Goal: Task Accomplishment & Management: Complete application form

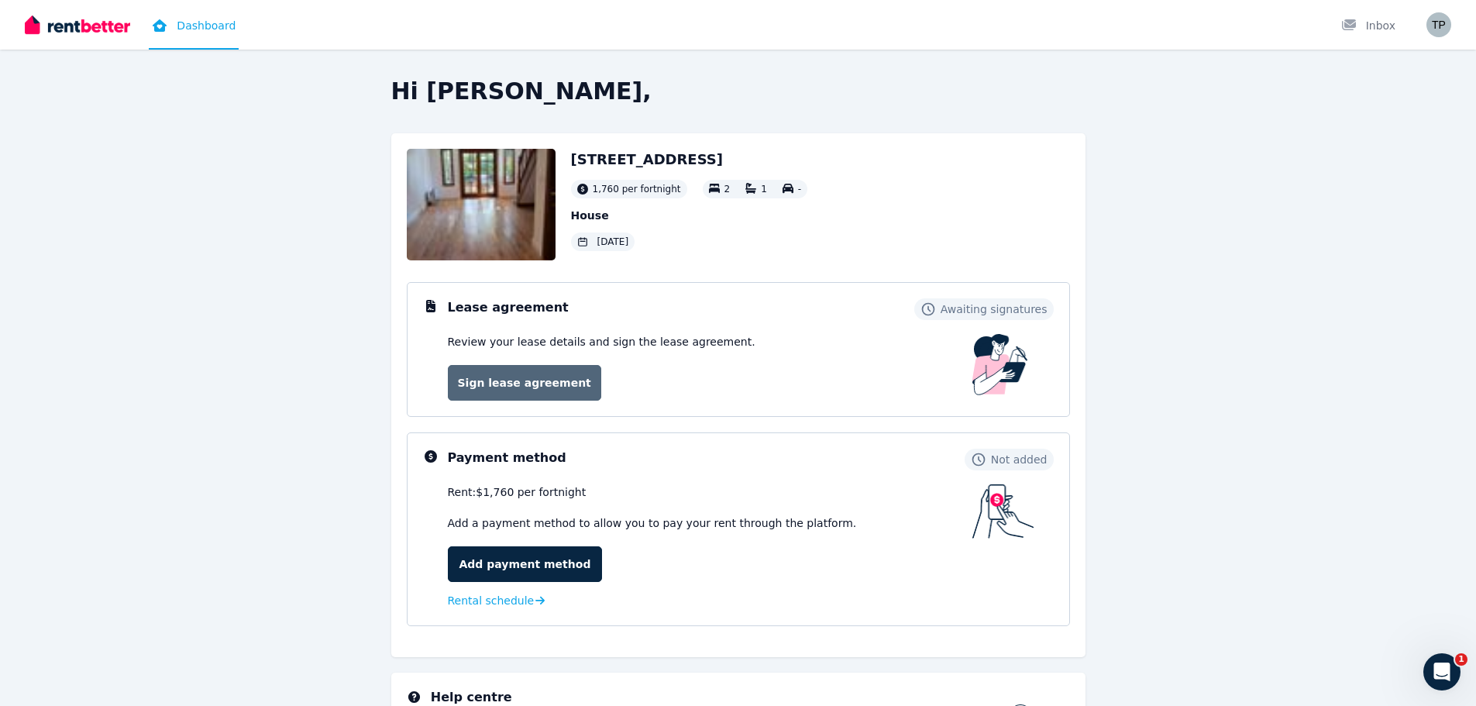
click at [500, 380] on link "Sign lease agreement" at bounding box center [524, 383] width 153 height 36
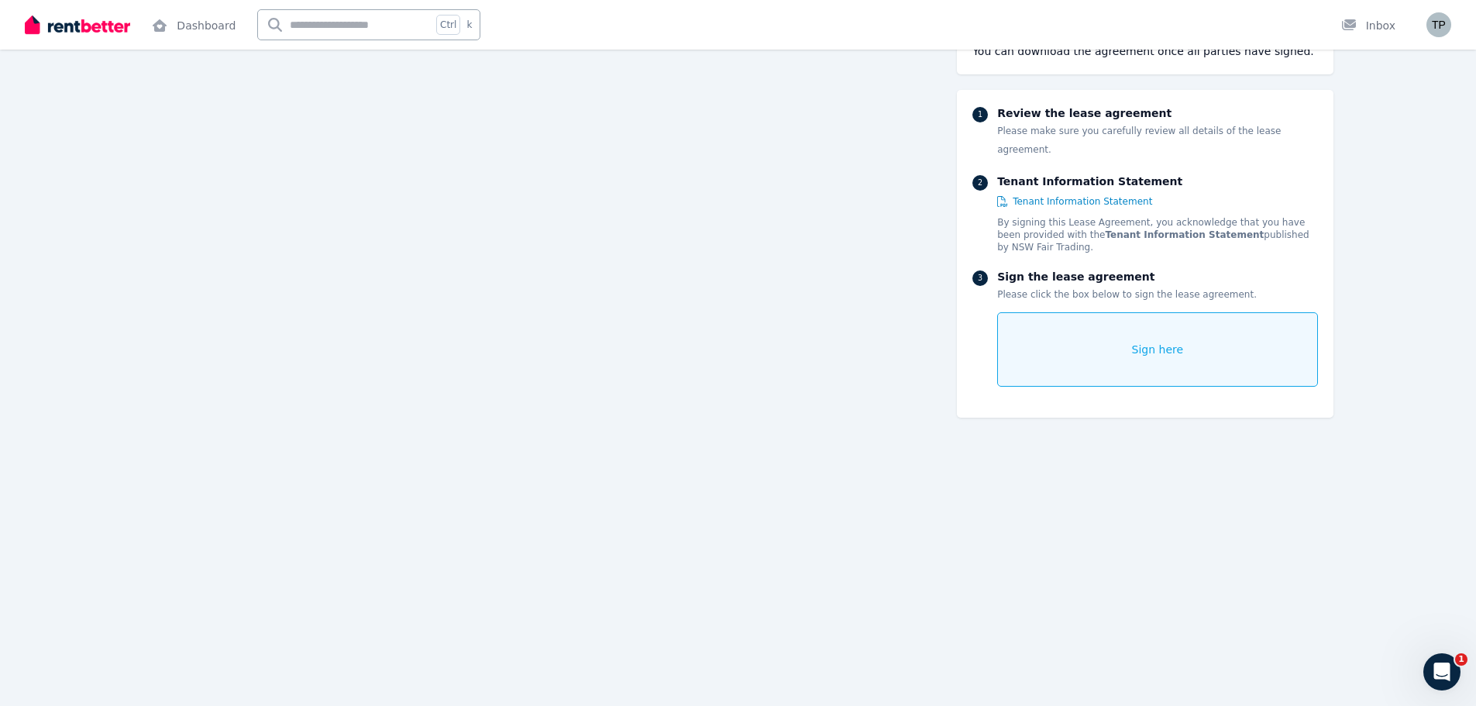
scroll to position [3719, 0]
click at [1432, 28] on img "button" at bounding box center [1438, 24] width 25 height 25
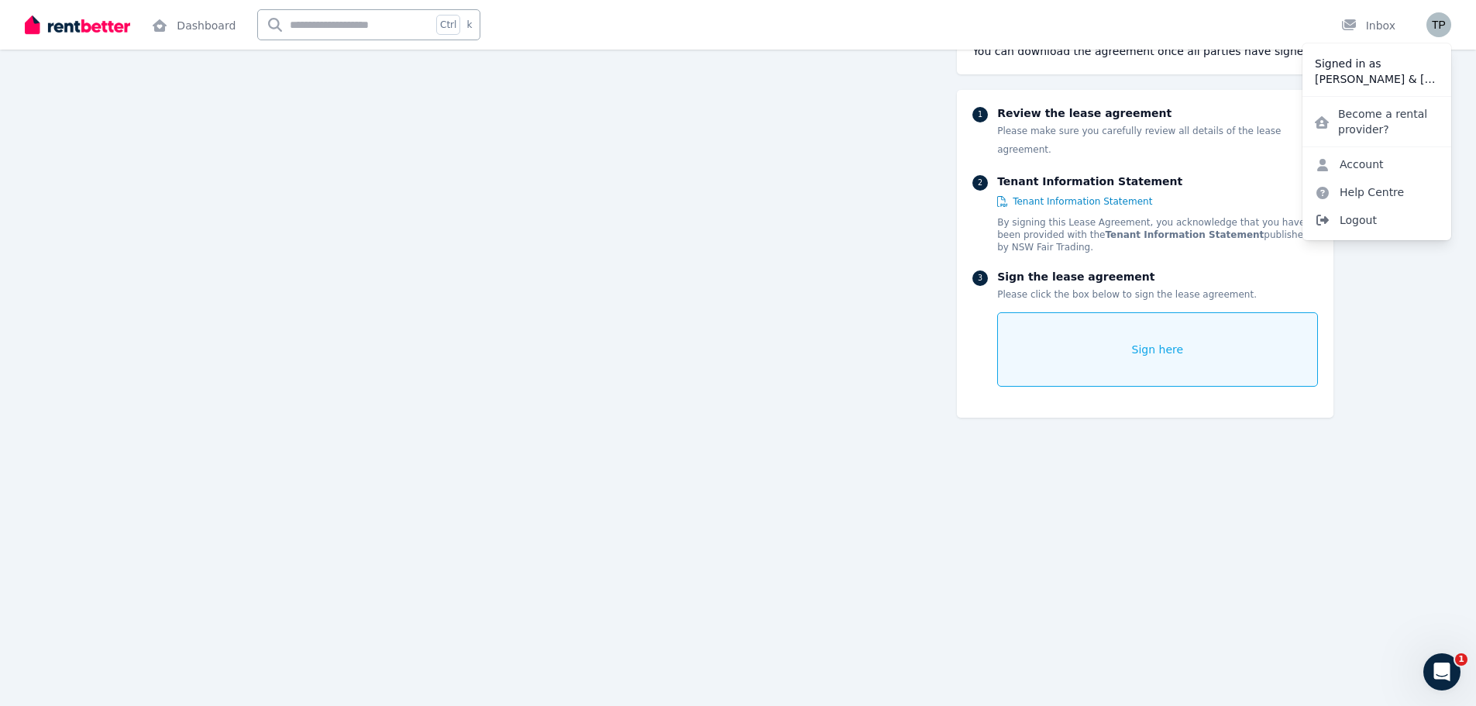
click at [1383, 229] on span "Logout" at bounding box center [1376, 220] width 149 height 28
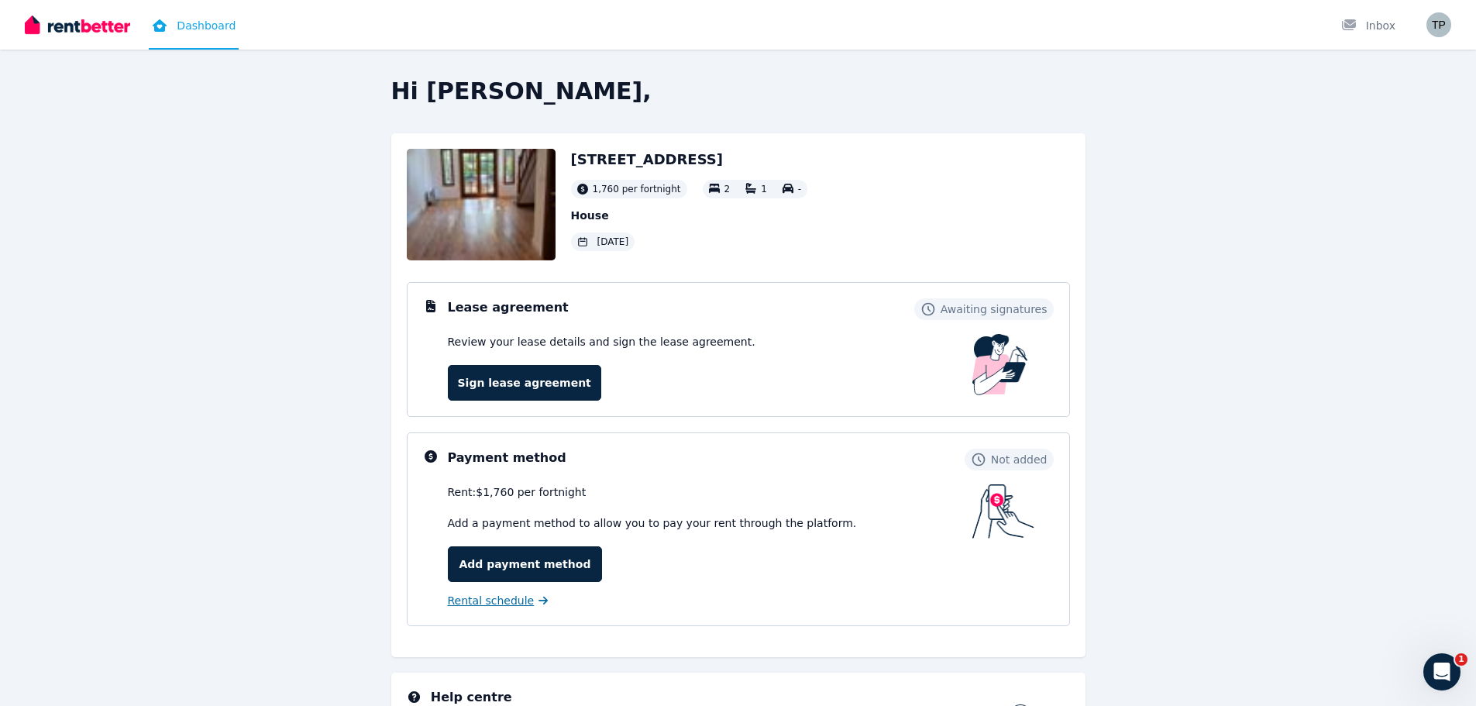
click at [493, 601] on span "Rental schedule" at bounding box center [491, 600] width 87 height 15
click at [501, 388] on link "Sign lease agreement" at bounding box center [524, 383] width 153 height 36
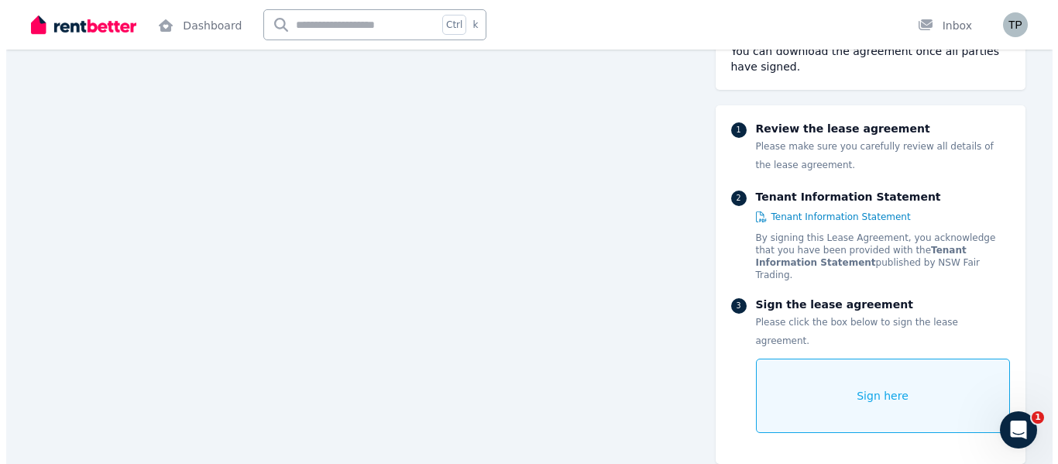
scroll to position [731, 0]
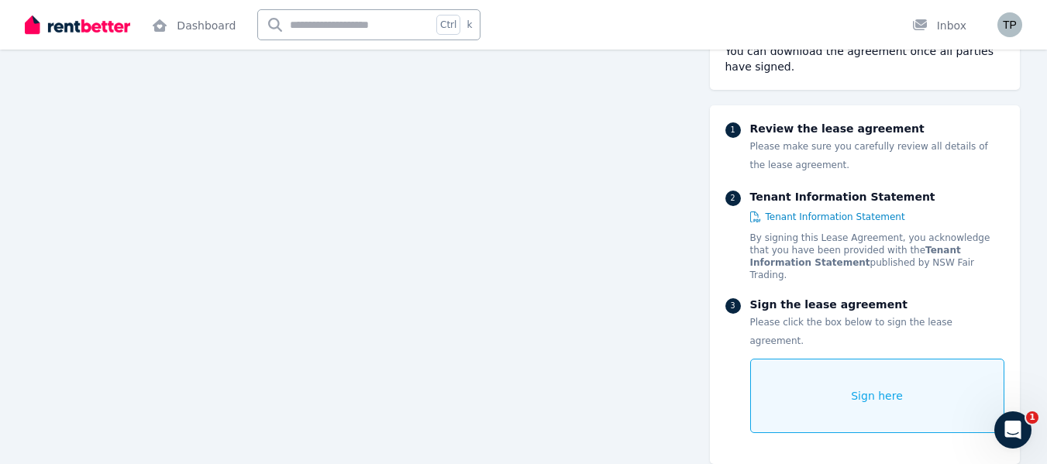
click at [802, 365] on div "Sign here" at bounding box center [877, 396] width 254 height 74
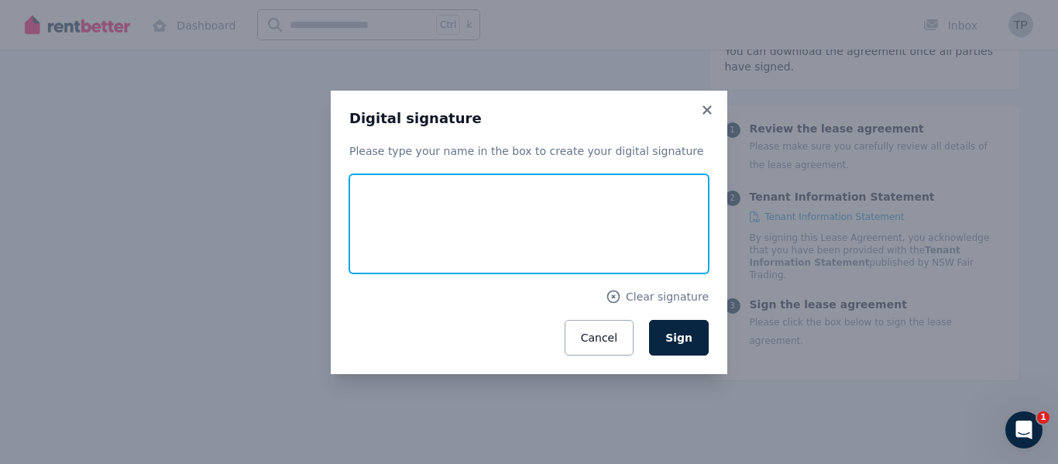
click at [413, 215] on input "text" at bounding box center [529, 223] width 360 height 99
click at [415, 211] on input "text" at bounding box center [529, 223] width 360 height 99
type input "**********"
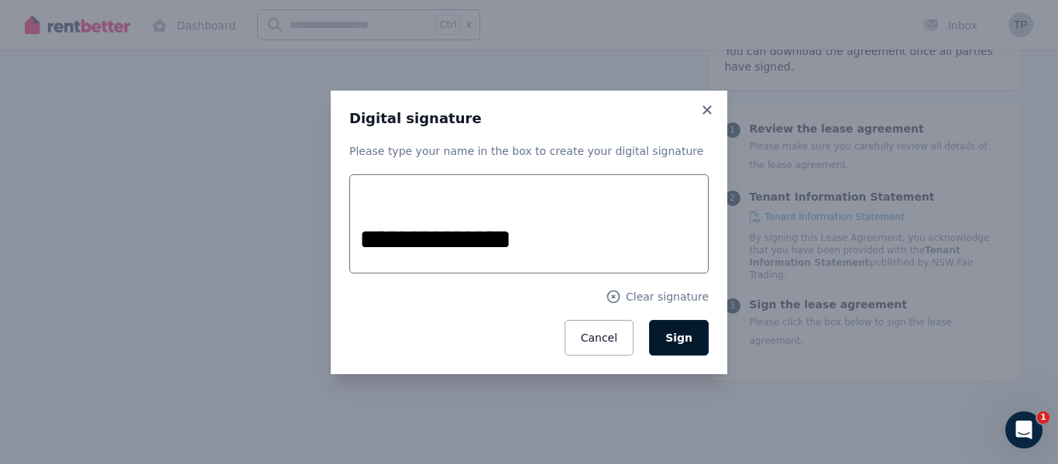
click at [700, 343] on button "Sign" at bounding box center [679, 338] width 60 height 36
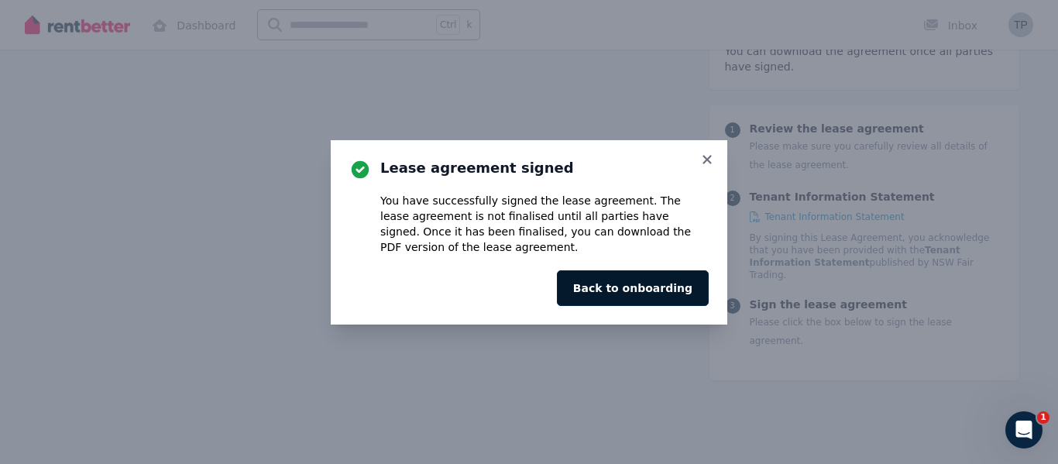
click at [648, 283] on button "Back to onboarding" at bounding box center [633, 288] width 152 height 36
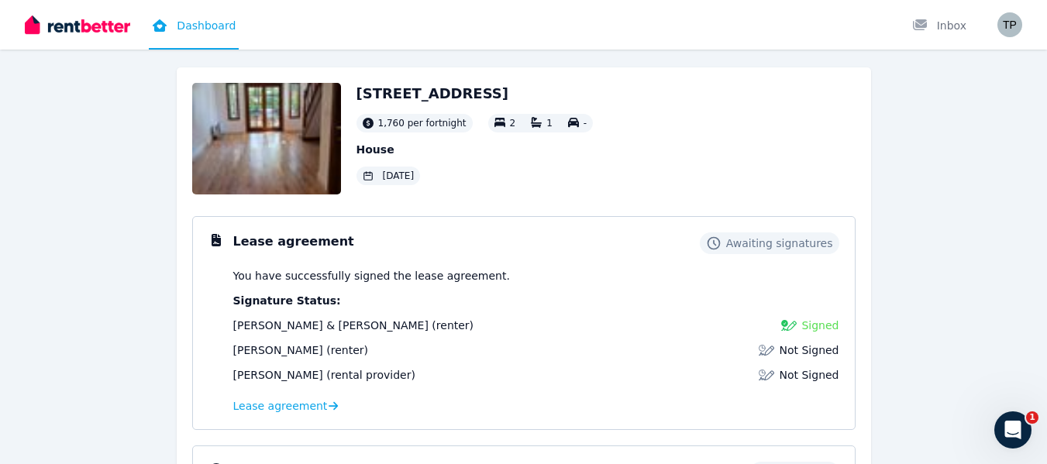
scroll to position [155, 0]
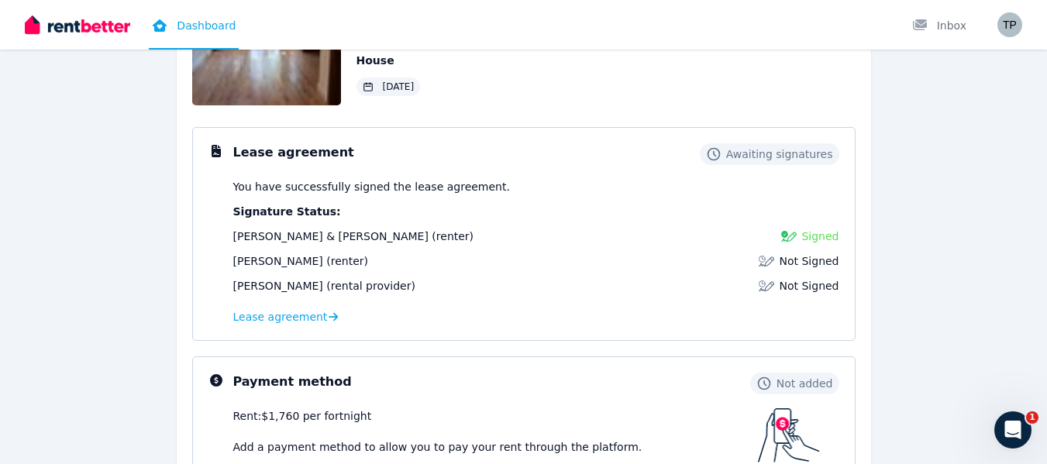
click at [774, 262] on img at bounding box center [766, 260] width 15 height 15
click at [805, 265] on span "Not Signed" at bounding box center [809, 260] width 60 height 15
click at [298, 263] on span "Samantha Peric" at bounding box center [278, 261] width 90 height 12
click at [296, 316] on span "Lease agreement" at bounding box center [280, 316] width 95 height 15
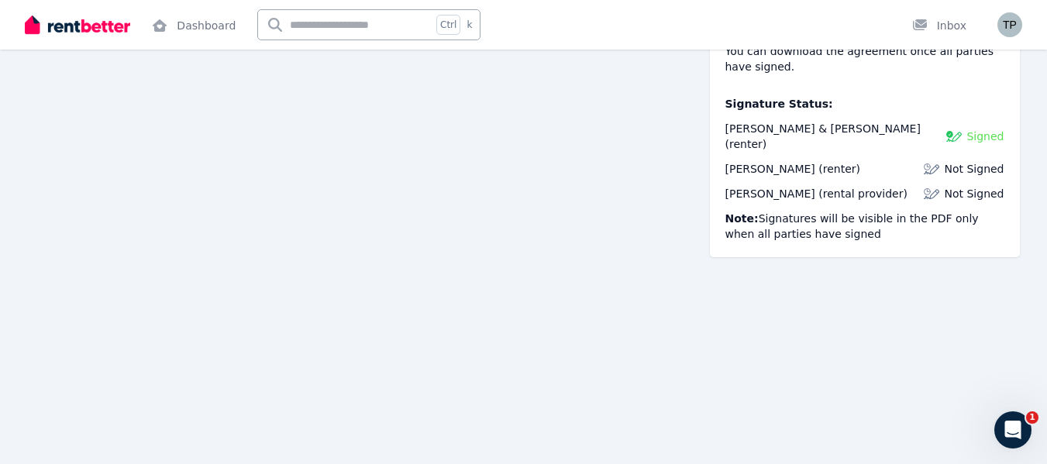
scroll to position [232, 0]
click at [979, 161] on span "Not Signed" at bounding box center [974, 168] width 60 height 15
click at [938, 161] on img at bounding box center [931, 168] width 15 height 15
click at [196, 35] on link "Dashboard" at bounding box center [194, 25] width 90 height 50
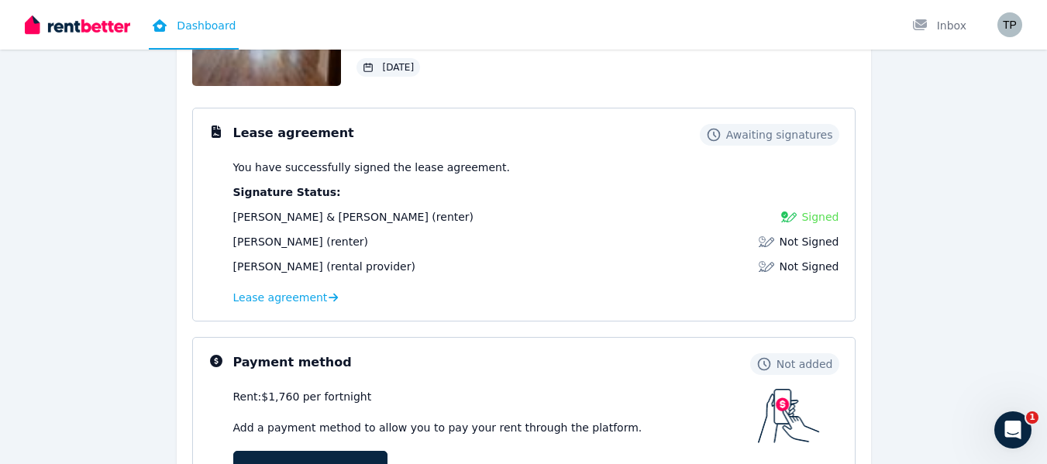
scroll to position [232, 0]
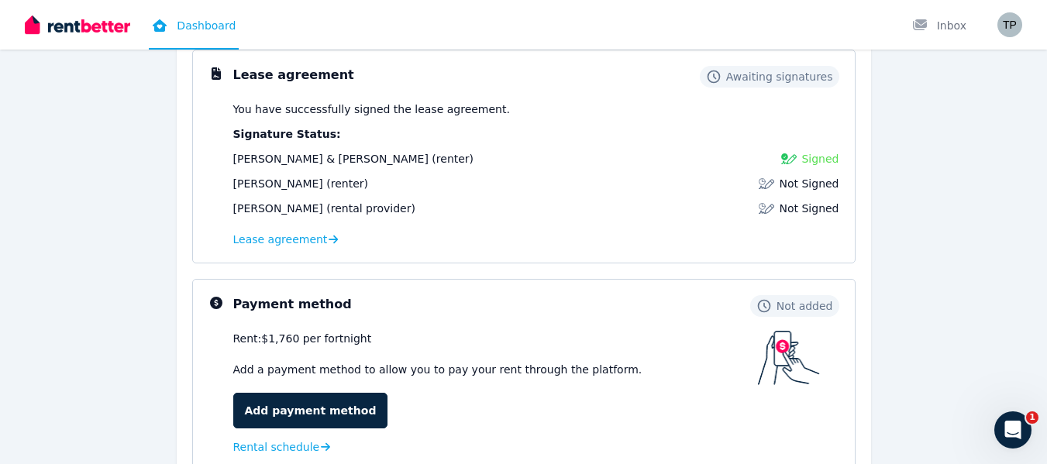
click at [762, 73] on span "Awaiting signatures" at bounding box center [779, 76] width 107 height 15
click at [818, 156] on span "Signed" at bounding box center [819, 158] width 37 height 15
click at [796, 181] on span "Not Signed" at bounding box center [809, 183] width 60 height 15
click at [288, 180] on span "[PERSON_NAME]" at bounding box center [278, 183] width 90 height 12
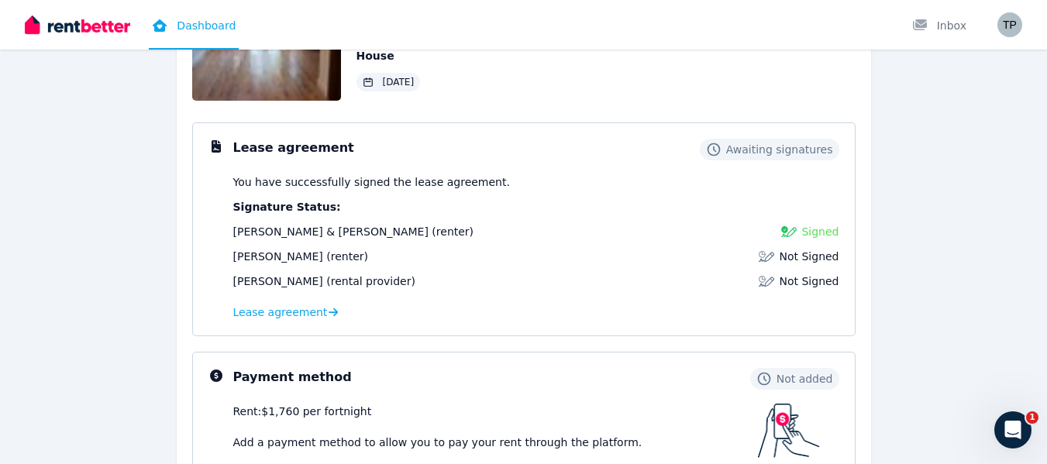
scroll to position [148, 0]
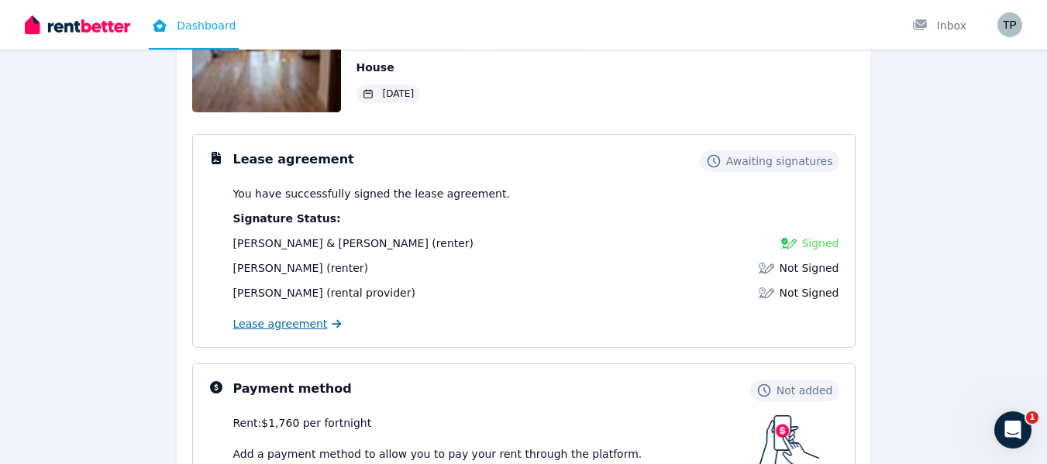
click at [293, 325] on span "Lease agreement" at bounding box center [280, 323] width 95 height 15
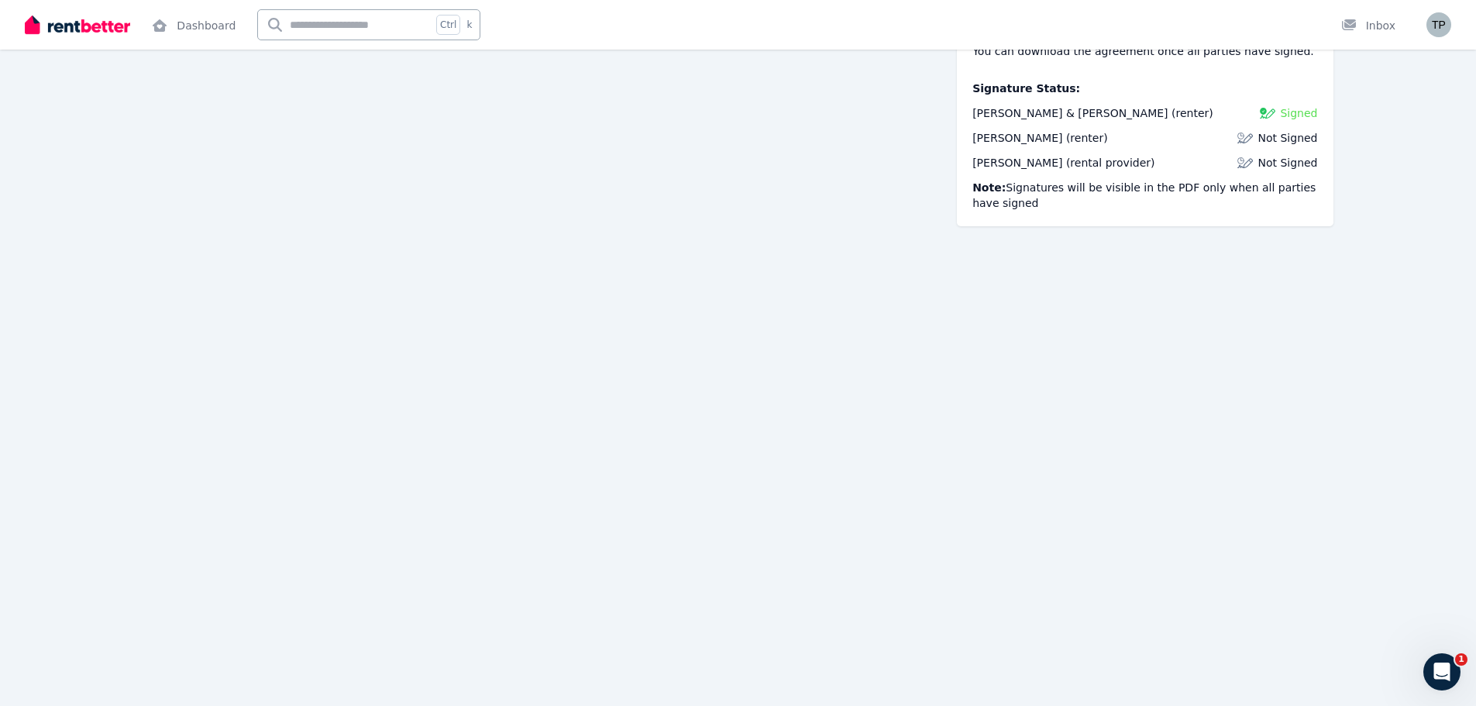
scroll to position [17560, 0]
click at [1302, 110] on span "Signed" at bounding box center [1298, 112] width 37 height 15
click at [1075, 119] on span "Tony & Samantha Peric" at bounding box center [1069, 113] width 195 height 12
click at [179, 29] on link "Dashboard" at bounding box center [194, 25] width 90 height 50
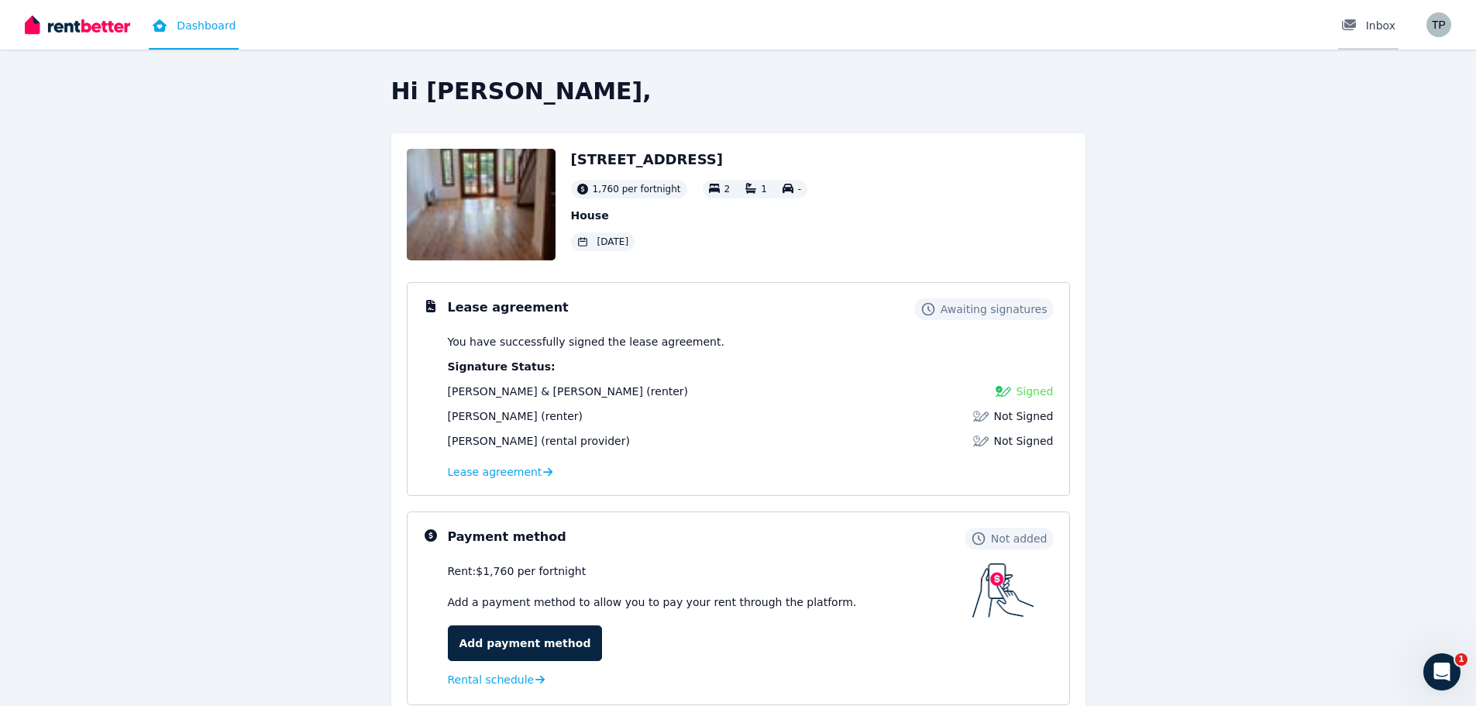
click at [1375, 26] on div "Inbox" at bounding box center [1368, 25] width 54 height 15
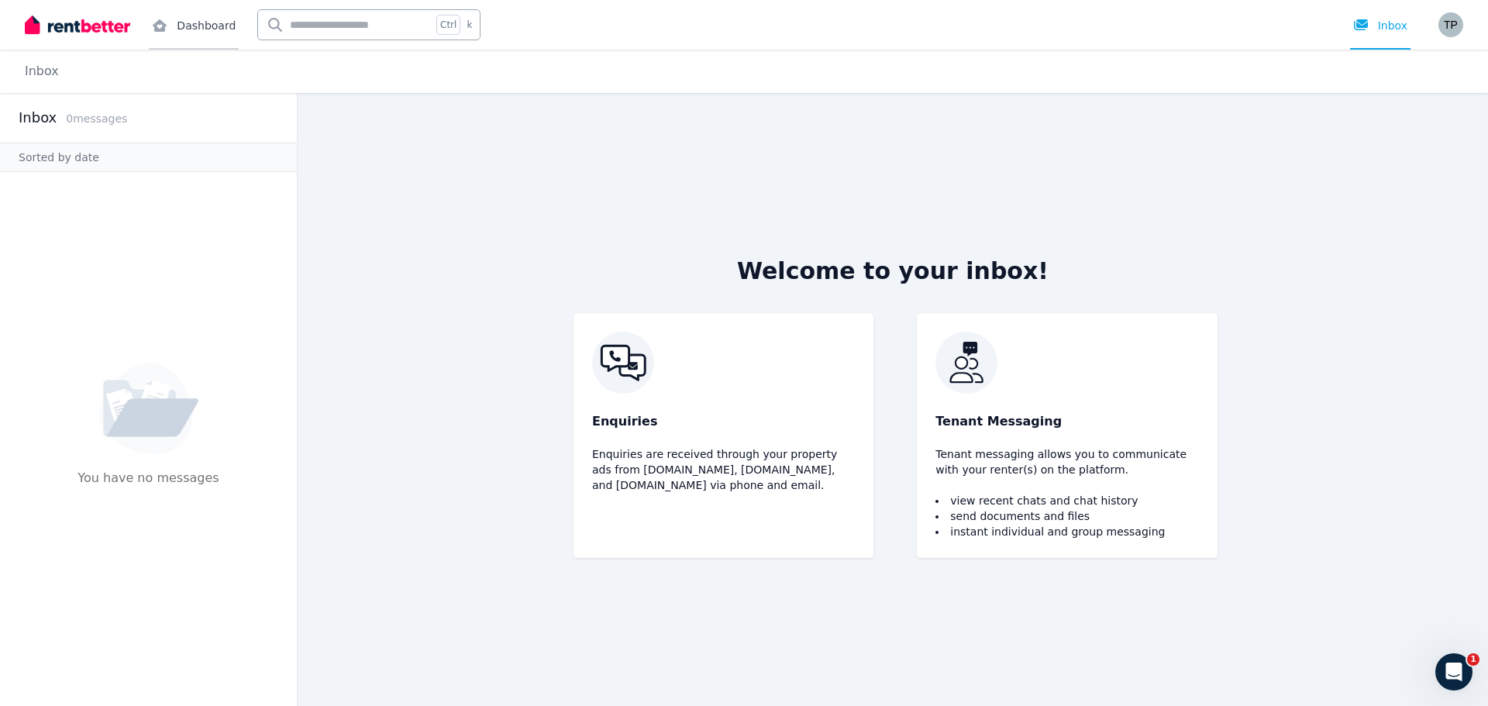
click at [197, 17] on link "Dashboard" at bounding box center [194, 25] width 90 height 50
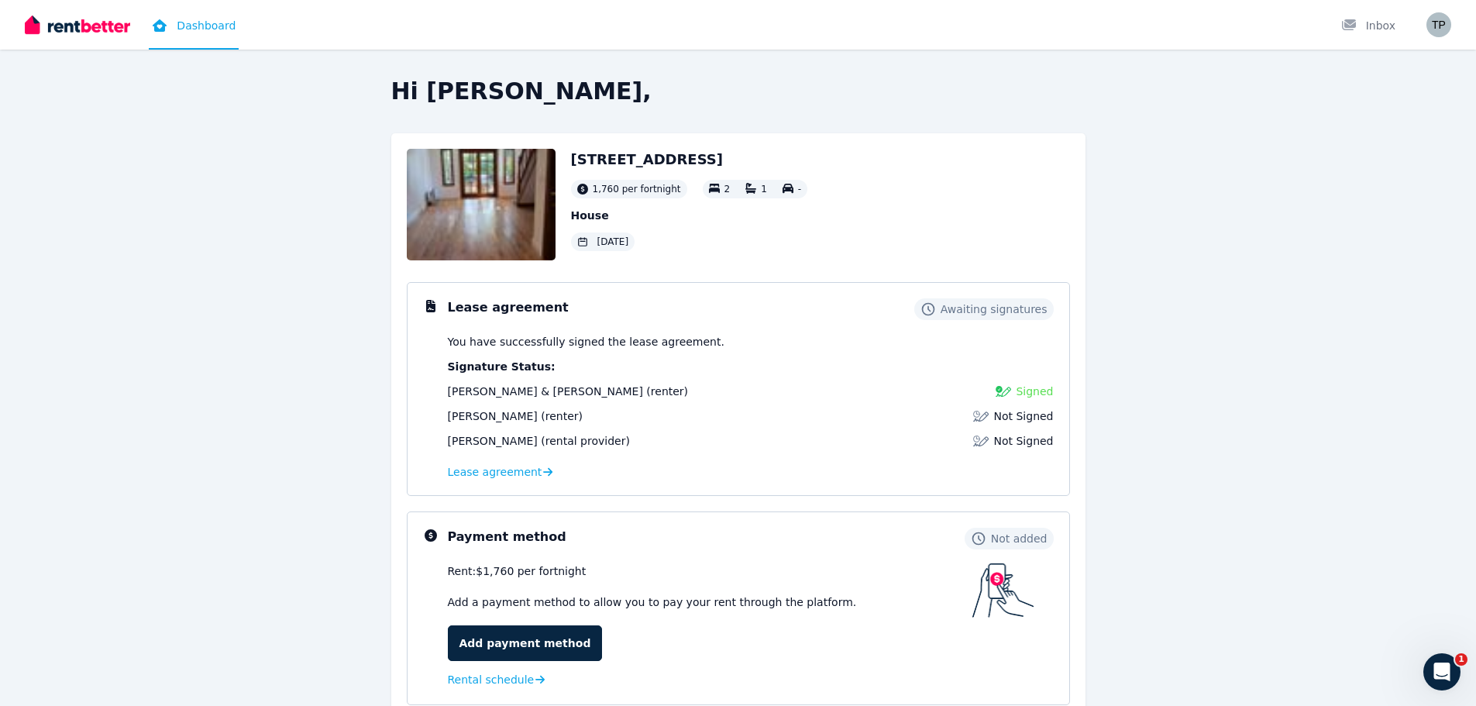
click at [985, 415] on img at bounding box center [980, 415] width 15 height 15
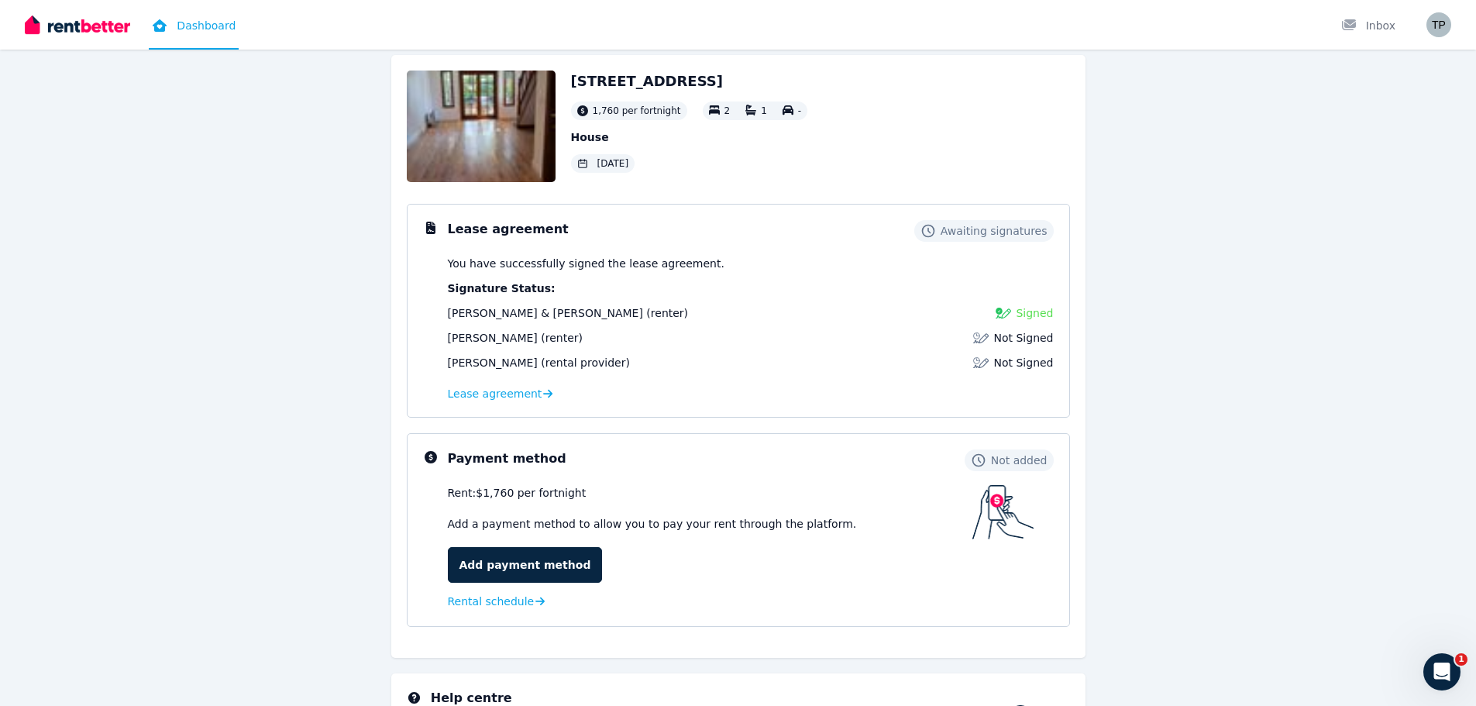
scroll to position [61, 0]
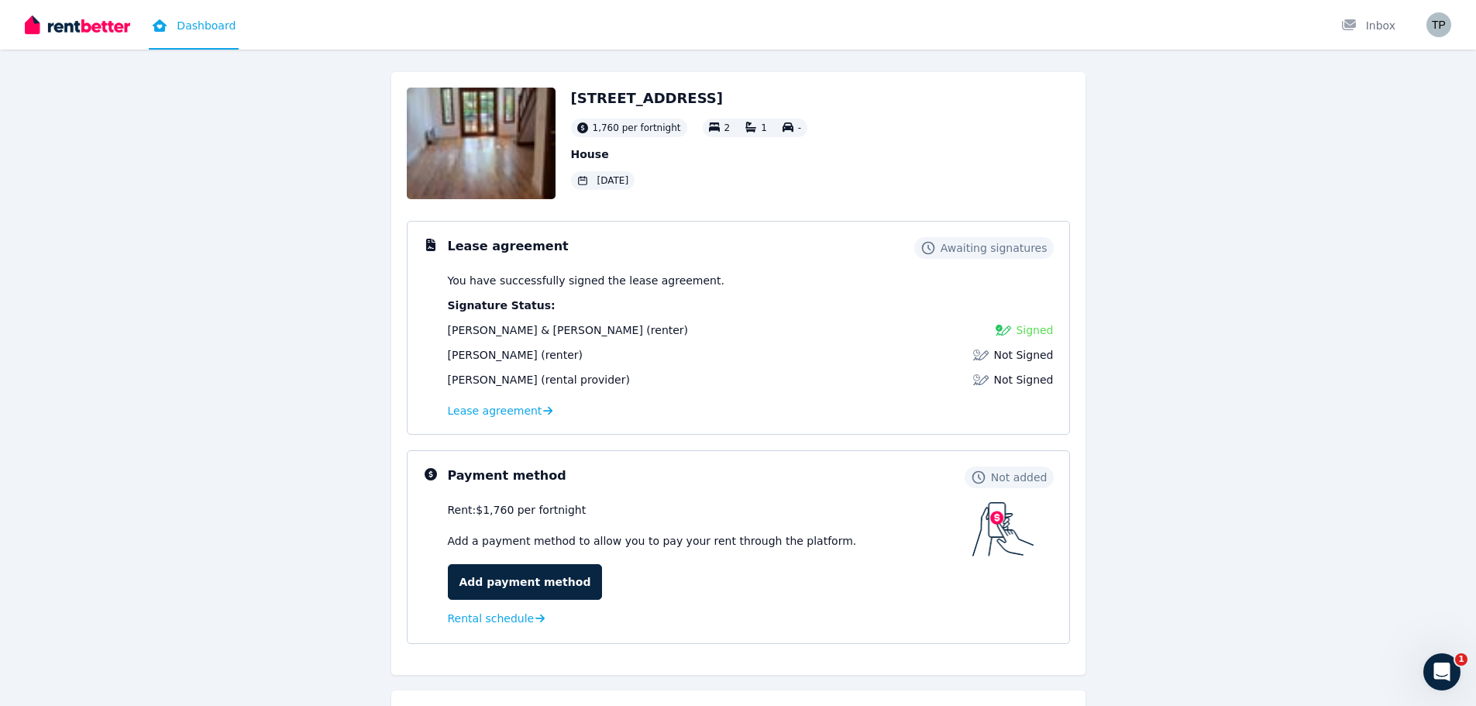
click at [989, 242] on span "Awaiting signatures" at bounding box center [994, 247] width 107 height 15
click at [1366, 23] on div at bounding box center [1353, 25] width 25 height 15
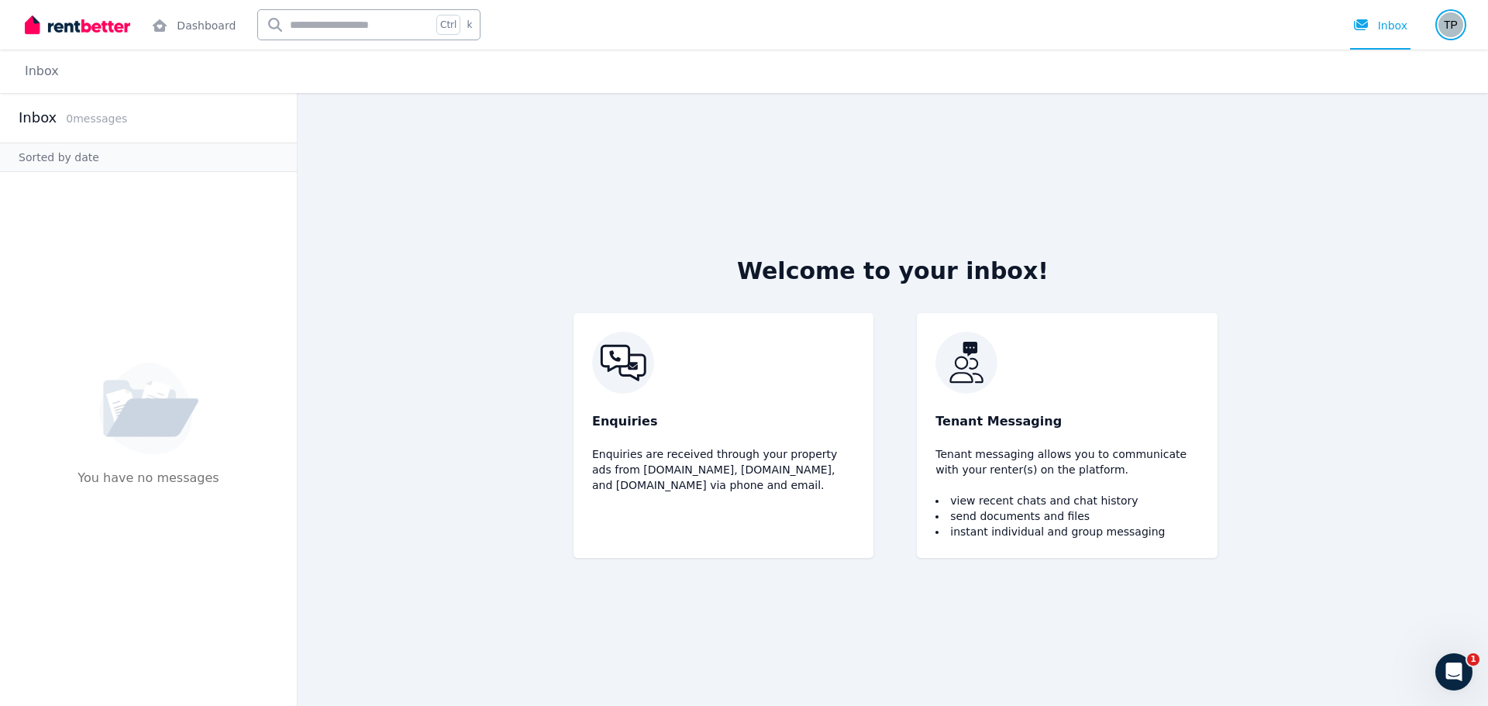
click at [1441, 26] on img "button" at bounding box center [1450, 24] width 25 height 25
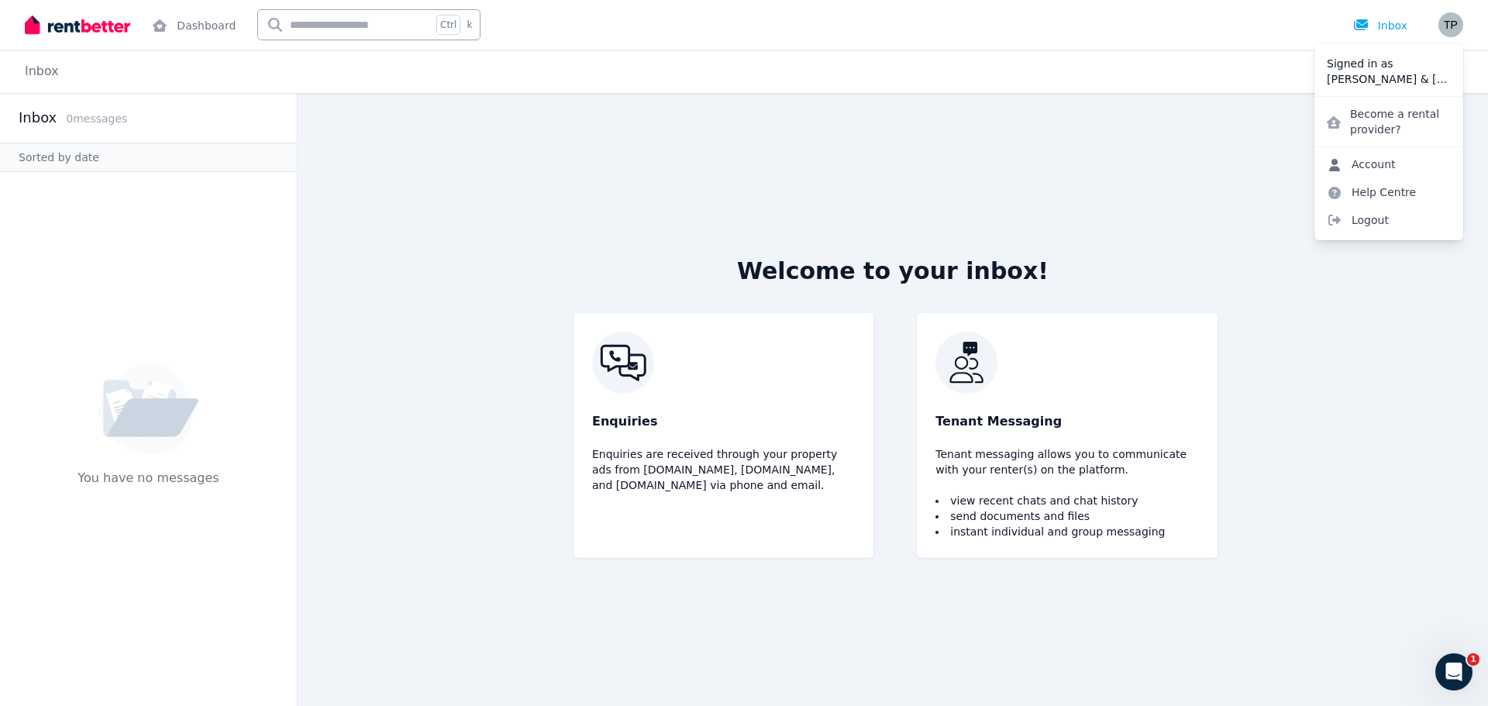
click at [1370, 157] on link "Account" at bounding box center [1361, 164] width 94 height 28
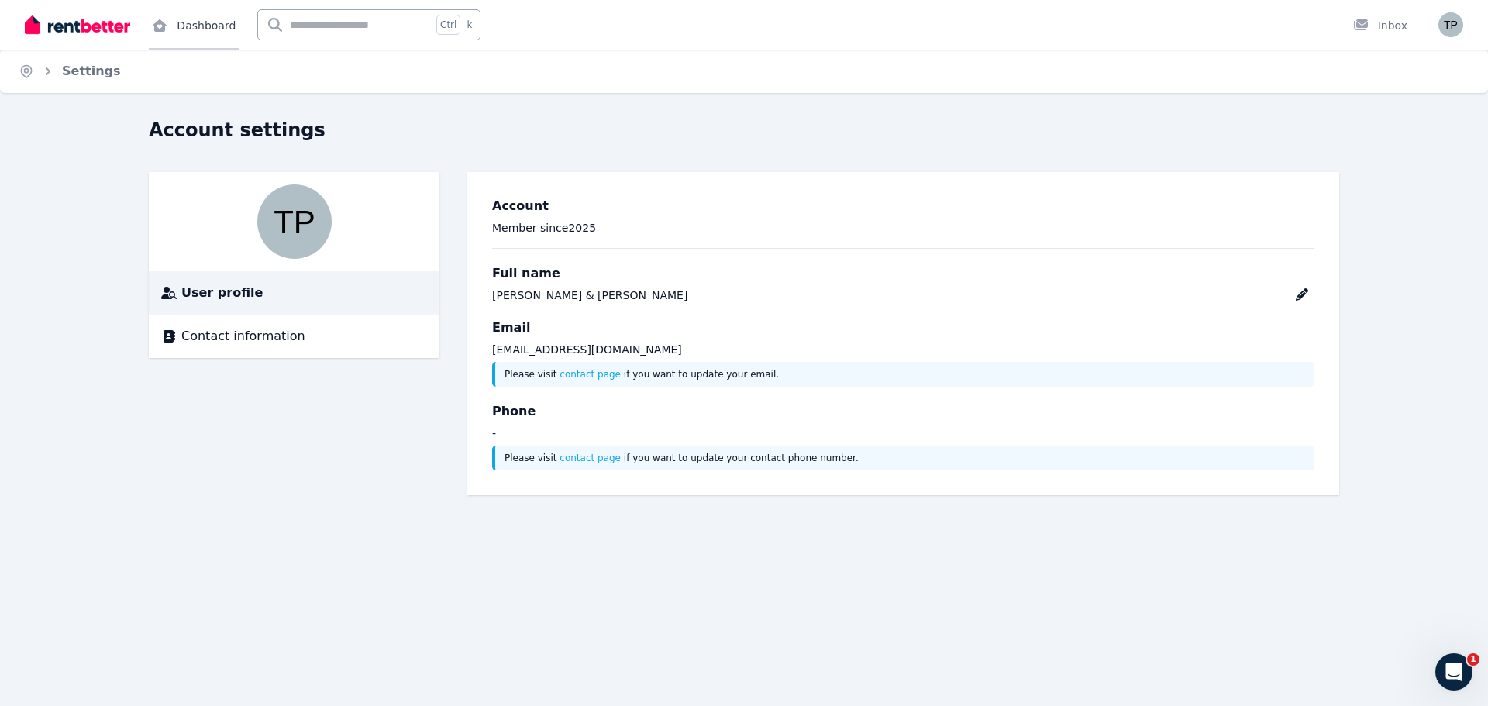
click at [169, 17] on link "Dashboard" at bounding box center [194, 25] width 90 height 50
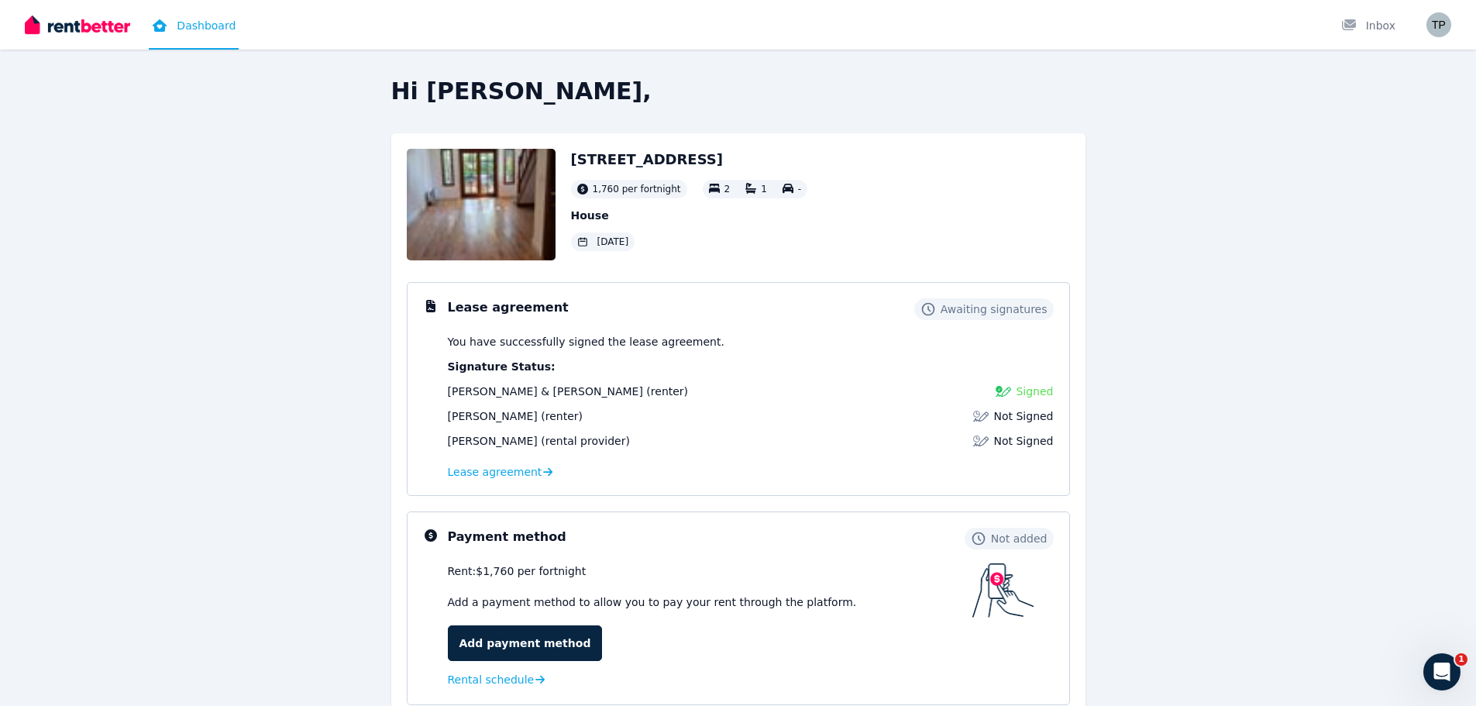
click at [1015, 418] on span "Not Signed" at bounding box center [1023, 415] width 60 height 15
click at [464, 475] on span "Lease agreement" at bounding box center [495, 471] width 95 height 15
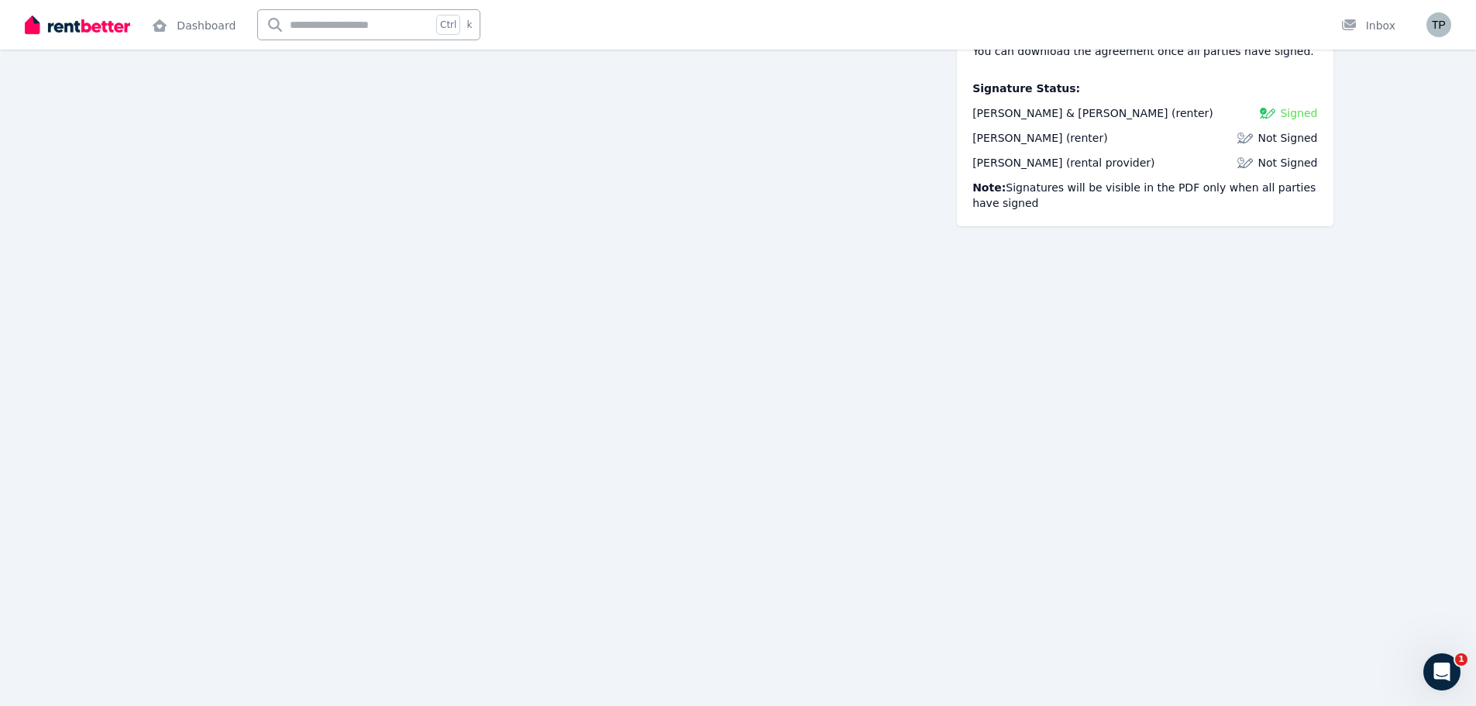
scroll to position [189, 0]
click at [1054, 138] on div "Samantha Peric (renter)" at bounding box center [1039, 137] width 135 height 15
click at [1067, 140] on div "Samantha Peric (renter)" at bounding box center [1039, 137] width 135 height 15
click at [1066, 163] on div "Scott Clark (rental provider)" at bounding box center [1063, 162] width 182 height 15
click at [1271, 129] on div "Tony & Samantha Peric (renter) Signed Samantha Peric (renter) Not Signed Scott …" at bounding box center [1144, 157] width 345 height 105
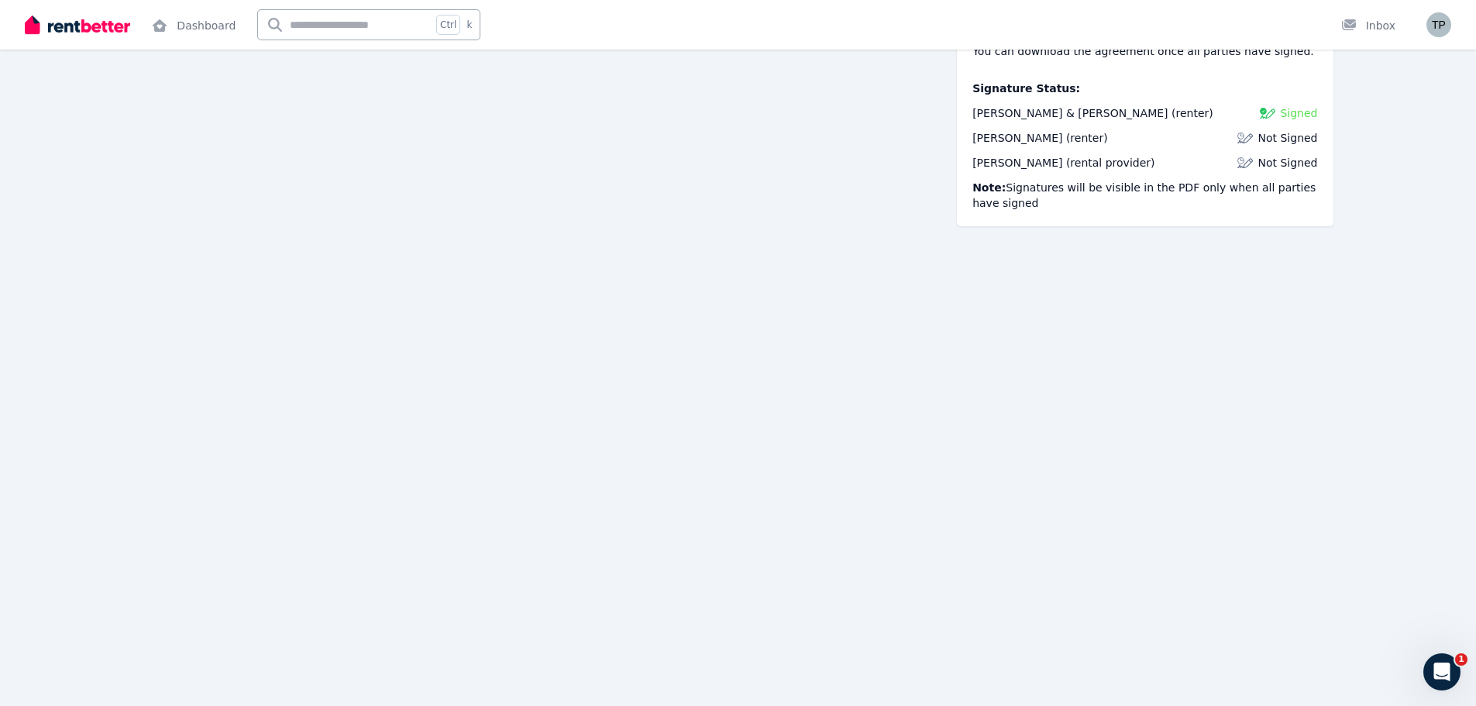
click at [1294, 112] on span "Signed" at bounding box center [1298, 112] width 37 height 15
click at [1378, 29] on div "Inbox" at bounding box center [1368, 25] width 54 height 15
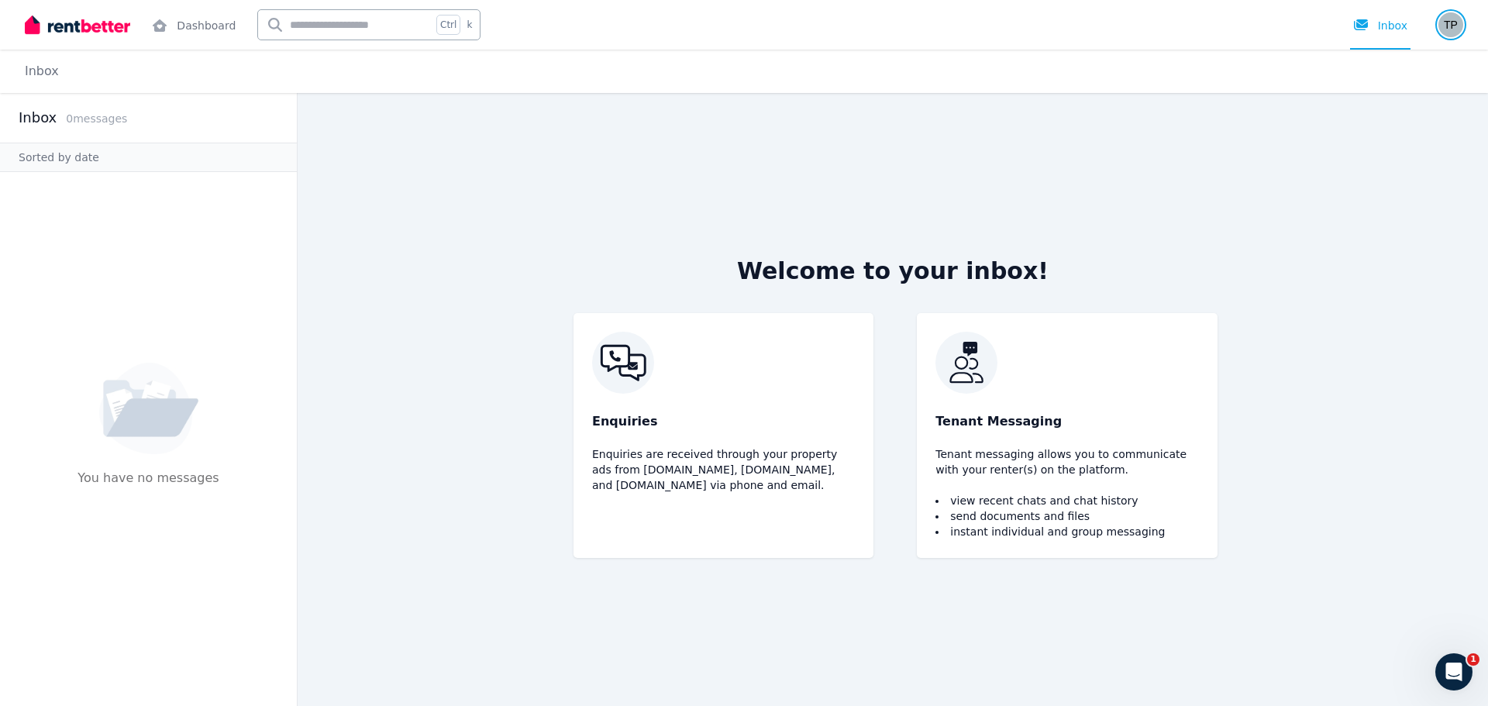
click at [1451, 23] on img "button" at bounding box center [1450, 24] width 25 height 25
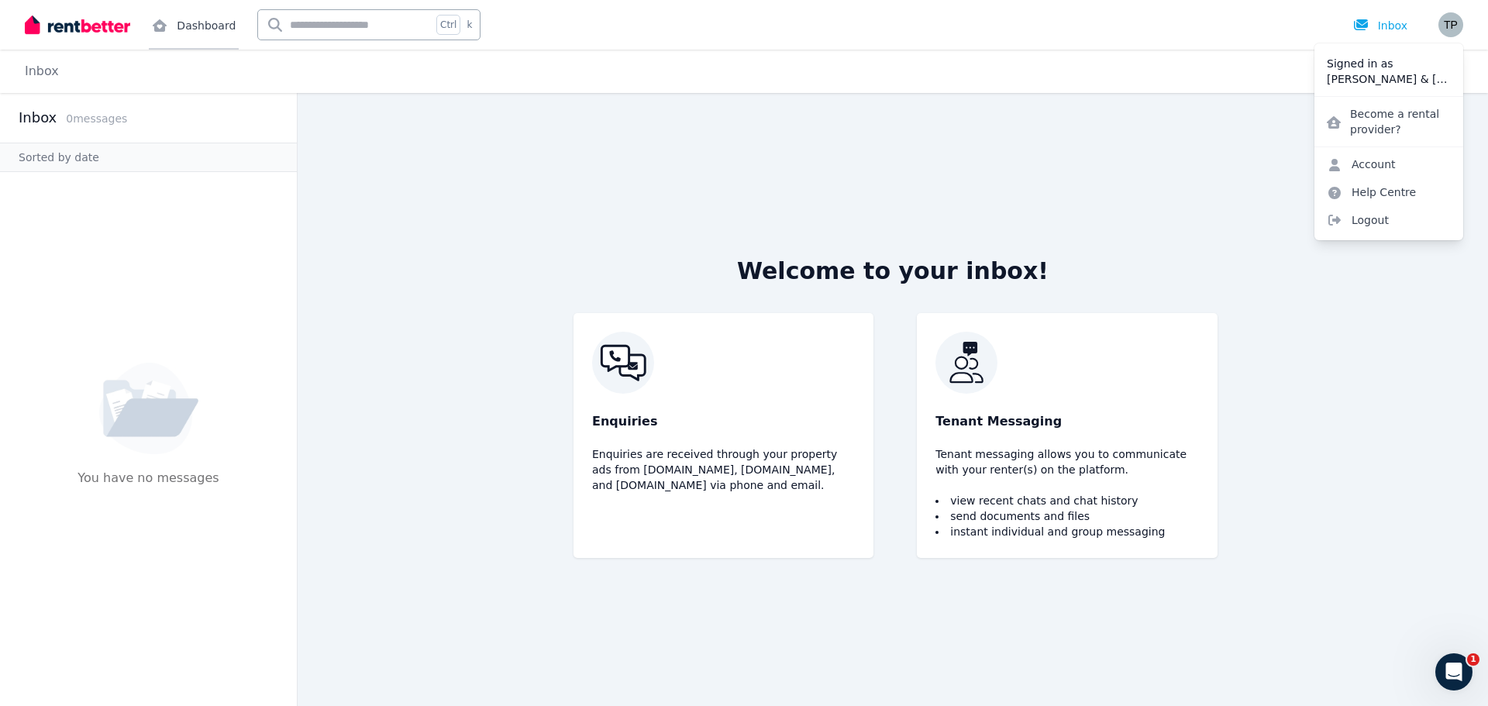
click at [198, 24] on link "Dashboard" at bounding box center [194, 25] width 90 height 50
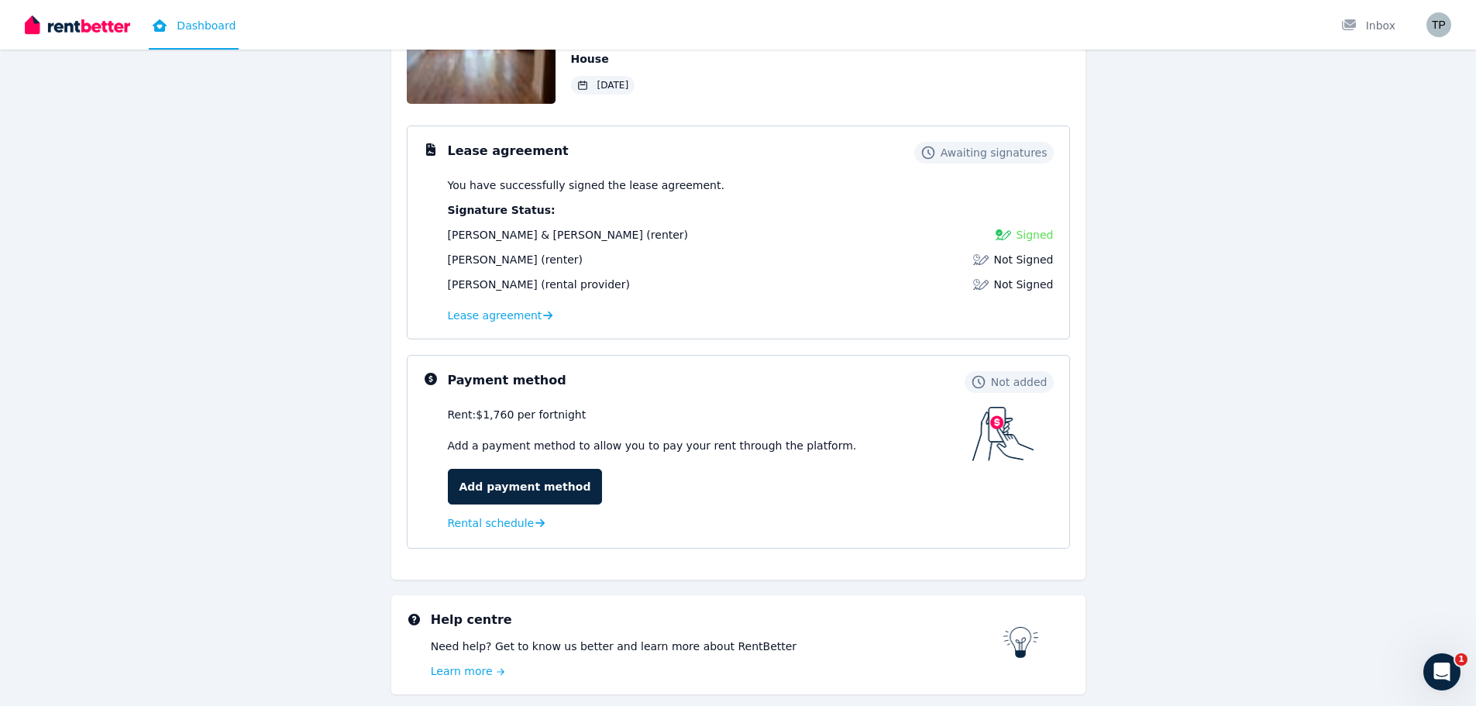
scroll to position [216, 0]
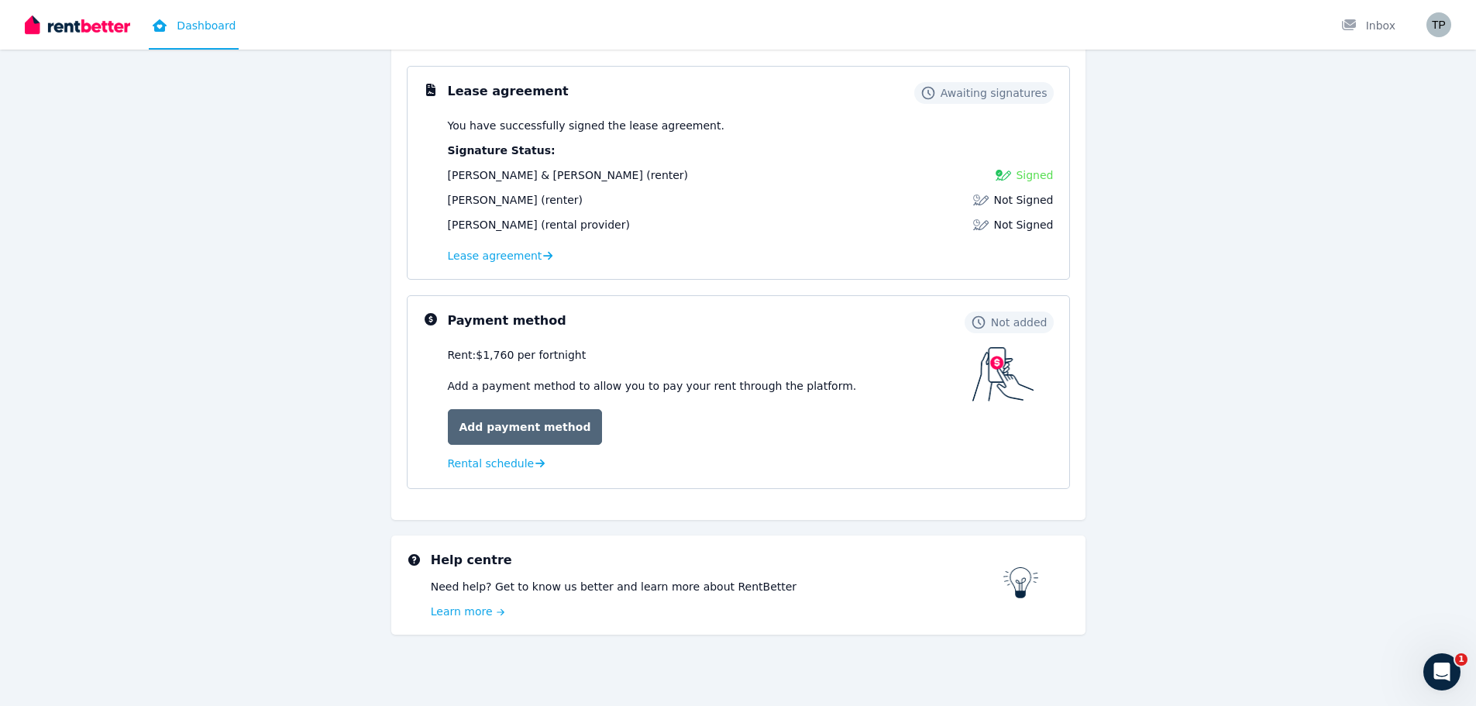
click at [483, 421] on link "Add payment method" at bounding box center [525, 427] width 155 height 36
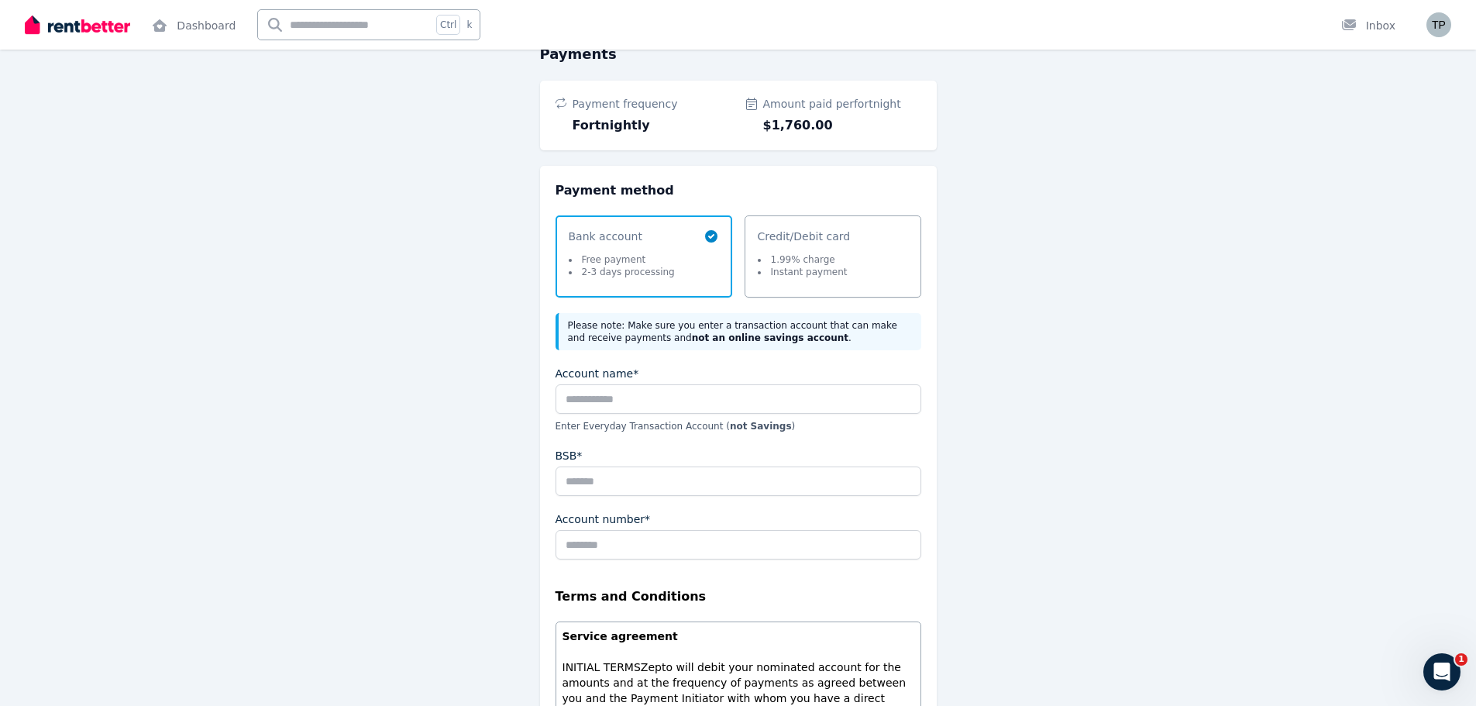
scroll to position [155, 0]
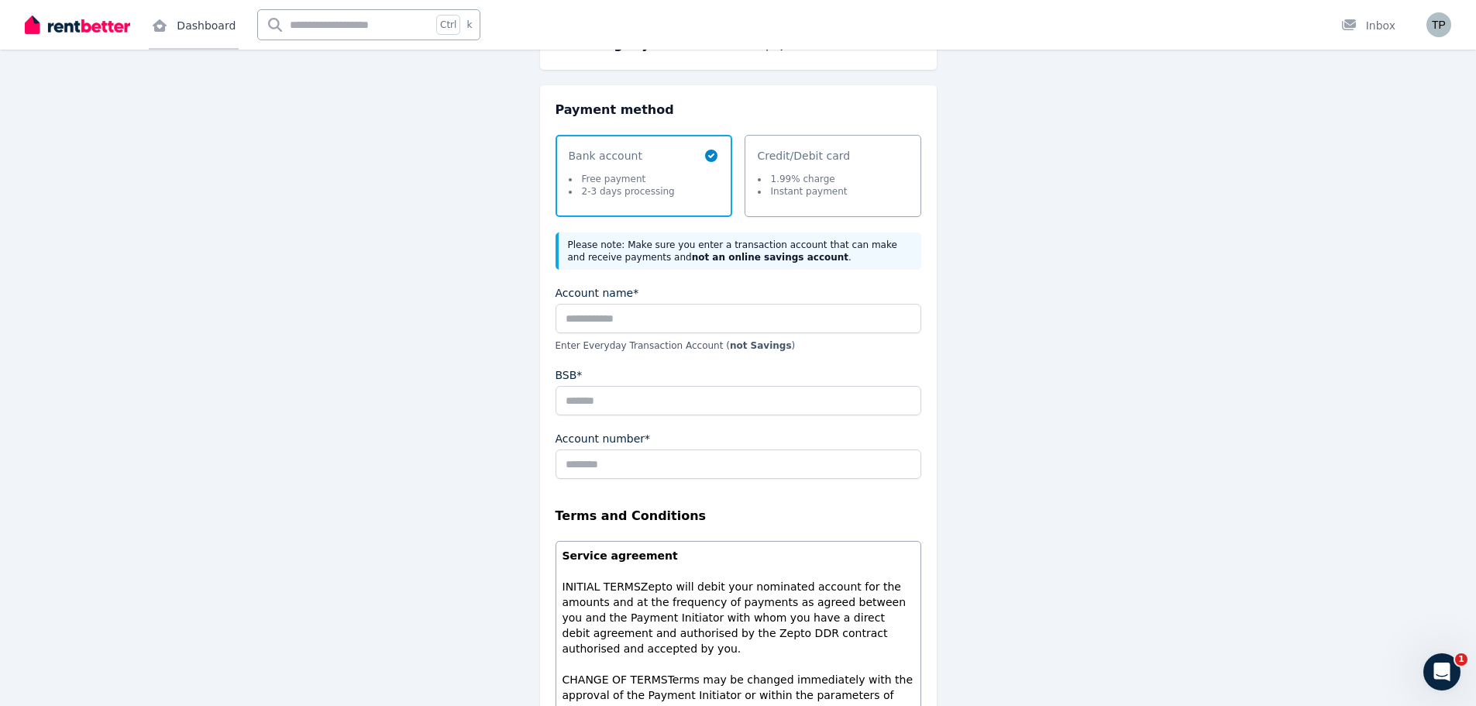
click at [197, 29] on link "Dashboard" at bounding box center [194, 25] width 90 height 50
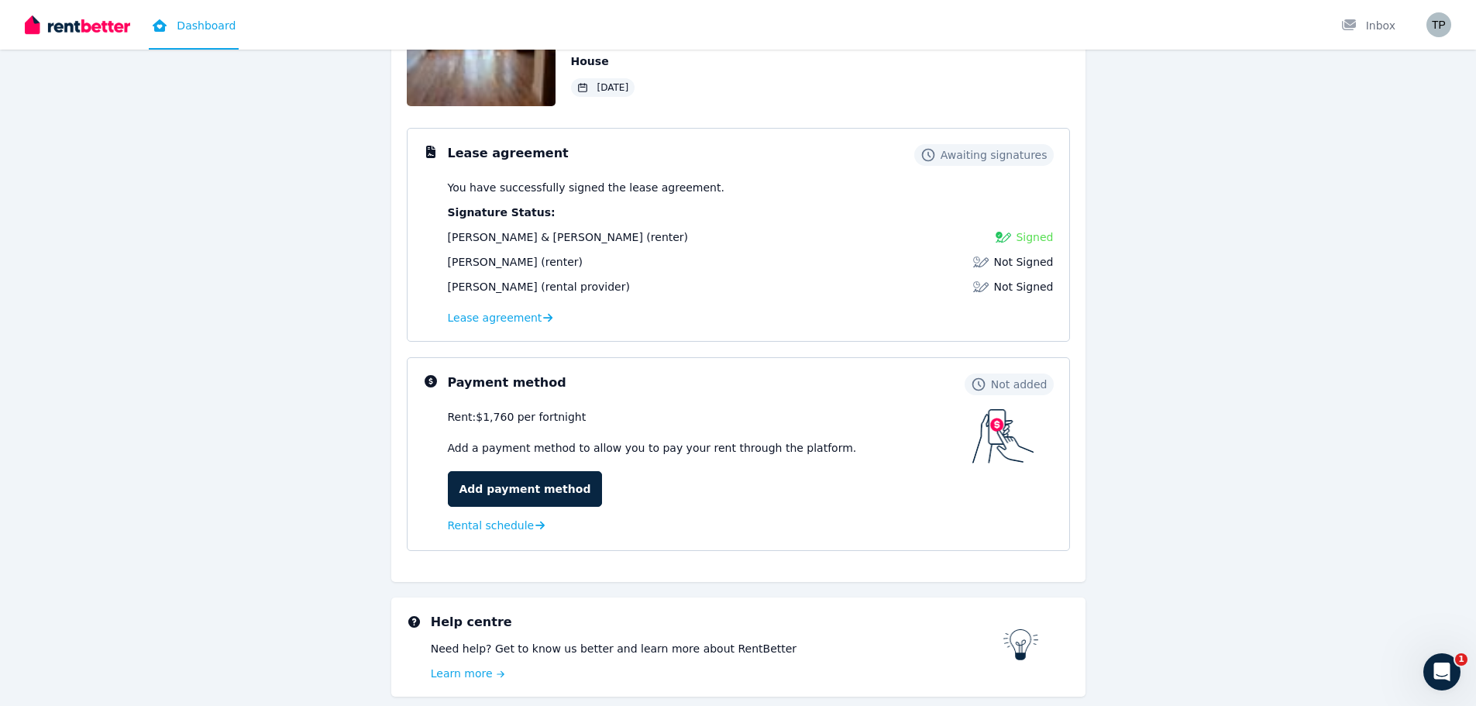
scroll to position [155, 0]
click at [496, 324] on span "Lease agreement" at bounding box center [495, 316] width 95 height 15
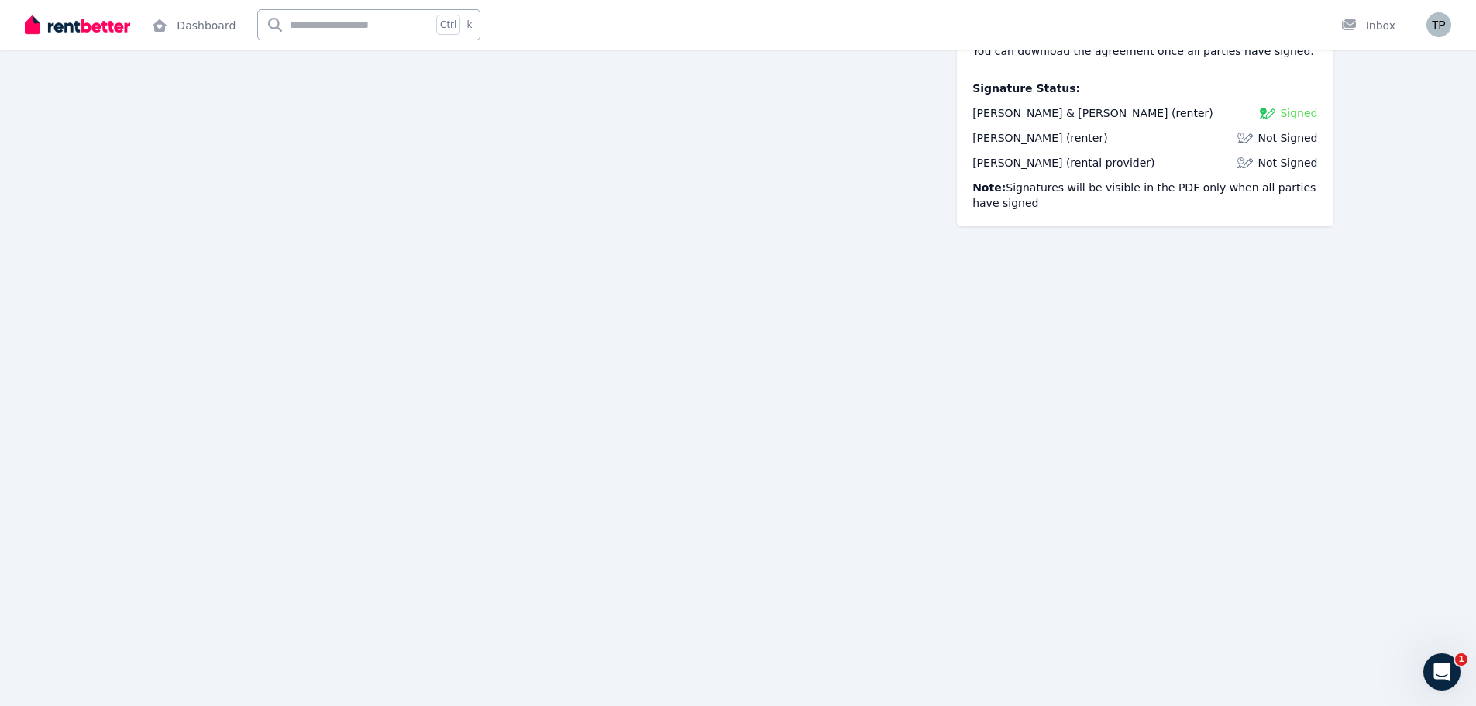
scroll to position [12741, 0]
click at [1433, 26] on img "button" at bounding box center [1438, 24] width 25 height 25
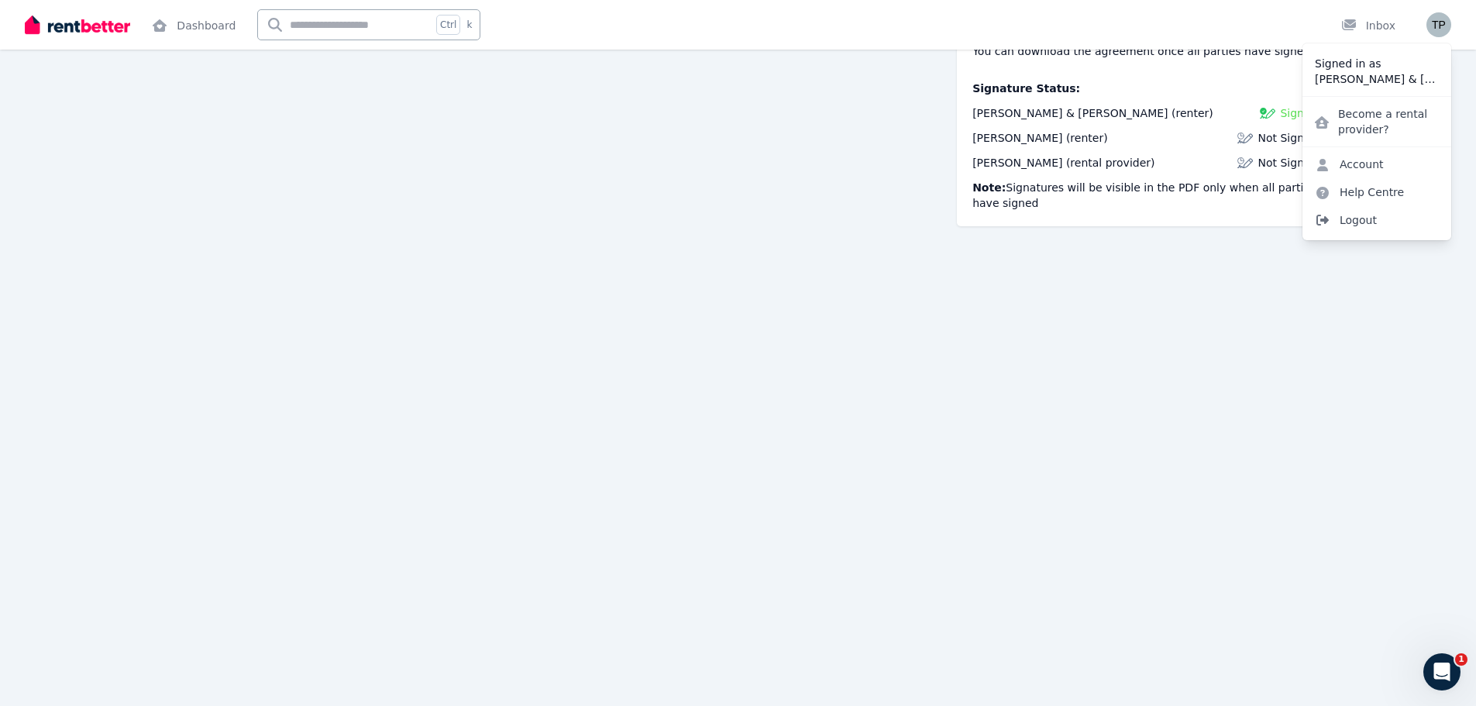
click at [1354, 222] on span "Logout" at bounding box center [1376, 220] width 149 height 28
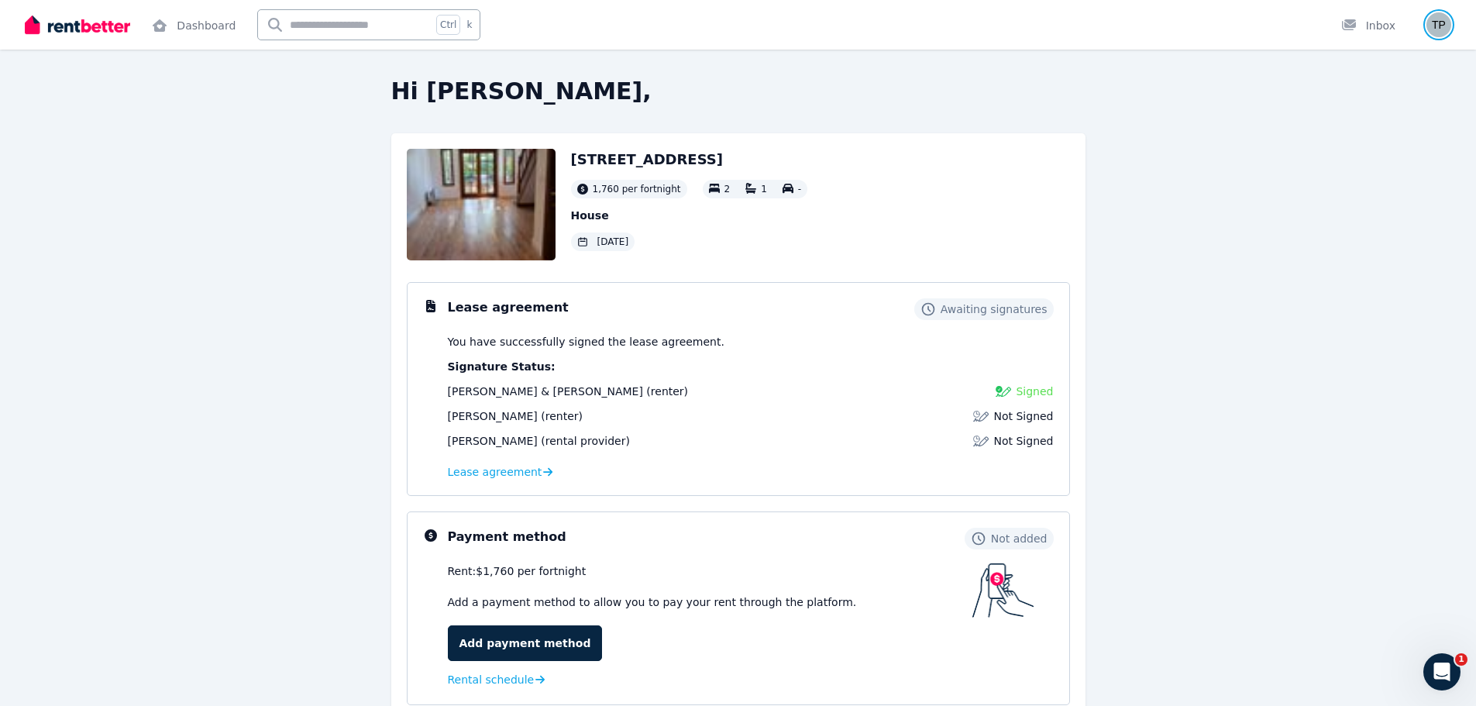
click at [1440, 29] on img "button" at bounding box center [1438, 24] width 25 height 25
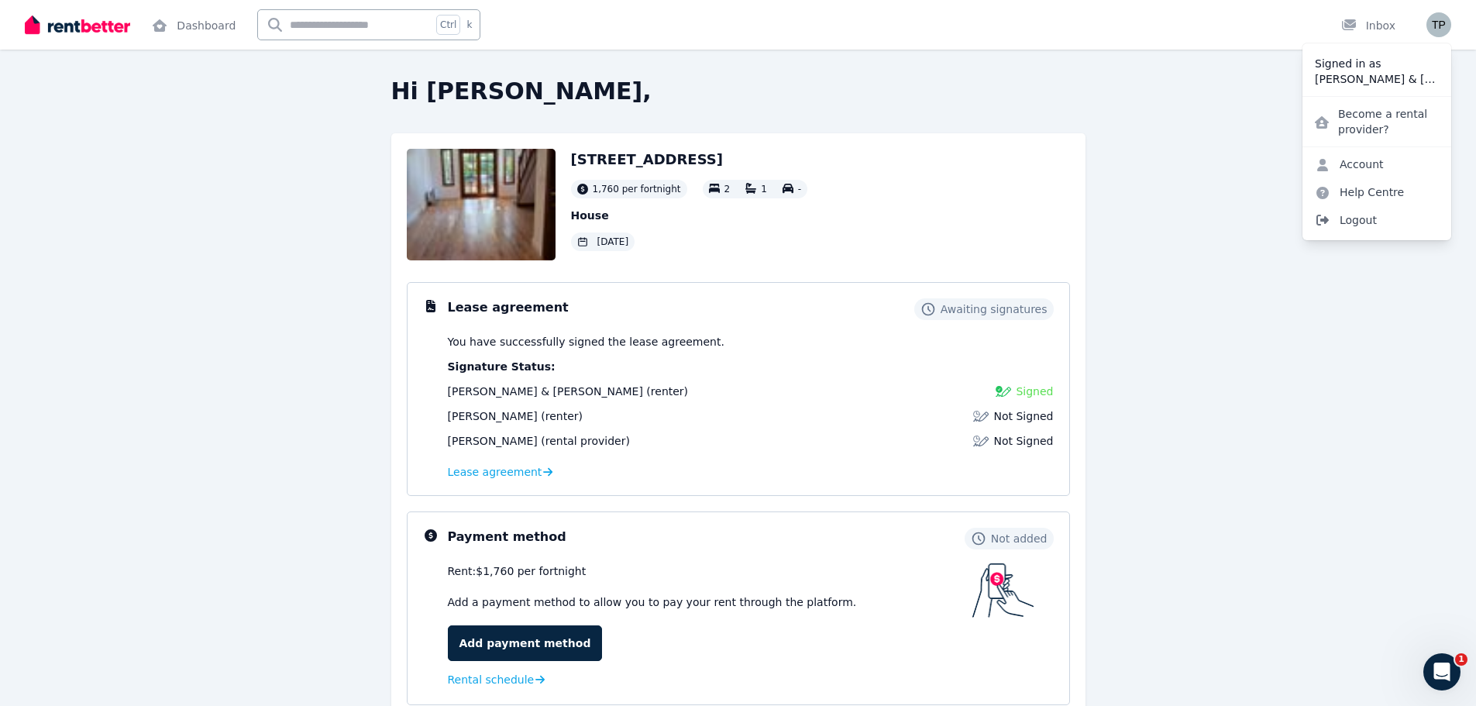
click at [1390, 229] on span "Logout" at bounding box center [1376, 220] width 149 height 28
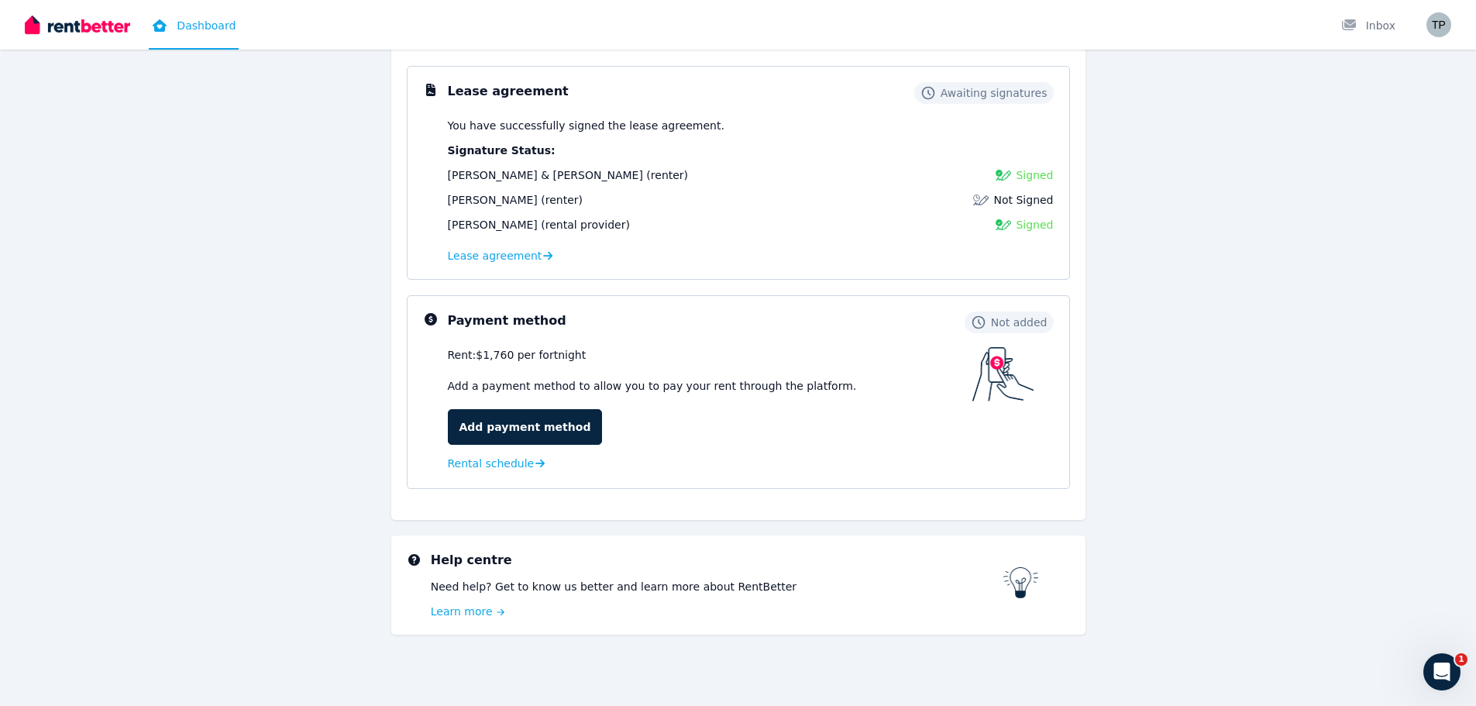
scroll to position [61, 0]
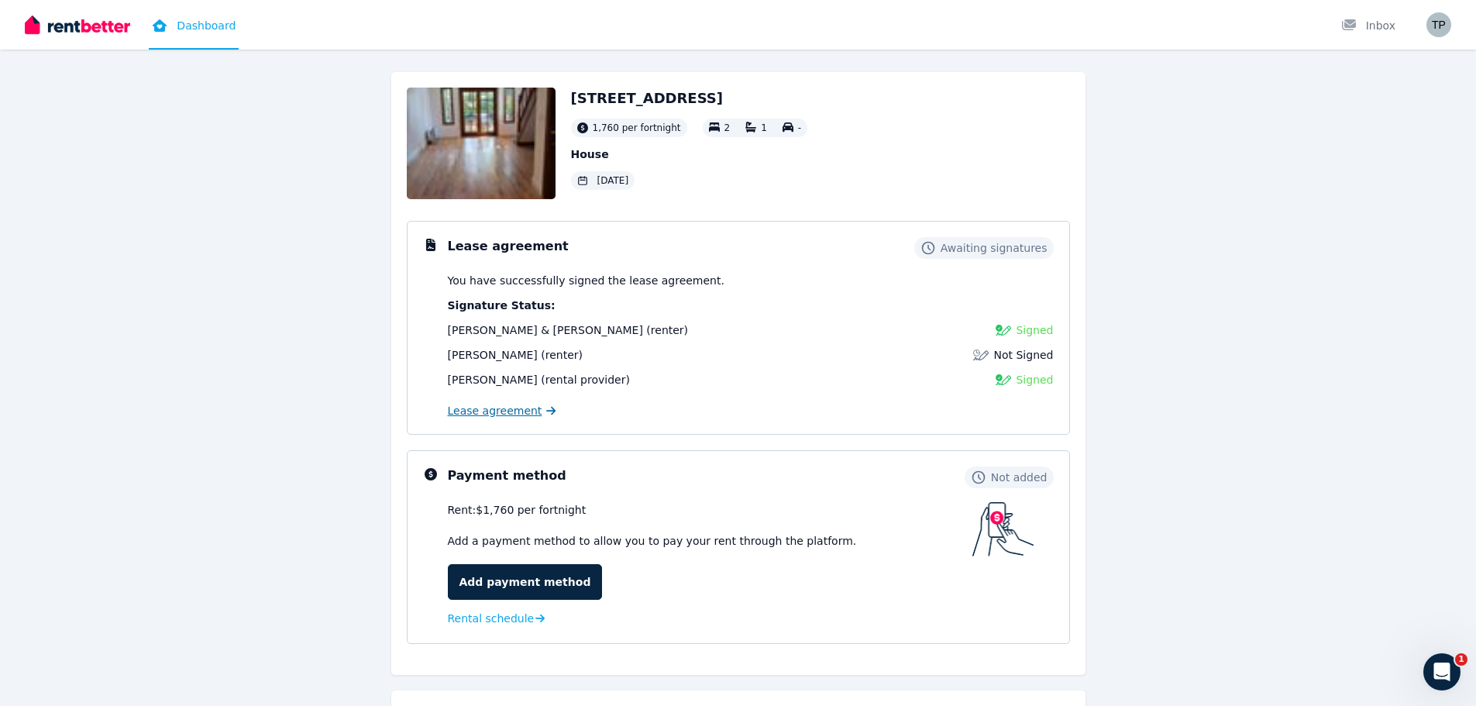
click at [505, 409] on span "Lease agreement" at bounding box center [495, 410] width 95 height 15
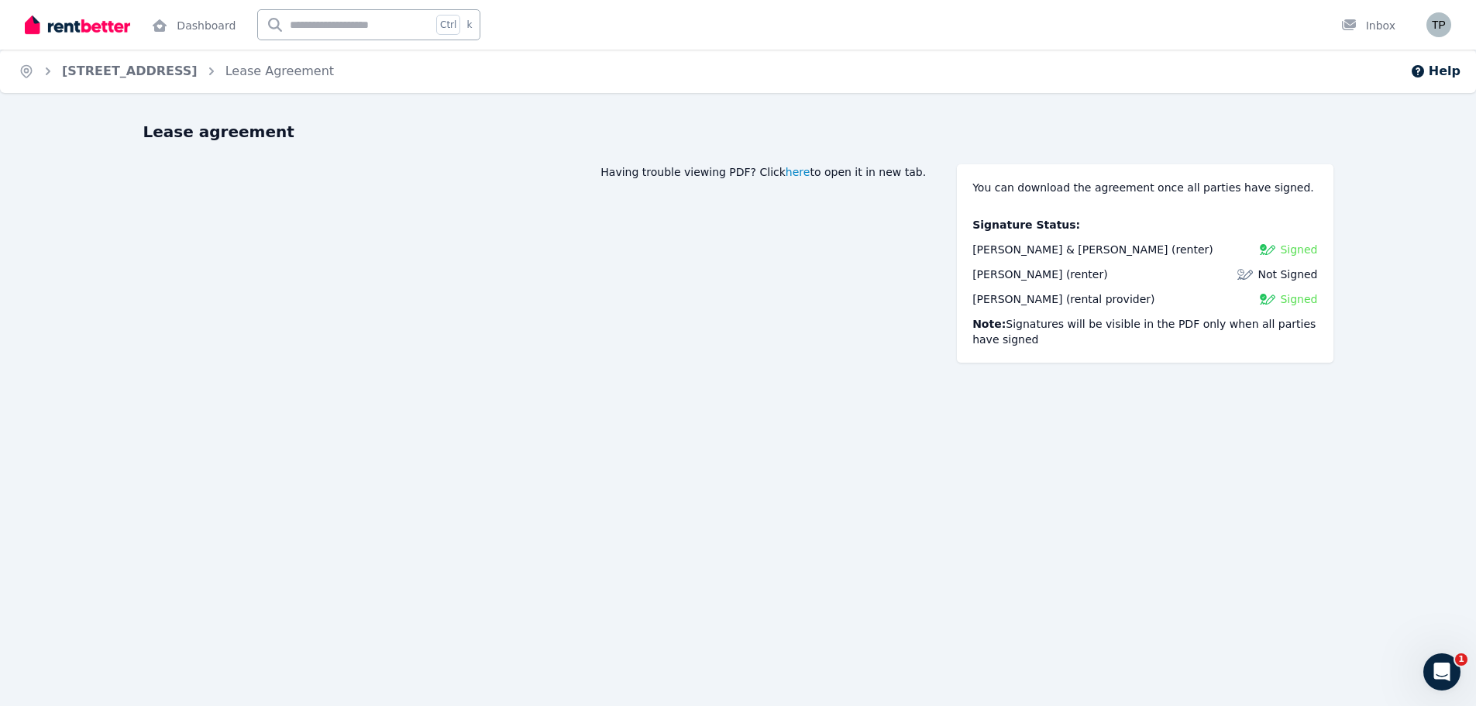
click at [806, 166] on span "here" at bounding box center [798, 171] width 25 height 15
click at [1288, 253] on span "Signed" at bounding box center [1298, 249] width 37 height 15
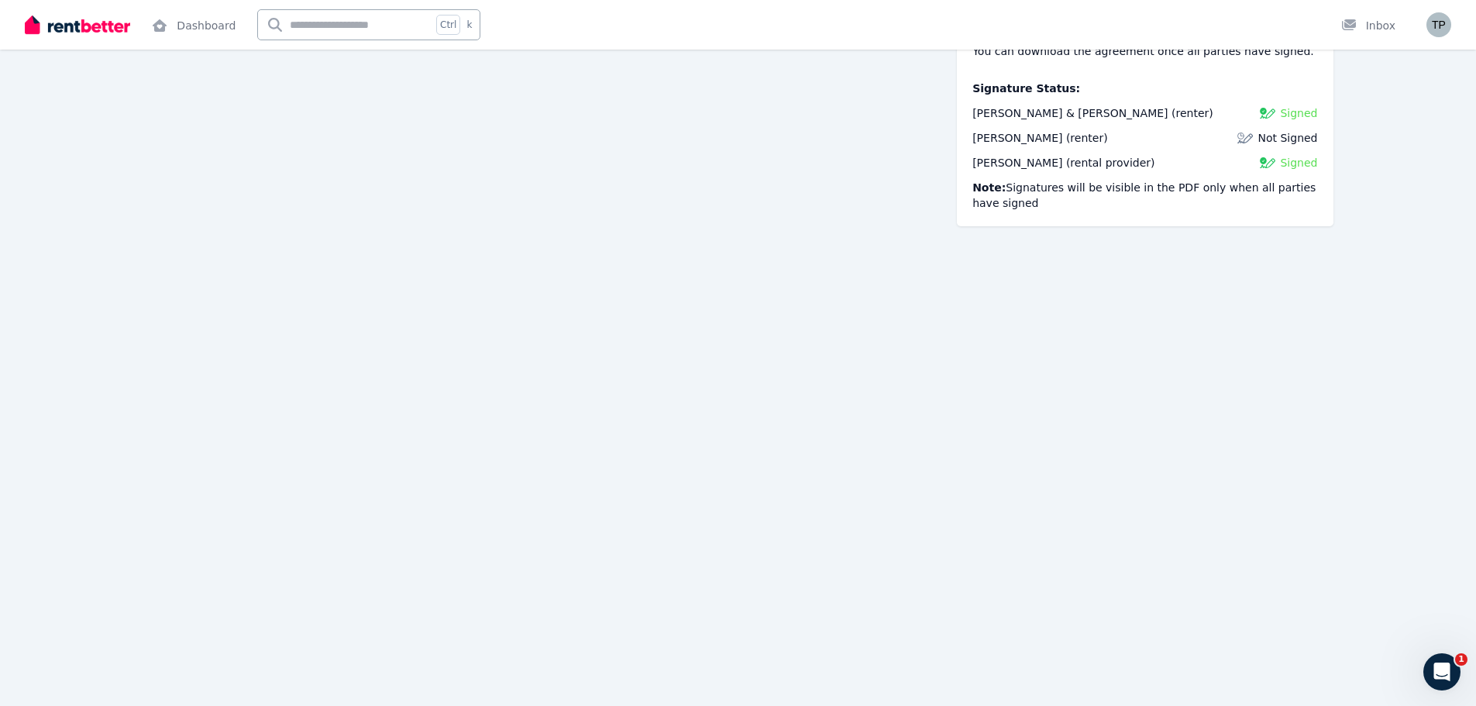
scroll to position [155, 0]
click at [1032, 112] on span "Tony & Samantha Peric" at bounding box center [1069, 113] width 195 height 12
click at [1442, 20] on img "button" at bounding box center [1438, 24] width 25 height 25
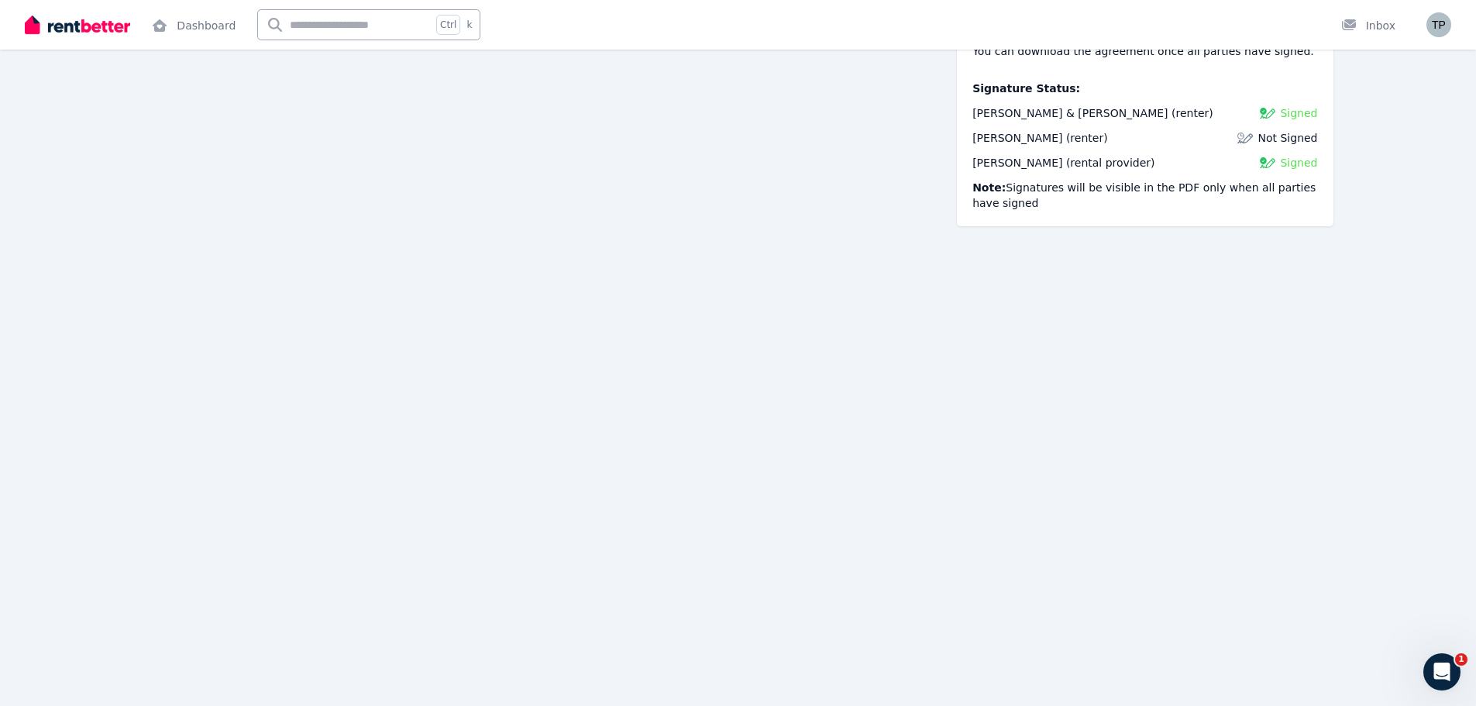
click at [92, 23] on img at bounding box center [77, 24] width 105 height 23
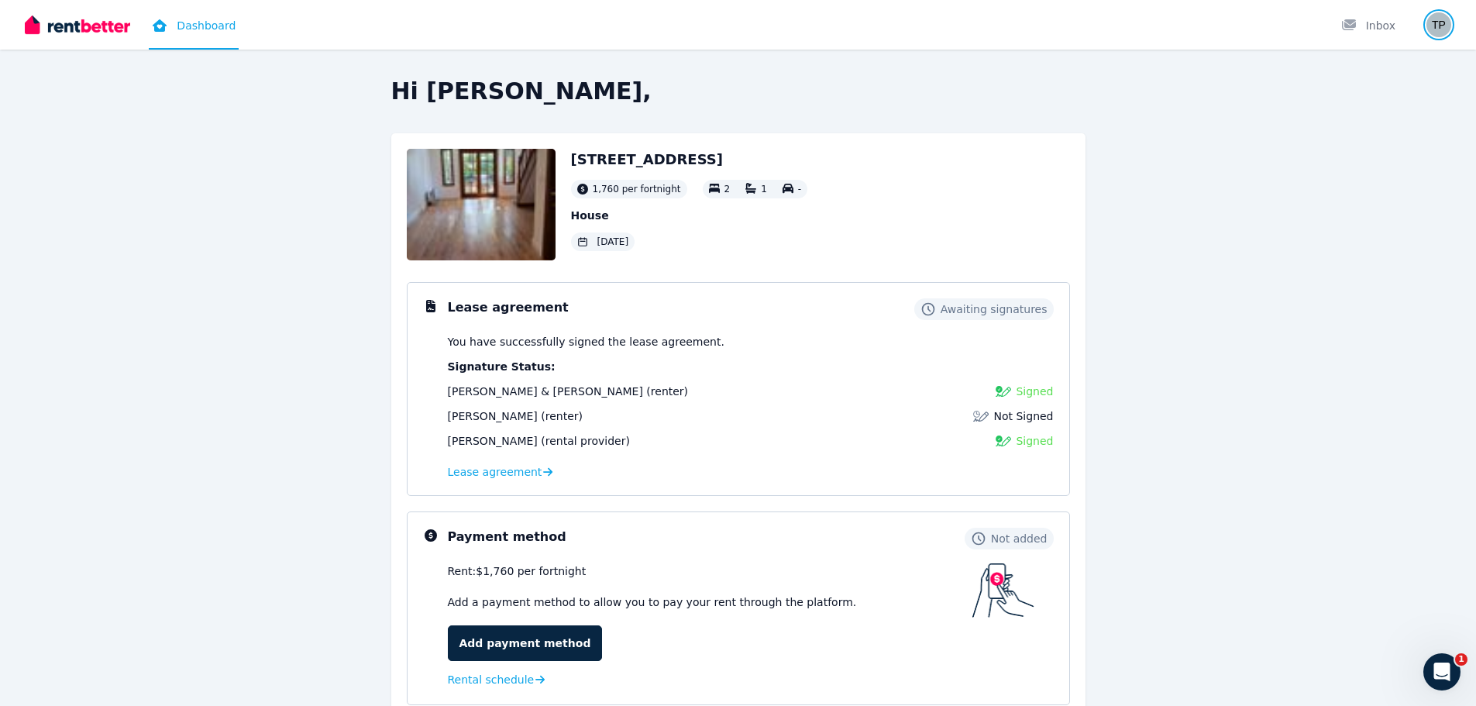
drag, startPoint x: 0, startPoint y: 0, endPoint x: 1437, endPoint y: 27, distance: 1436.8
click at [1437, 27] on img "button" at bounding box center [1438, 24] width 25 height 25
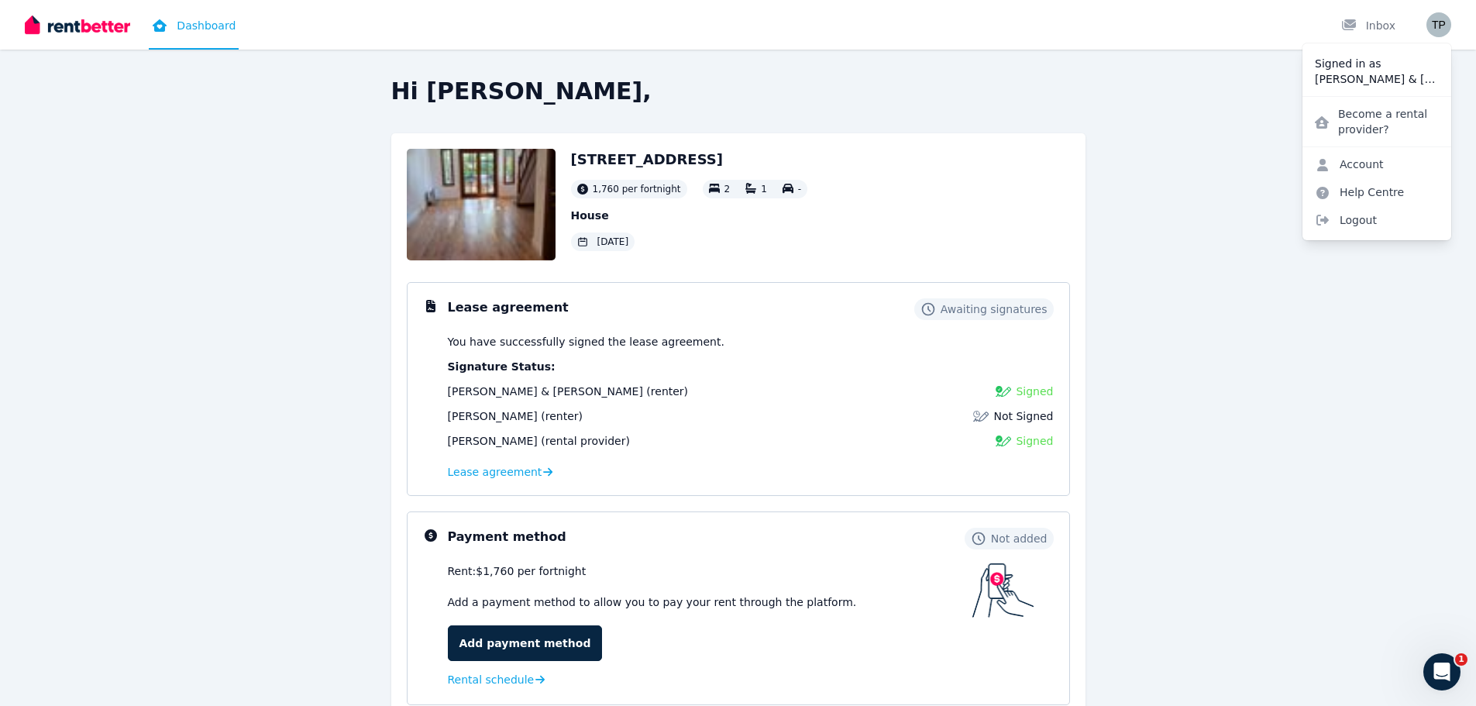
click at [204, 29] on link "Dashboard" at bounding box center [194, 25] width 90 height 50
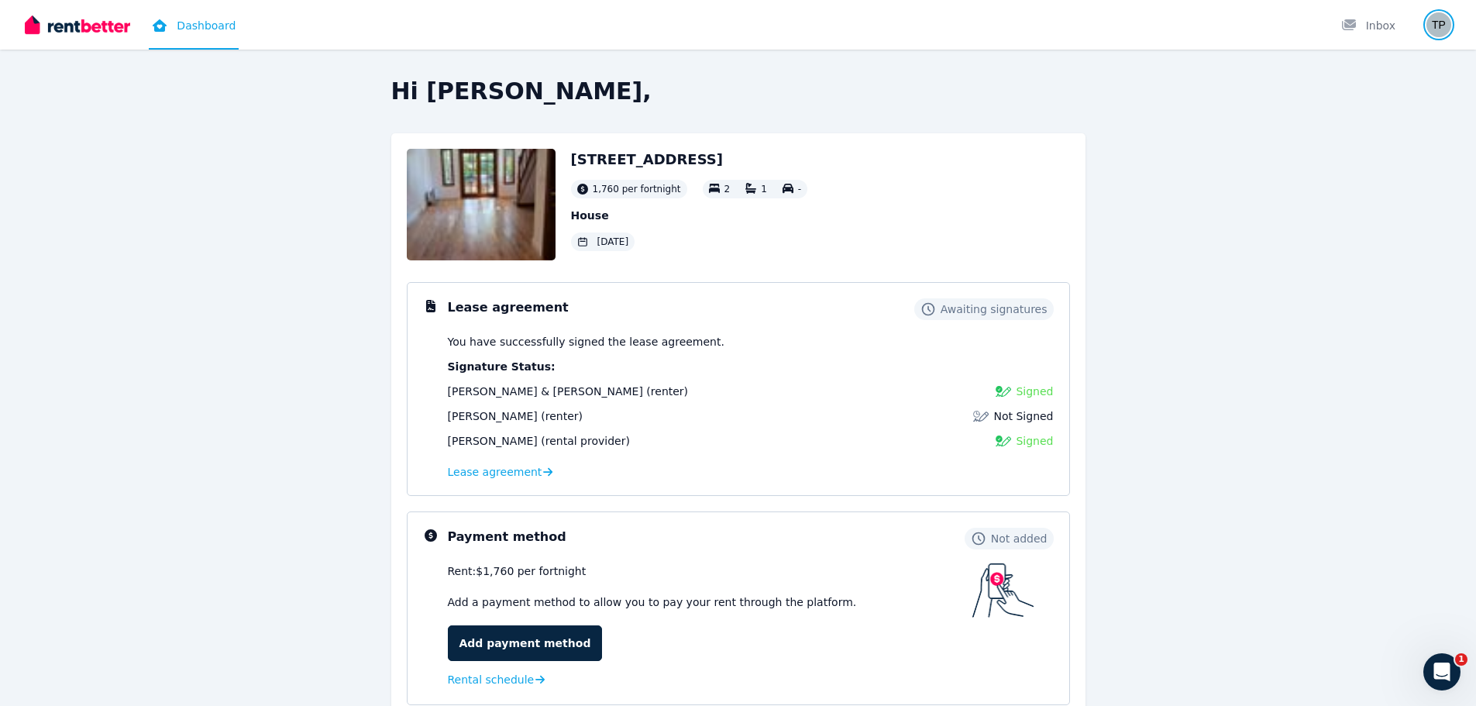
click at [1439, 22] on img "button" at bounding box center [1438, 24] width 25 height 25
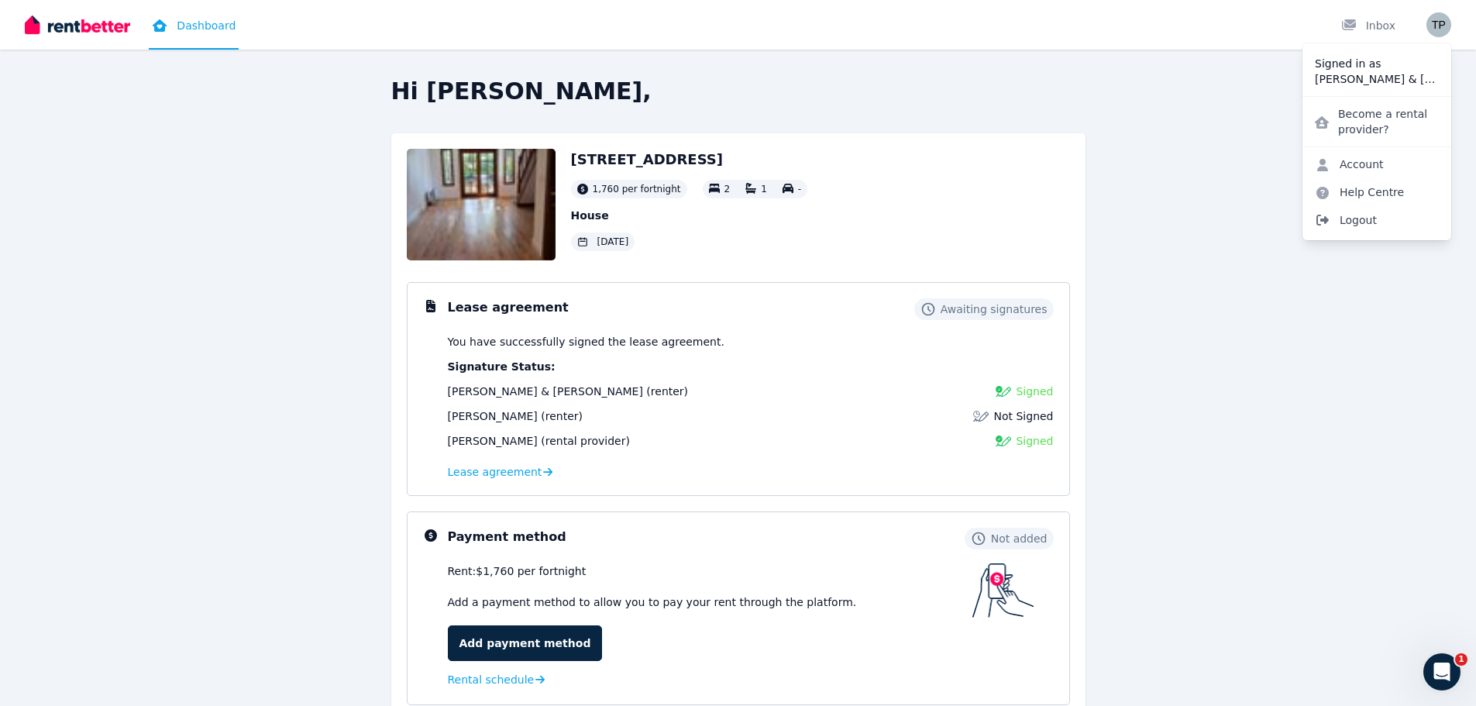
click at [1371, 218] on span "Logout" at bounding box center [1376, 220] width 149 height 28
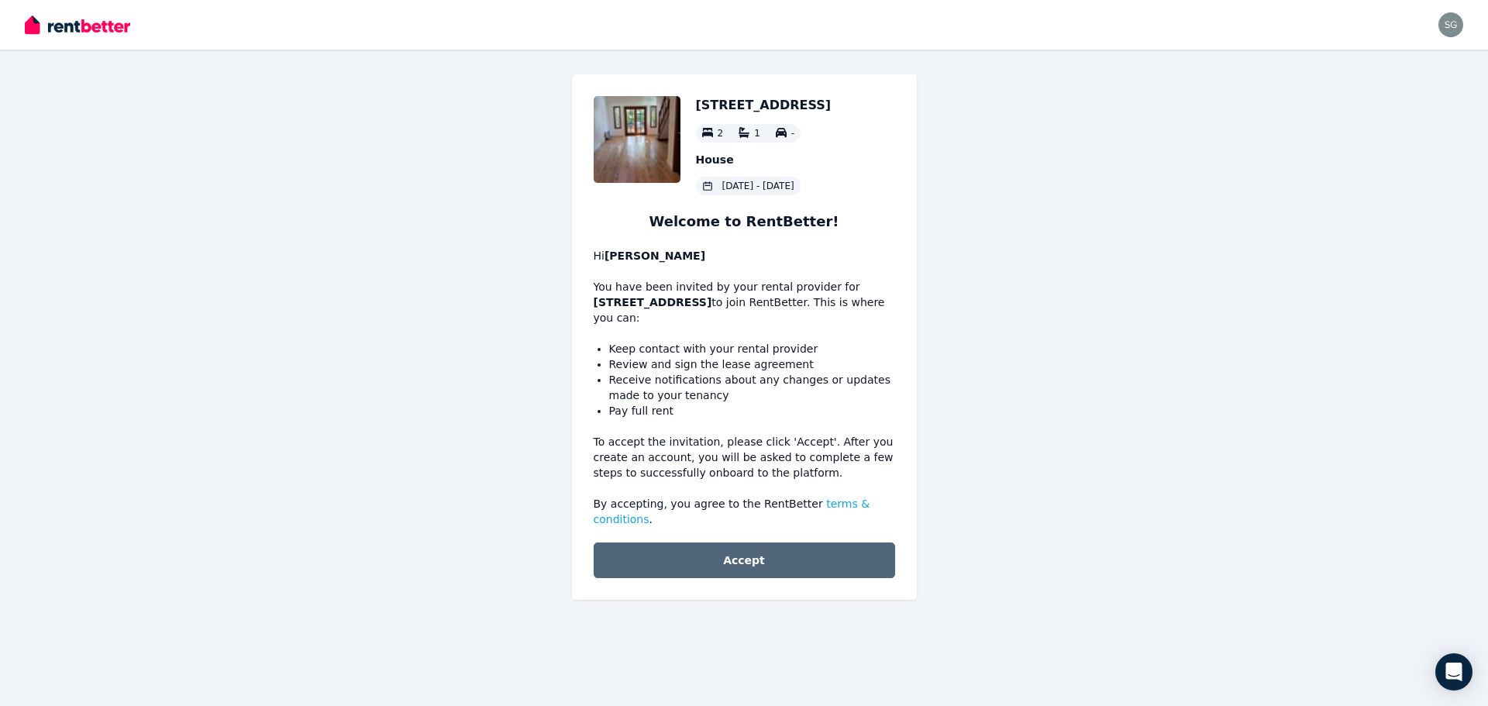
click at [755, 546] on button "Accept" at bounding box center [744, 560] width 301 height 36
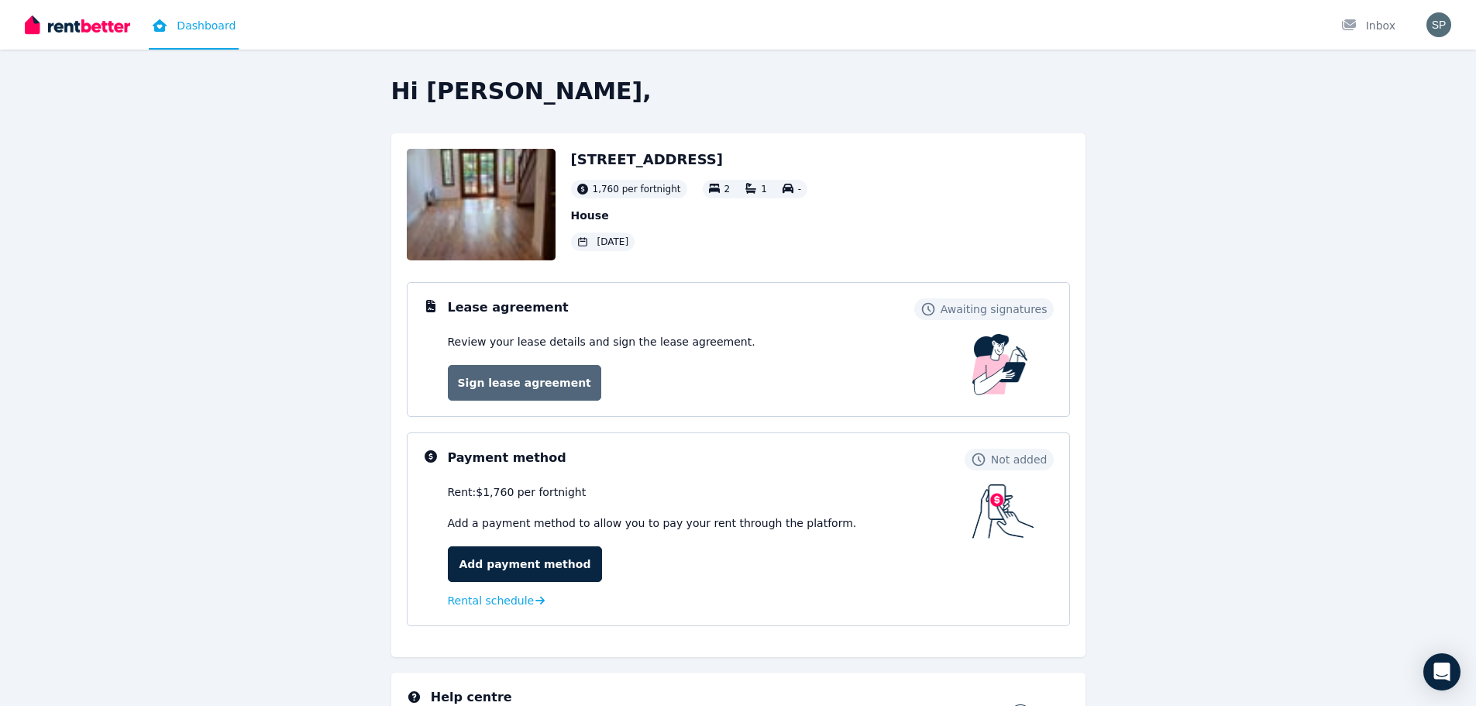
click at [532, 385] on link "Sign lease agreement" at bounding box center [524, 383] width 153 height 36
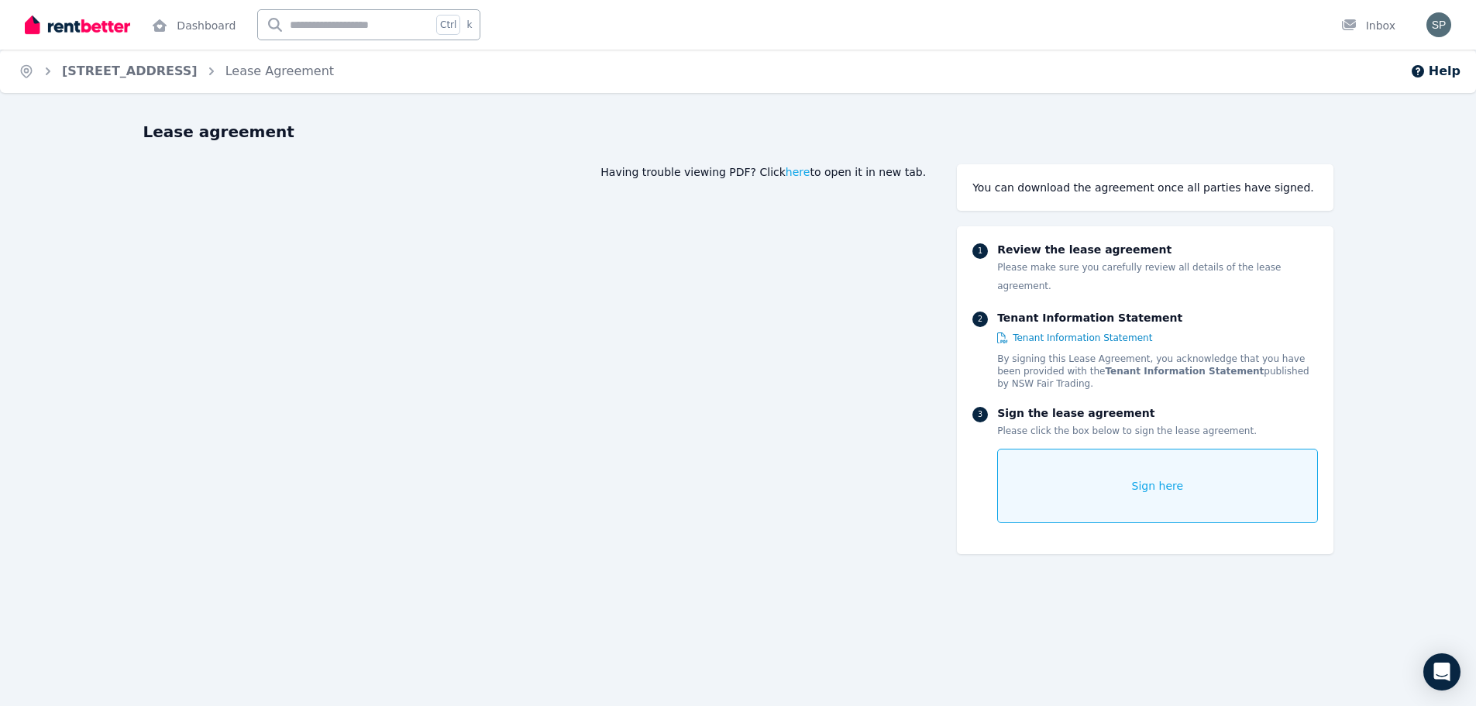
click at [1112, 470] on div "Sign here" at bounding box center [1157, 486] width 320 height 74
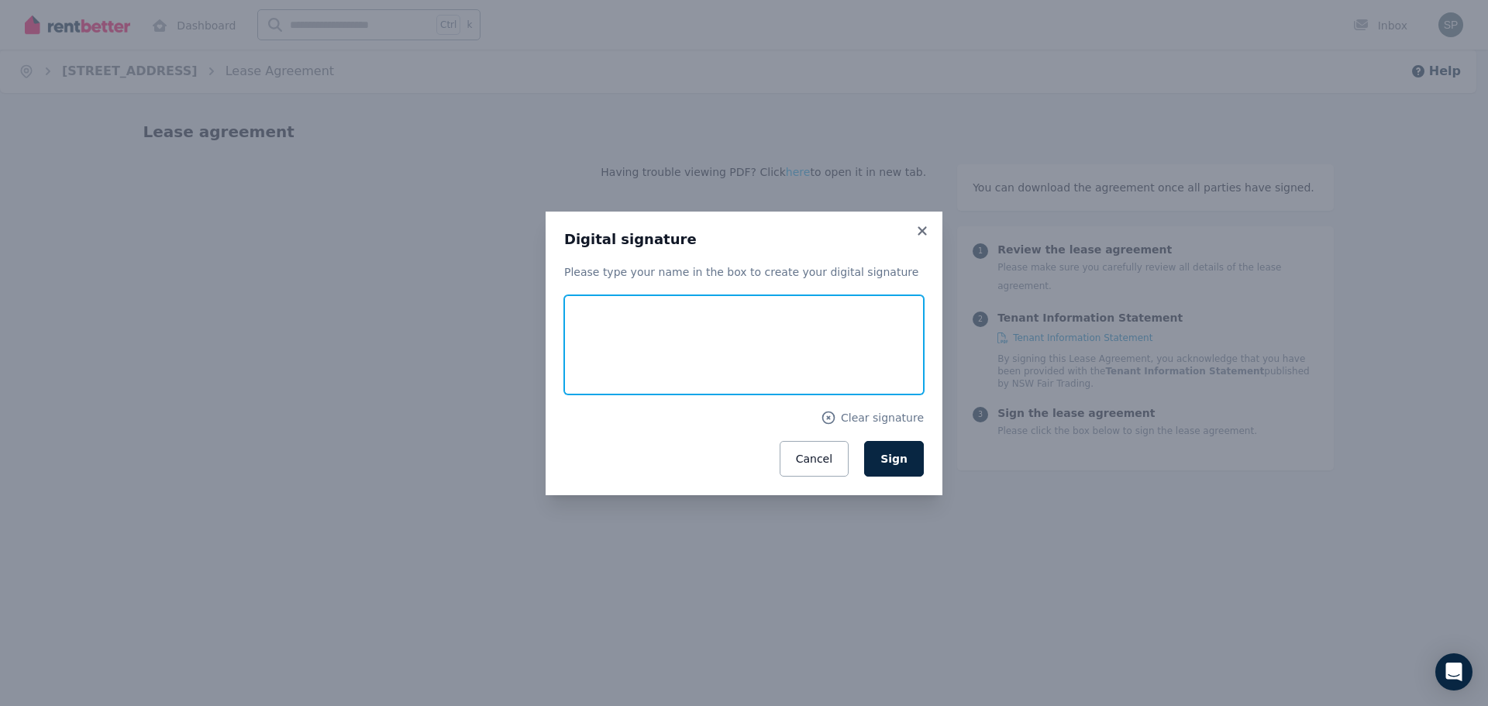
click at [677, 355] on input "text" at bounding box center [744, 344] width 360 height 99
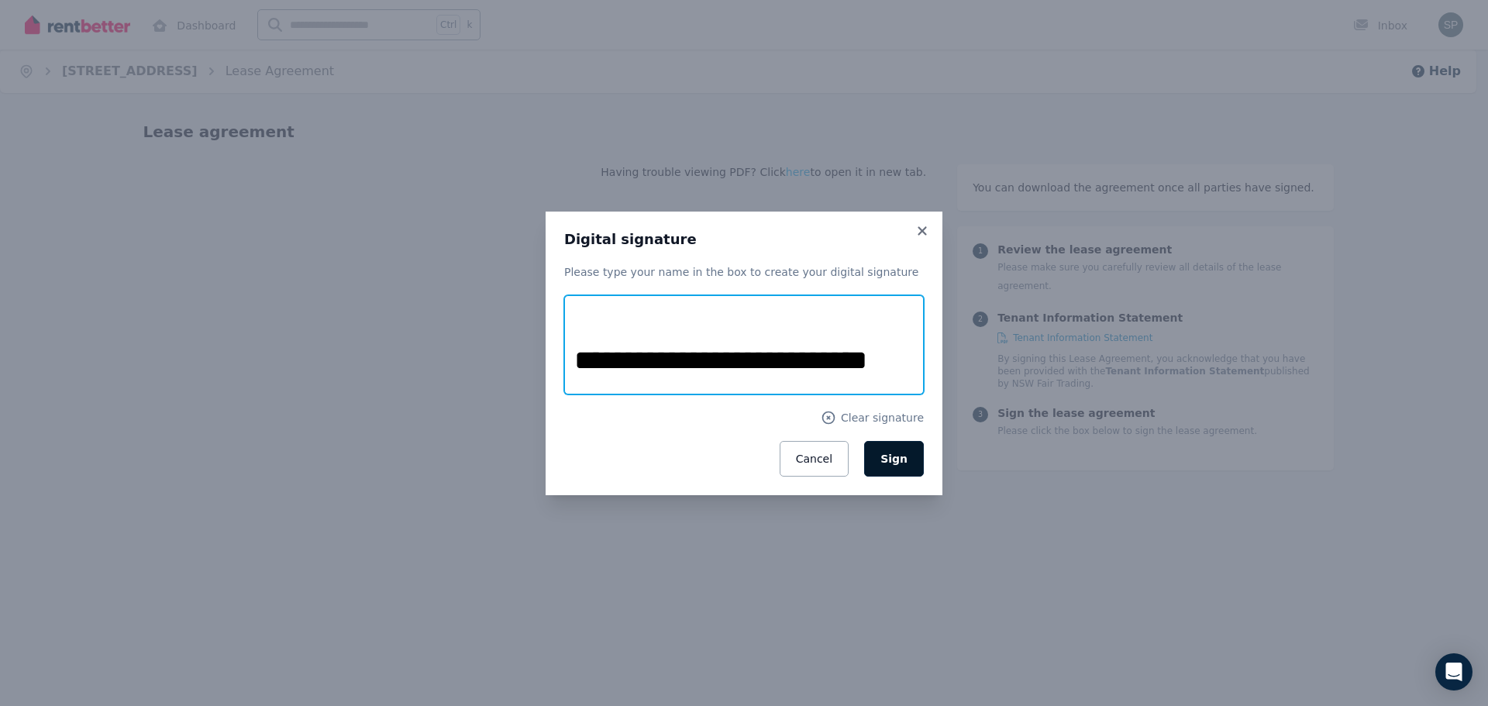
type input "**********"
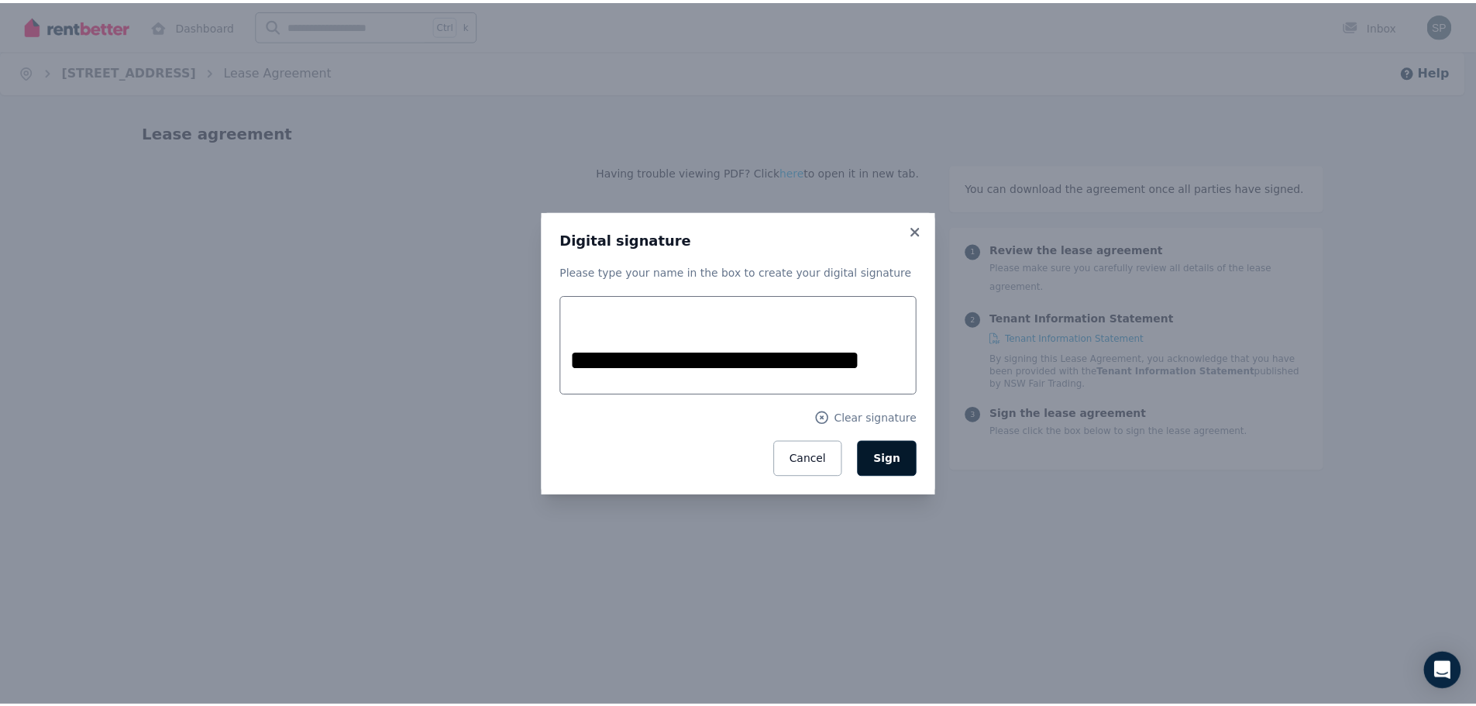
scroll to position [0, 0]
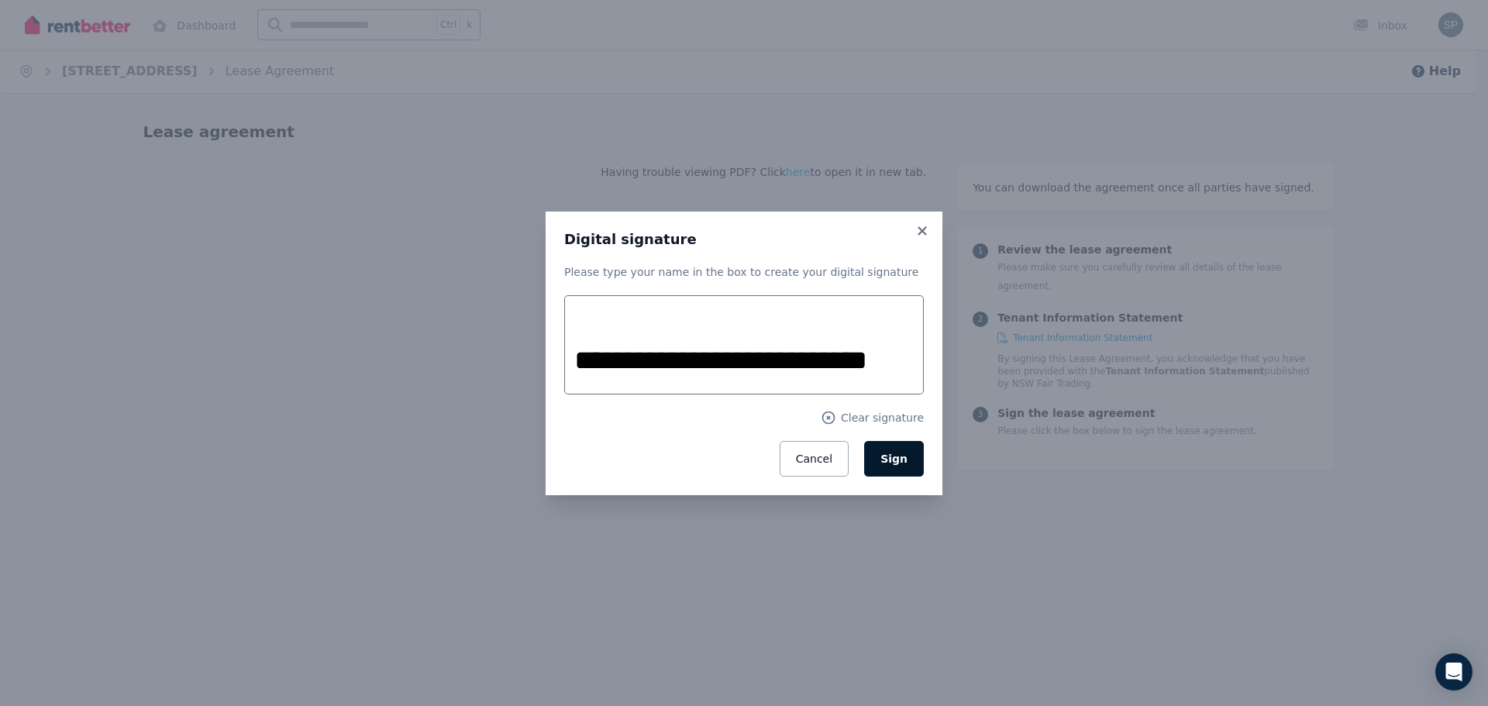
click at [889, 465] on span "Sign" at bounding box center [893, 458] width 27 height 12
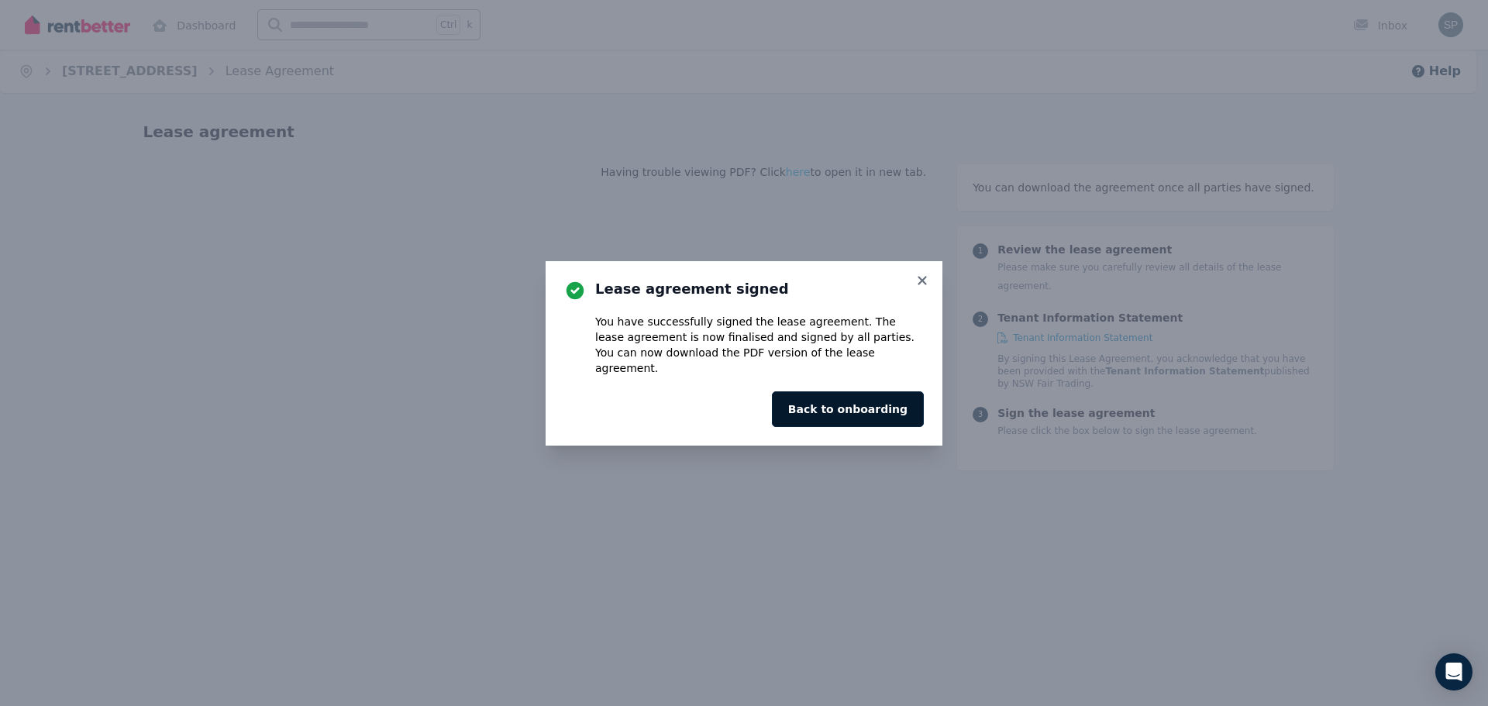
click at [831, 404] on button "Back to onboarding" at bounding box center [848, 409] width 152 height 36
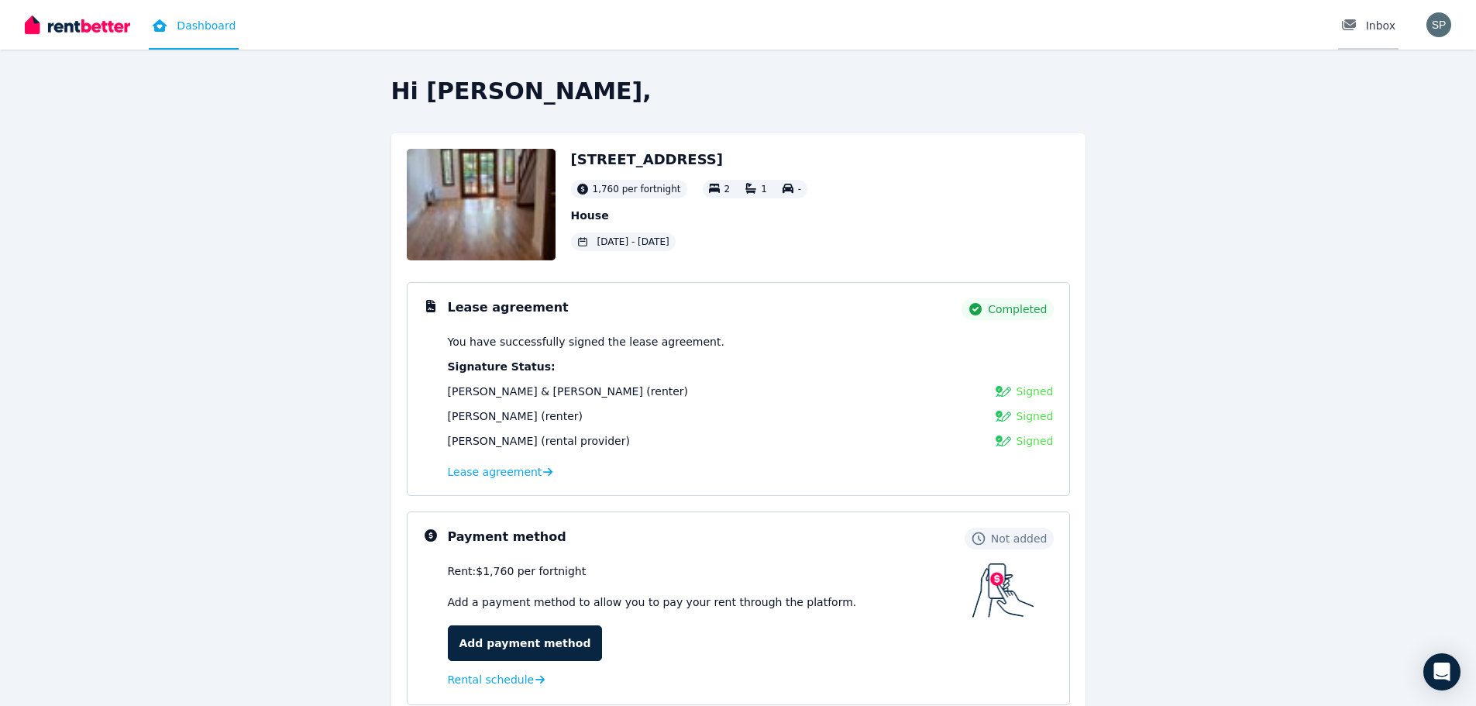
click at [1378, 29] on div "Inbox" at bounding box center [1368, 25] width 54 height 15
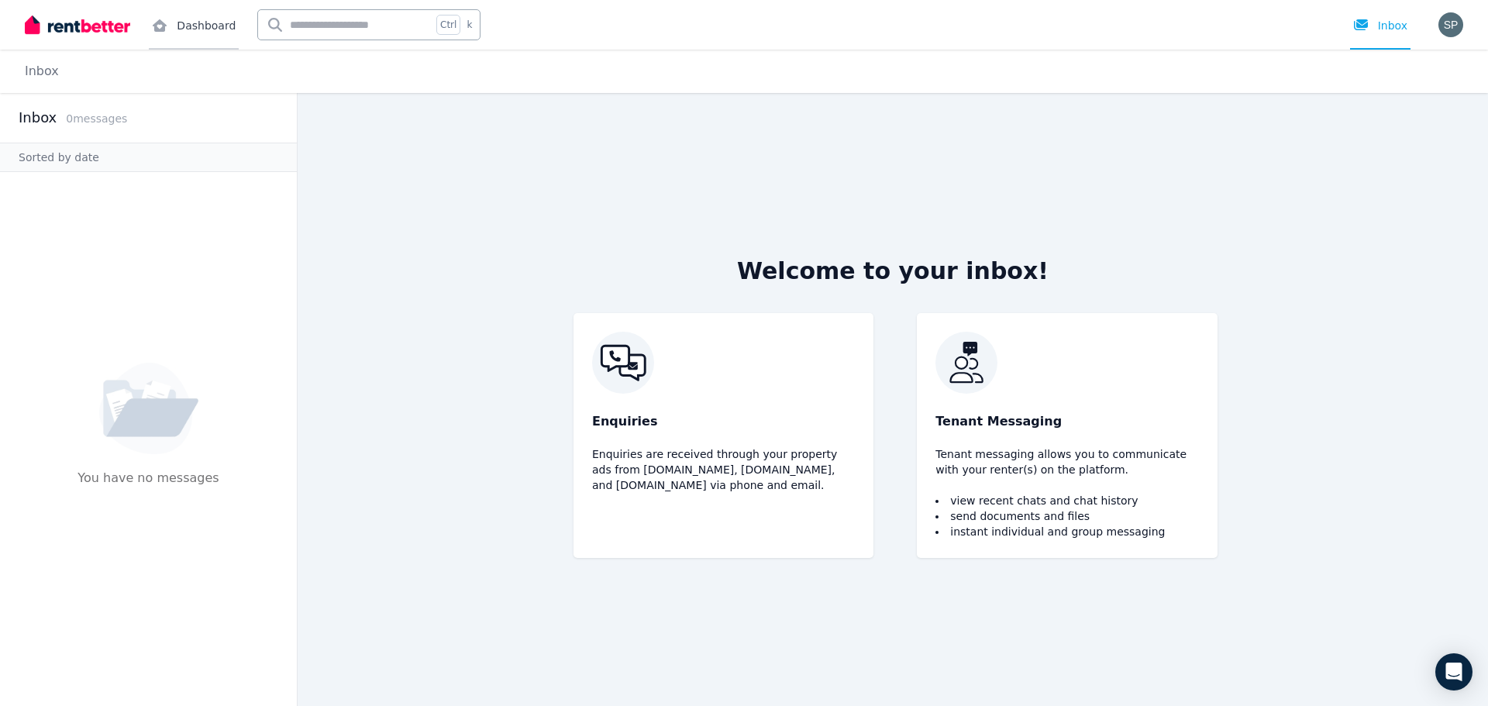
click at [200, 25] on link "Dashboard" at bounding box center [194, 25] width 90 height 50
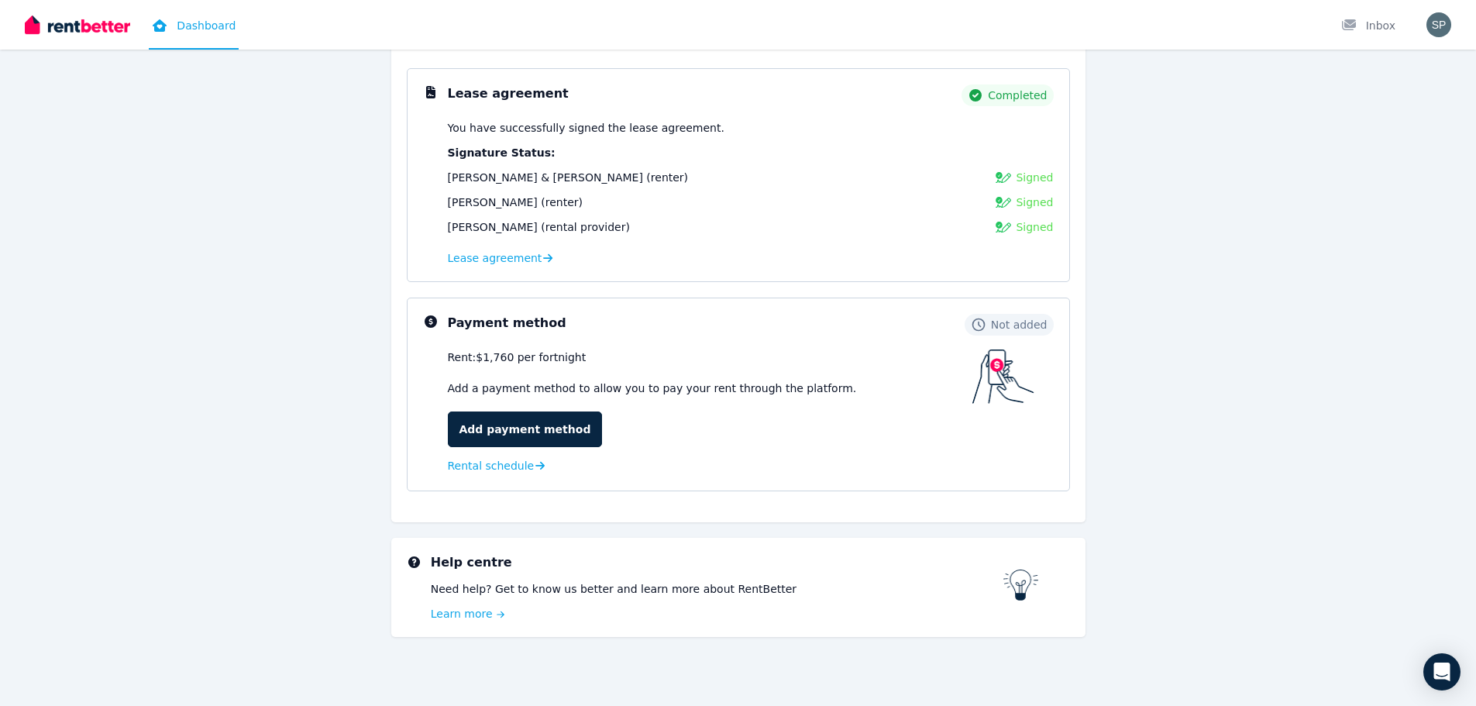
scroll to position [216, 0]
click at [508, 253] on span "Lease agreement" at bounding box center [495, 255] width 95 height 15
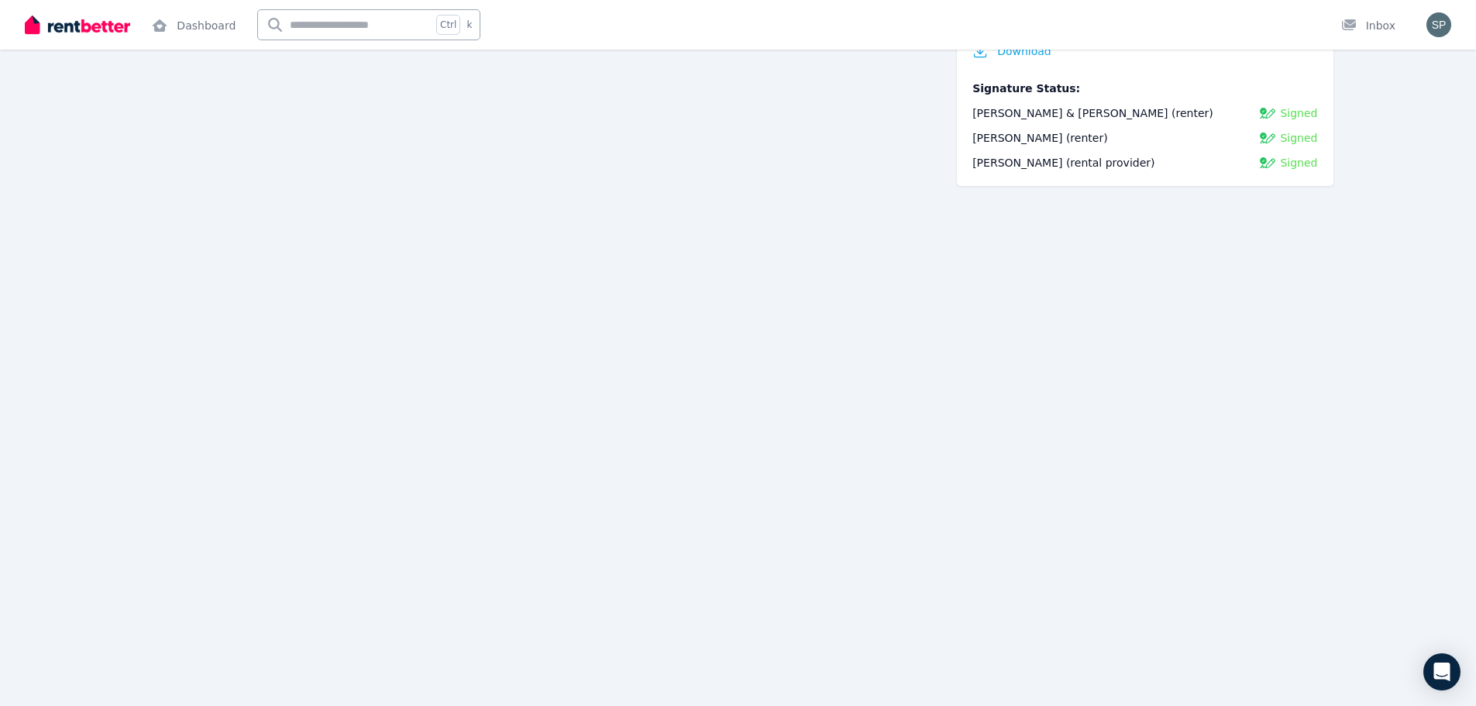
scroll to position [7540, 0]
click at [200, 29] on link "Dashboard" at bounding box center [194, 25] width 90 height 50
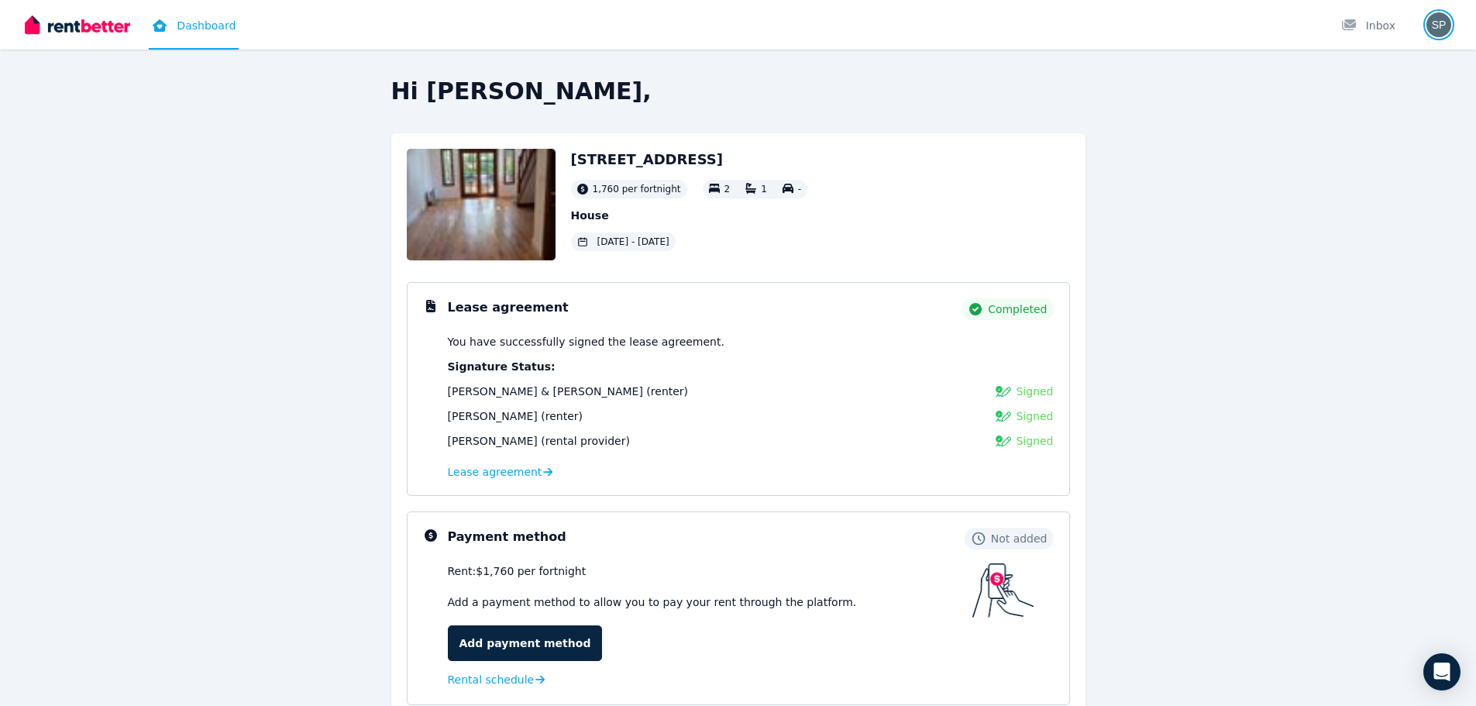
click at [1440, 20] on img "button" at bounding box center [1438, 24] width 25 height 25
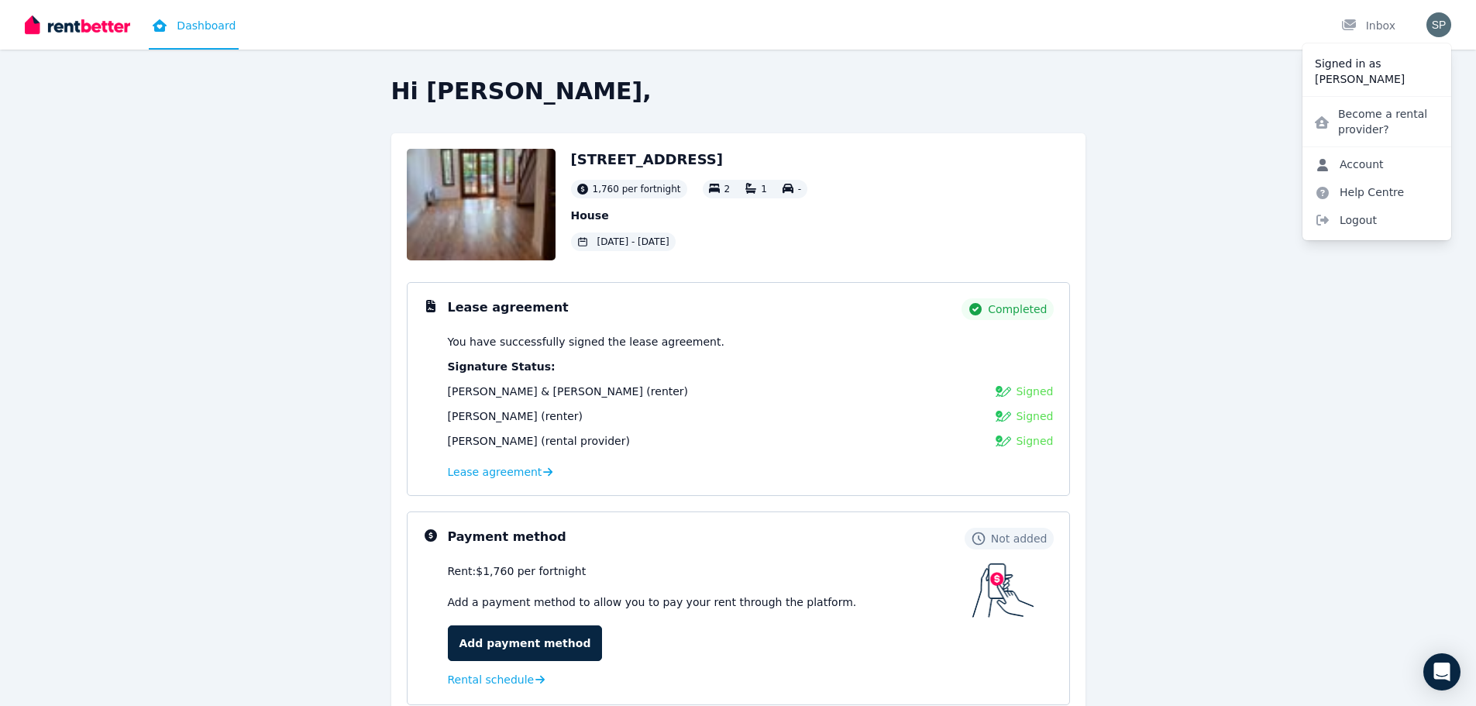
click at [1366, 162] on link "Account" at bounding box center [1349, 164] width 94 height 28
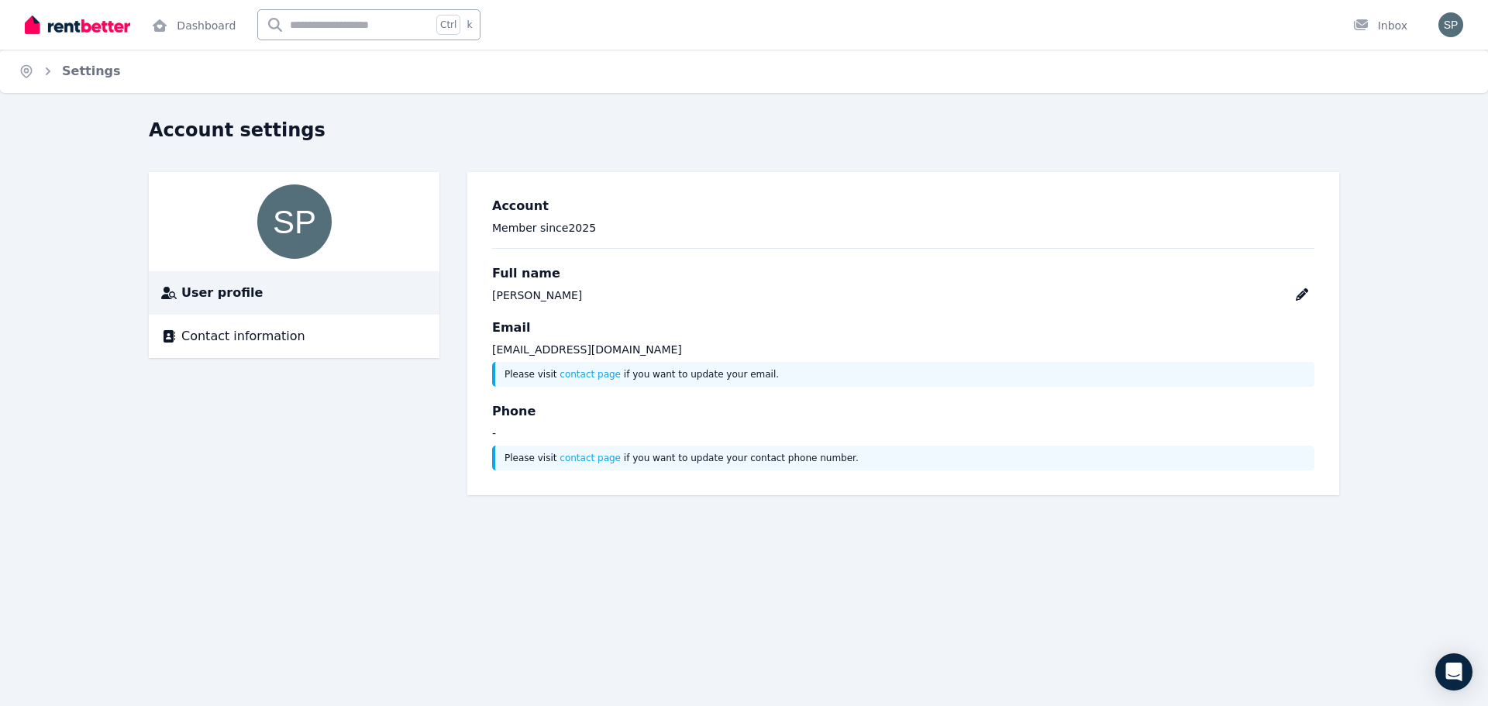
click at [44, 75] on icon "Breadcrumb" at bounding box center [47, 71] width 15 height 15
click at [1443, 26] on img "button" at bounding box center [1450, 24] width 25 height 25
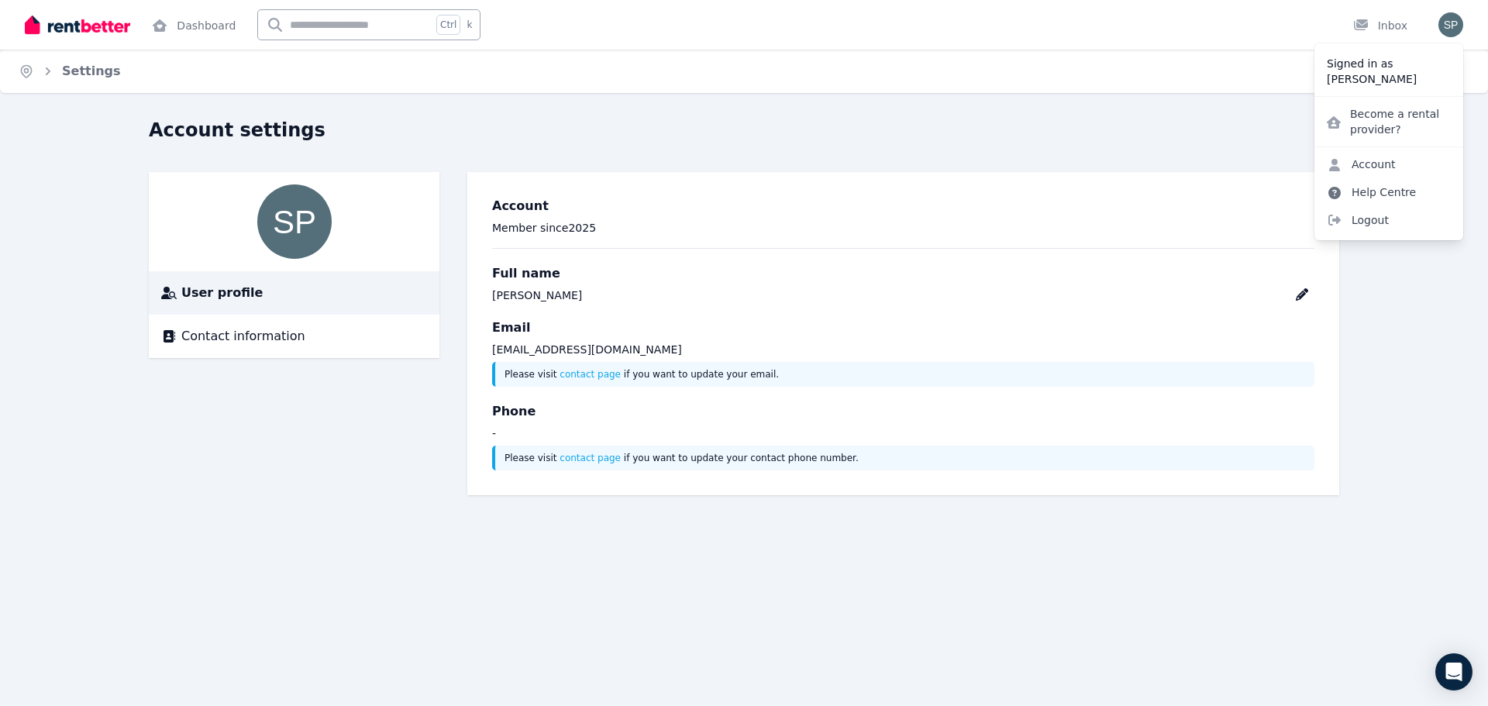
click at [1368, 193] on link "Help Centre" at bounding box center [1371, 192] width 114 height 28
click at [1388, 191] on link "Help Centre" at bounding box center [1371, 192] width 114 height 28
click at [1366, 194] on link "Help Centre" at bounding box center [1371, 192] width 114 height 28
click at [1373, 223] on span "Logout" at bounding box center [1388, 220] width 149 height 28
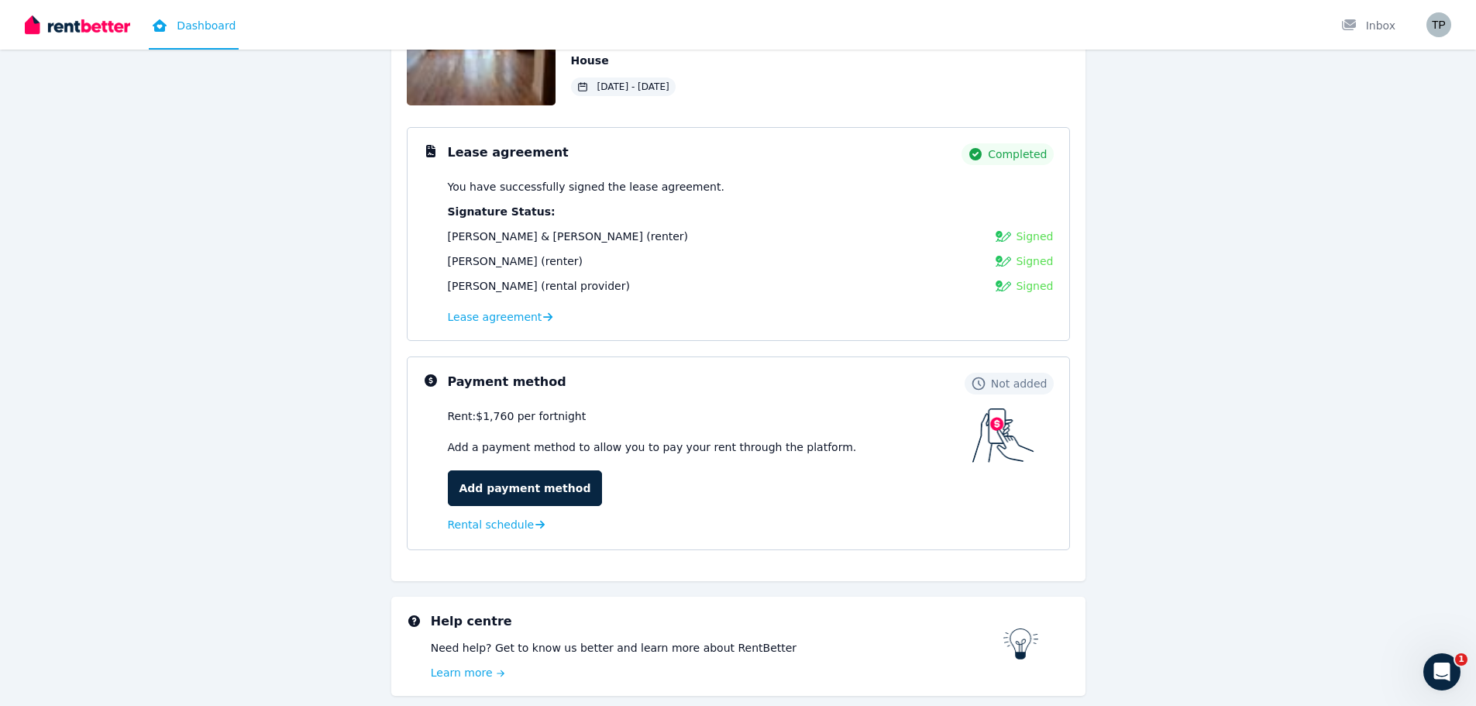
scroll to position [216, 0]
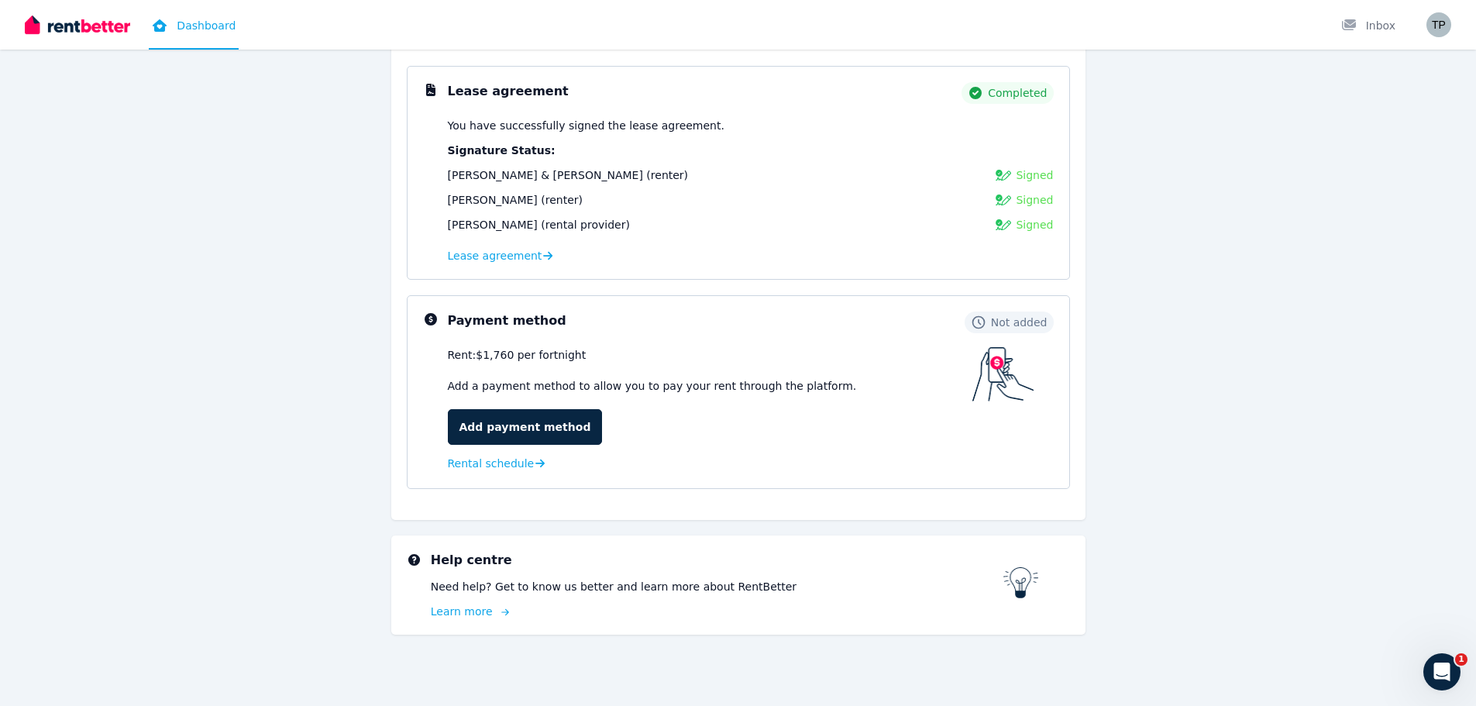
click at [459, 611] on link "Learn more" at bounding box center [717, 611] width 573 height 15
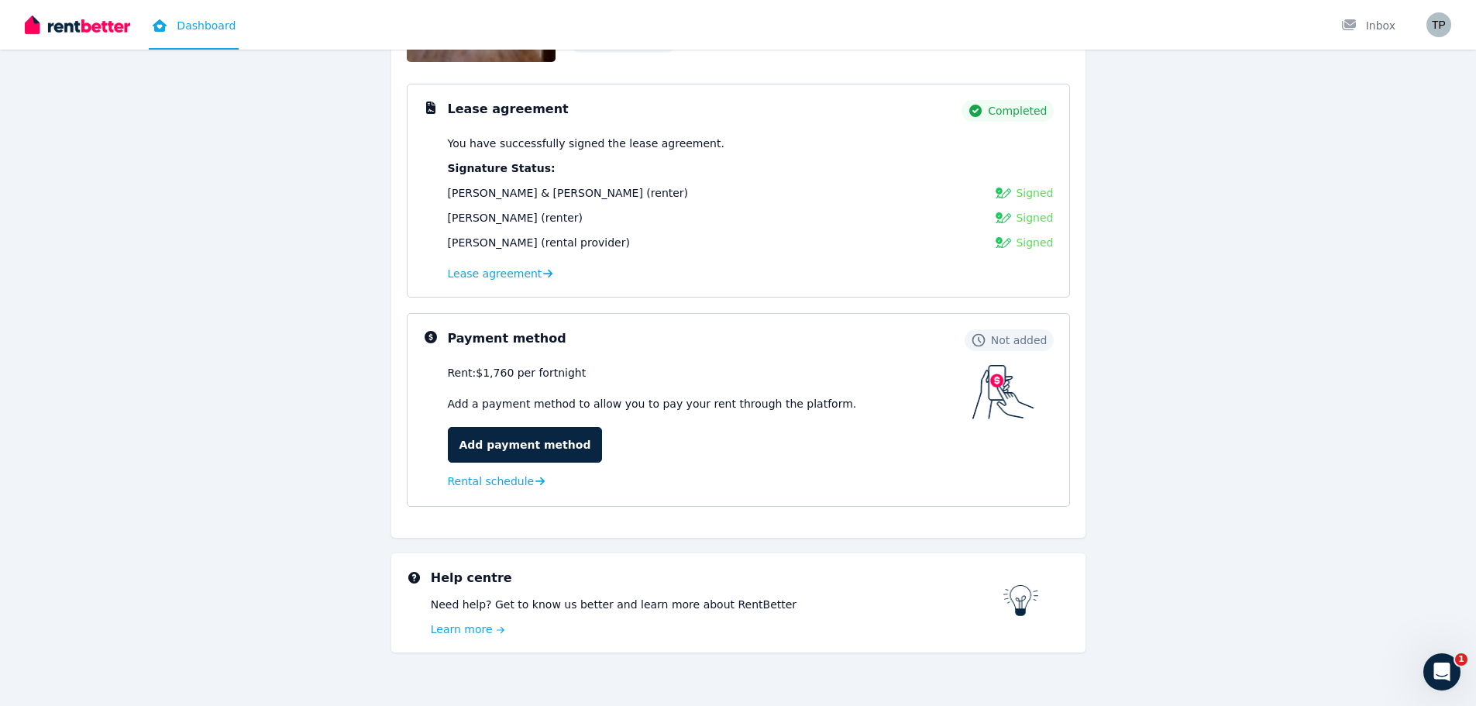
scroll to position [216, 0]
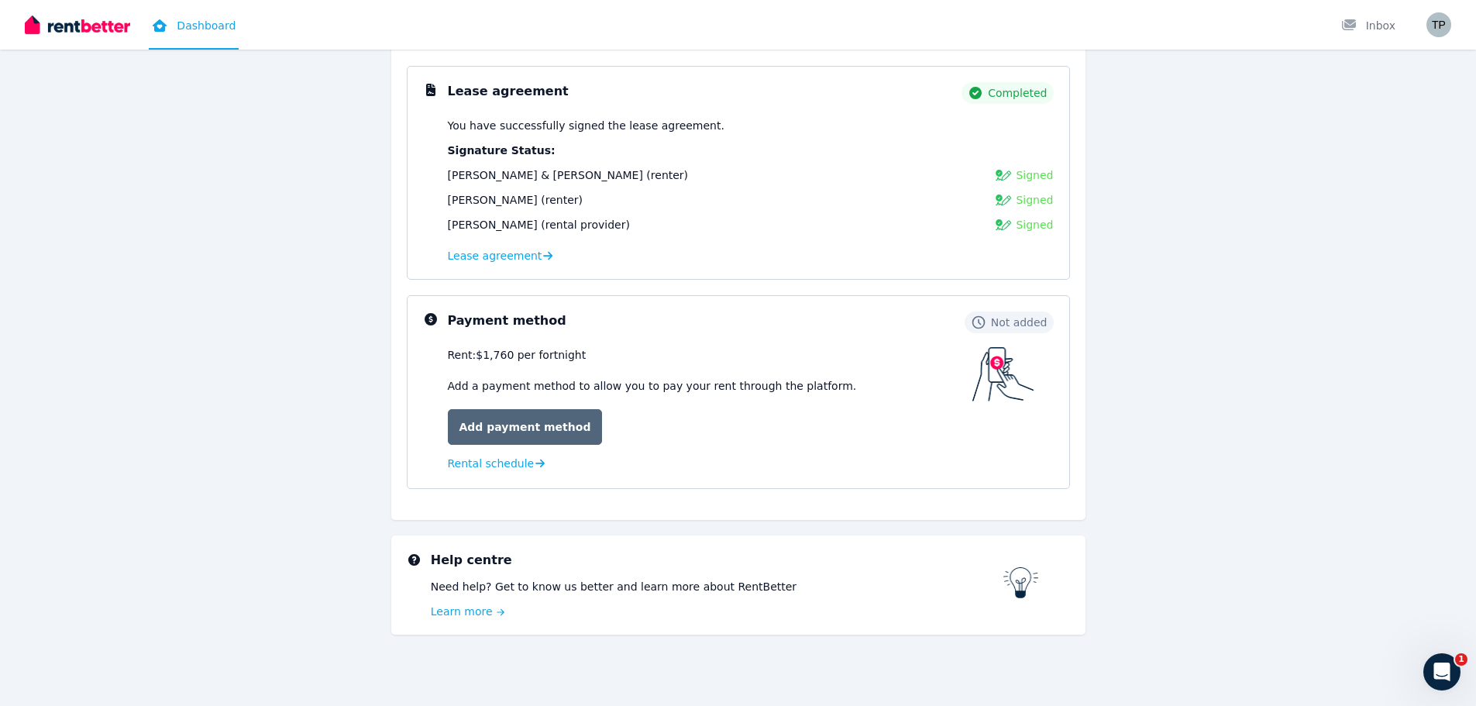
click at [490, 429] on link "Add payment method" at bounding box center [525, 427] width 155 height 36
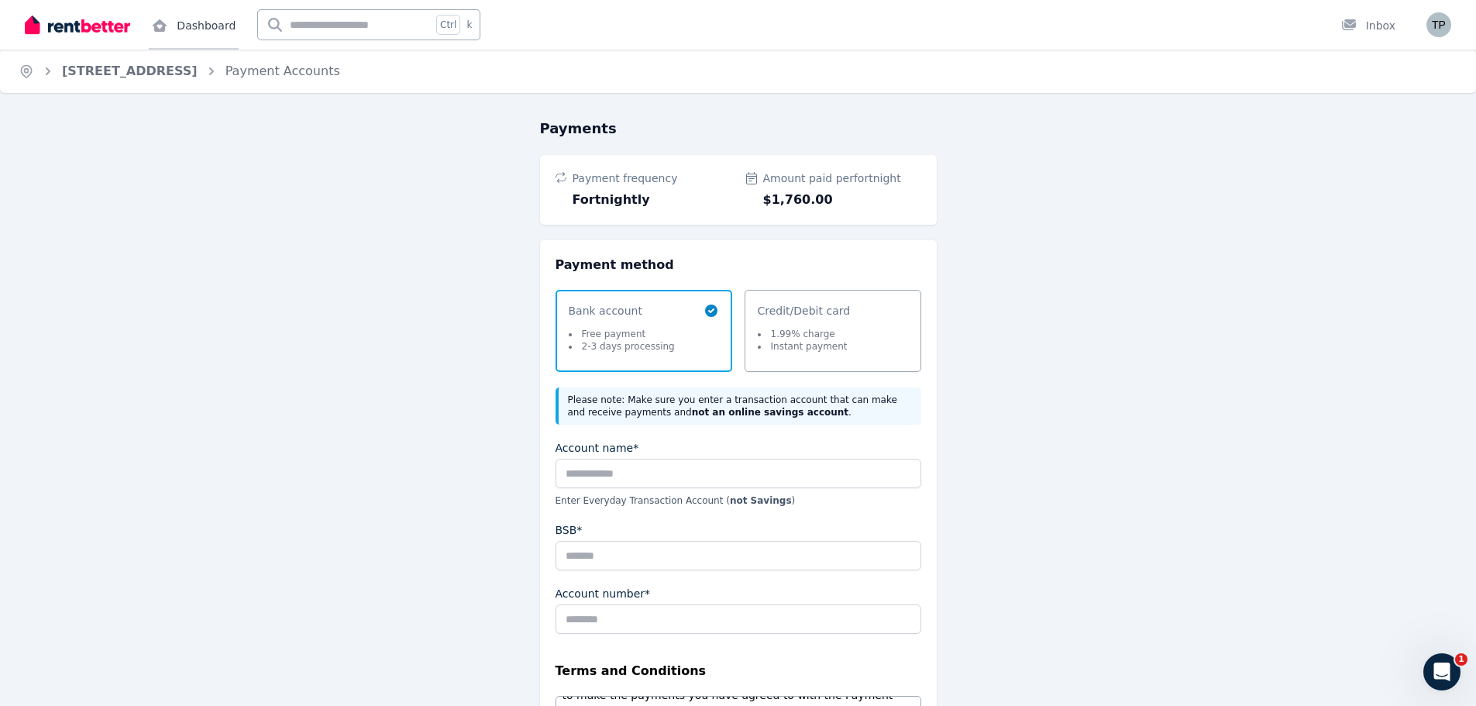
click at [194, 27] on link "Dashboard" at bounding box center [194, 25] width 90 height 50
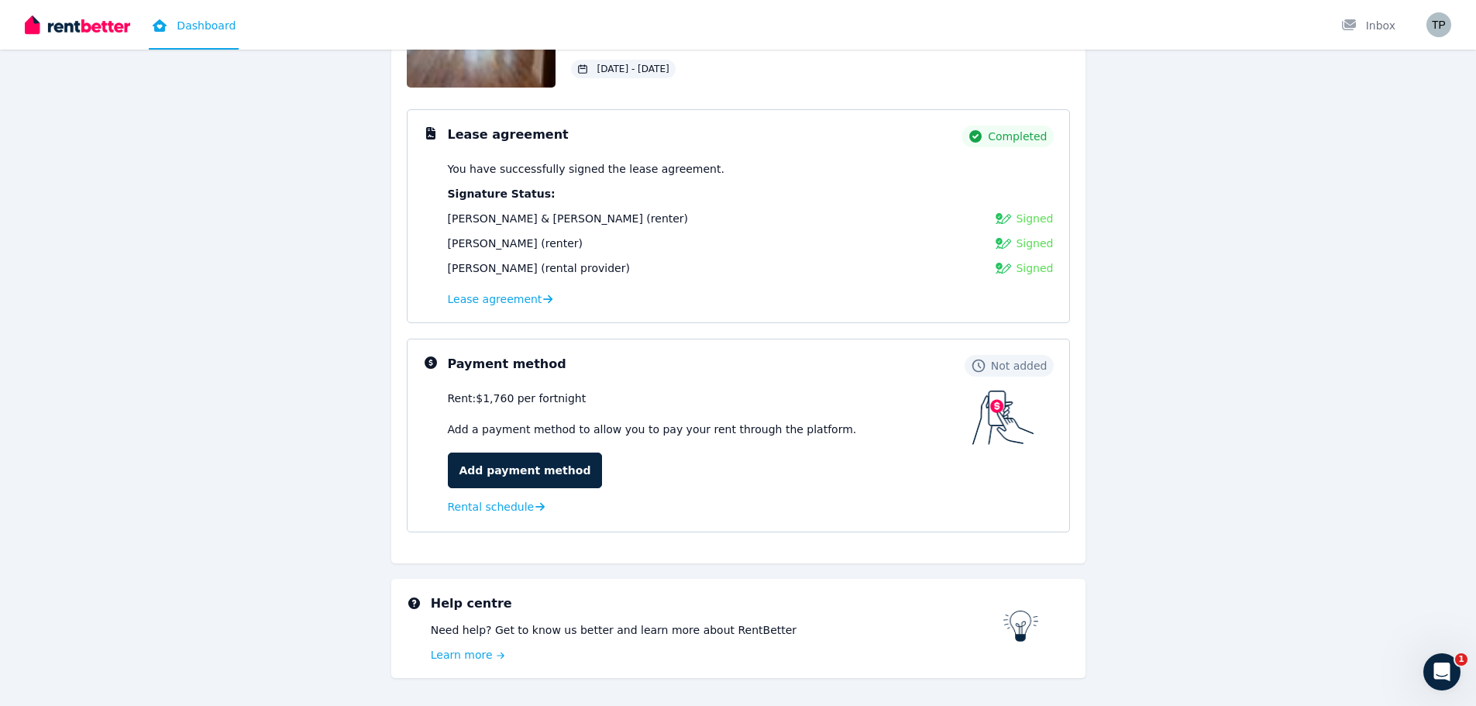
scroll to position [216, 0]
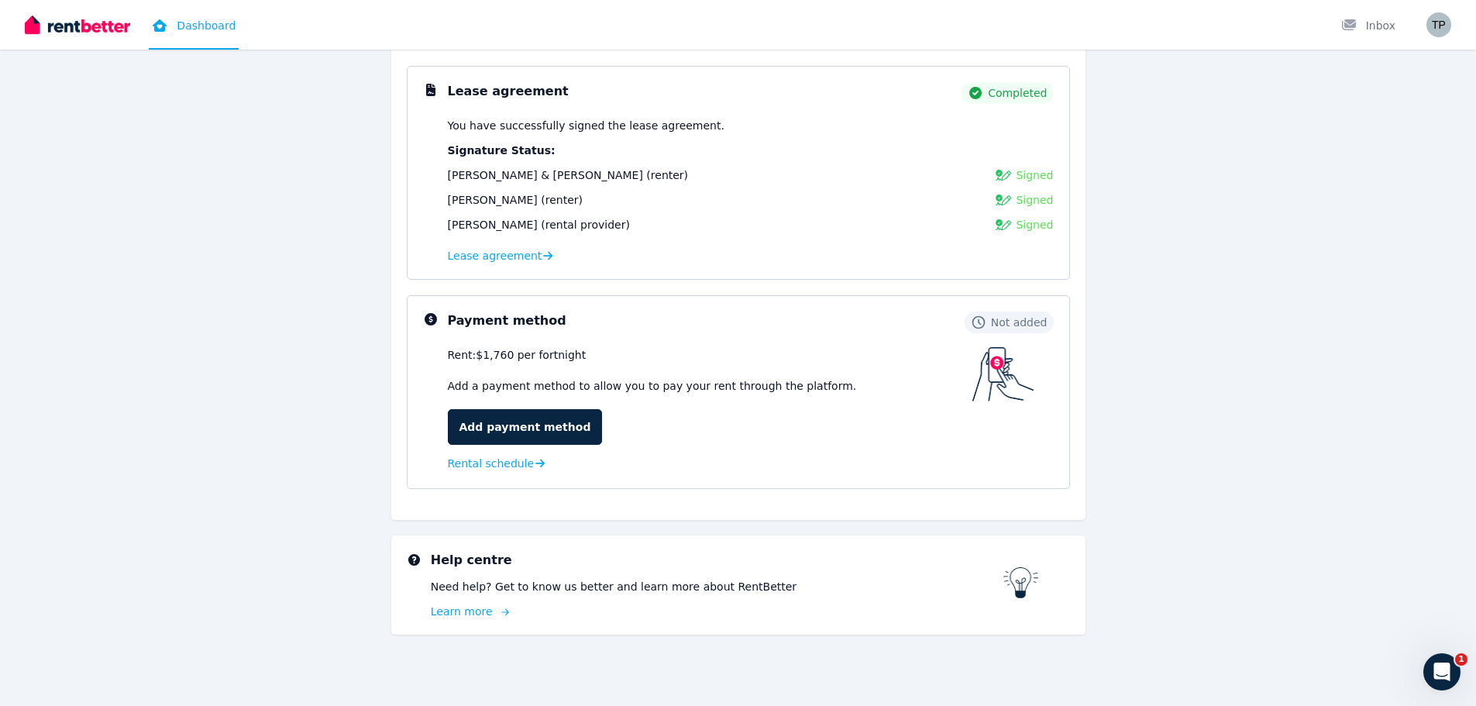
click at [457, 614] on link "Learn more" at bounding box center [717, 611] width 573 height 15
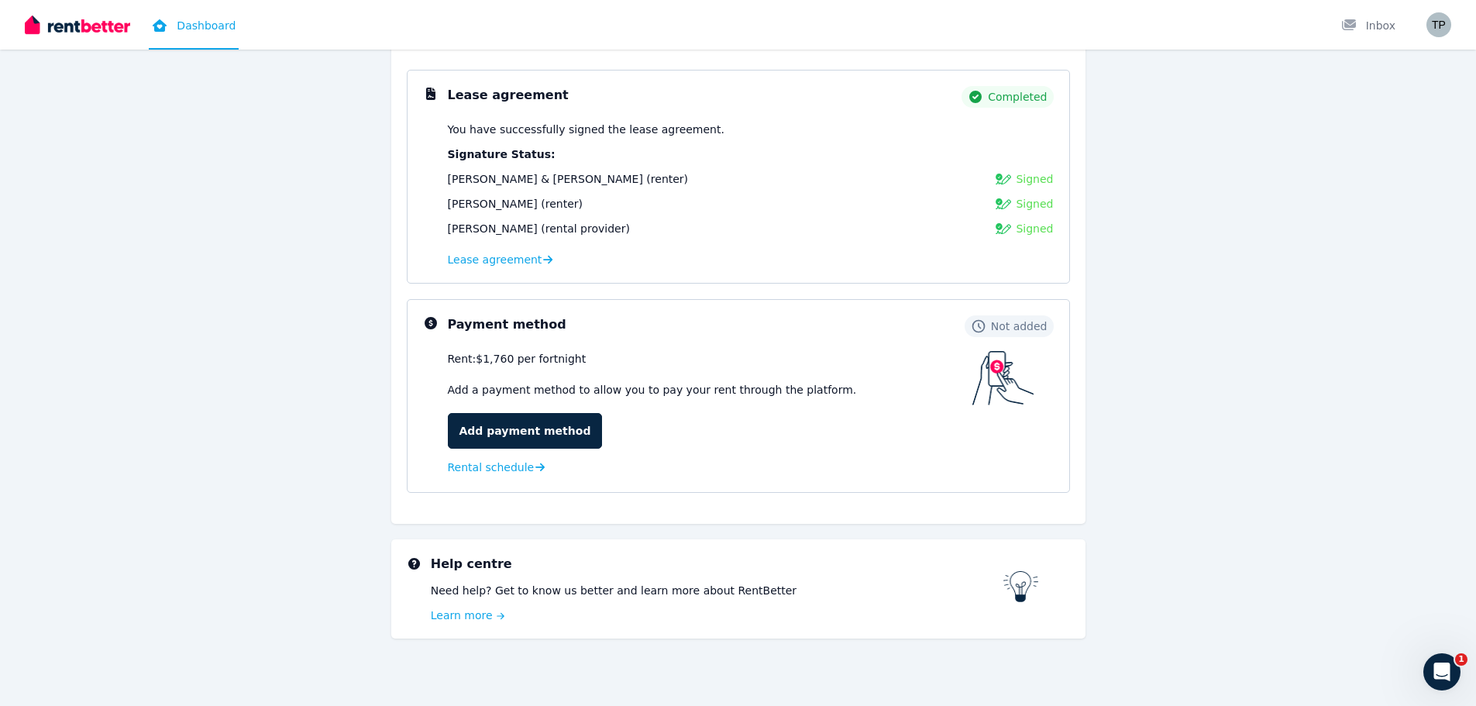
scroll to position [216, 0]
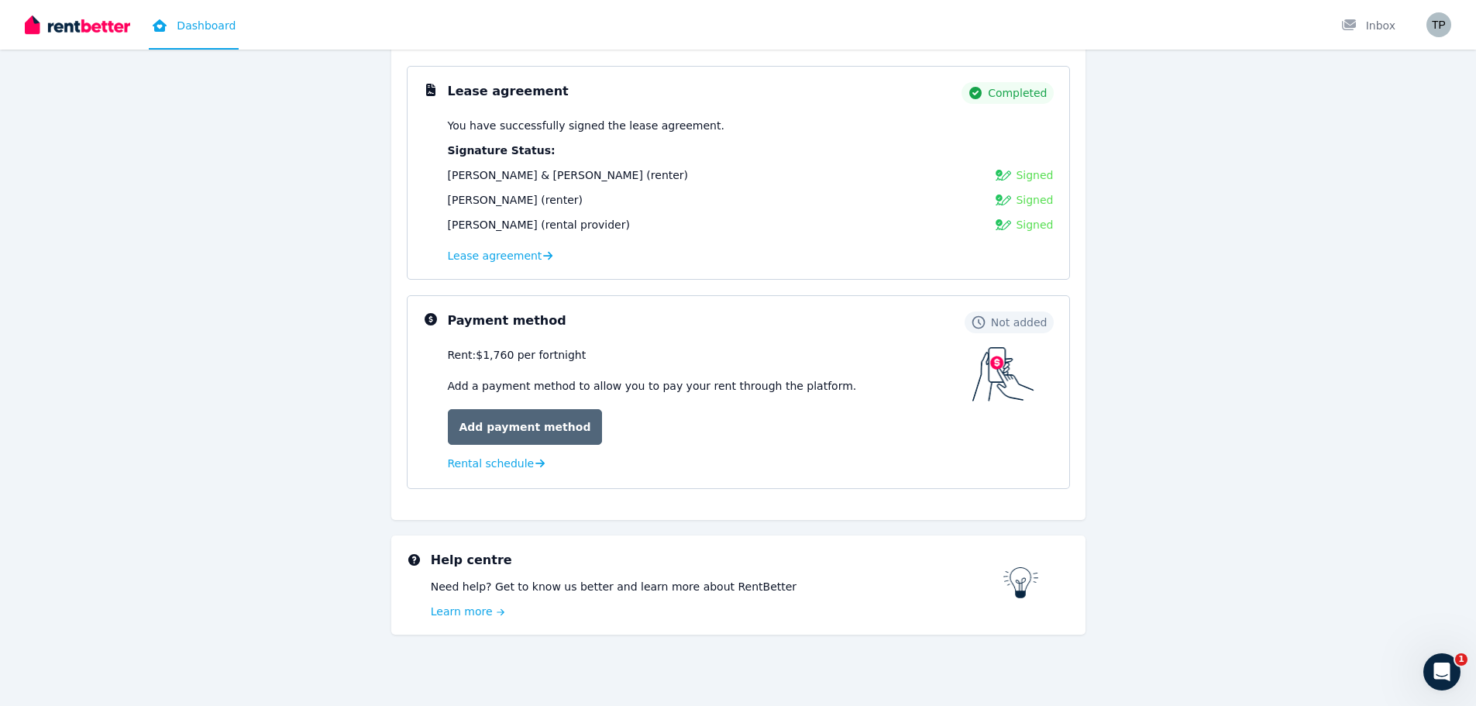
click at [528, 427] on link "Add payment method" at bounding box center [525, 427] width 155 height 36
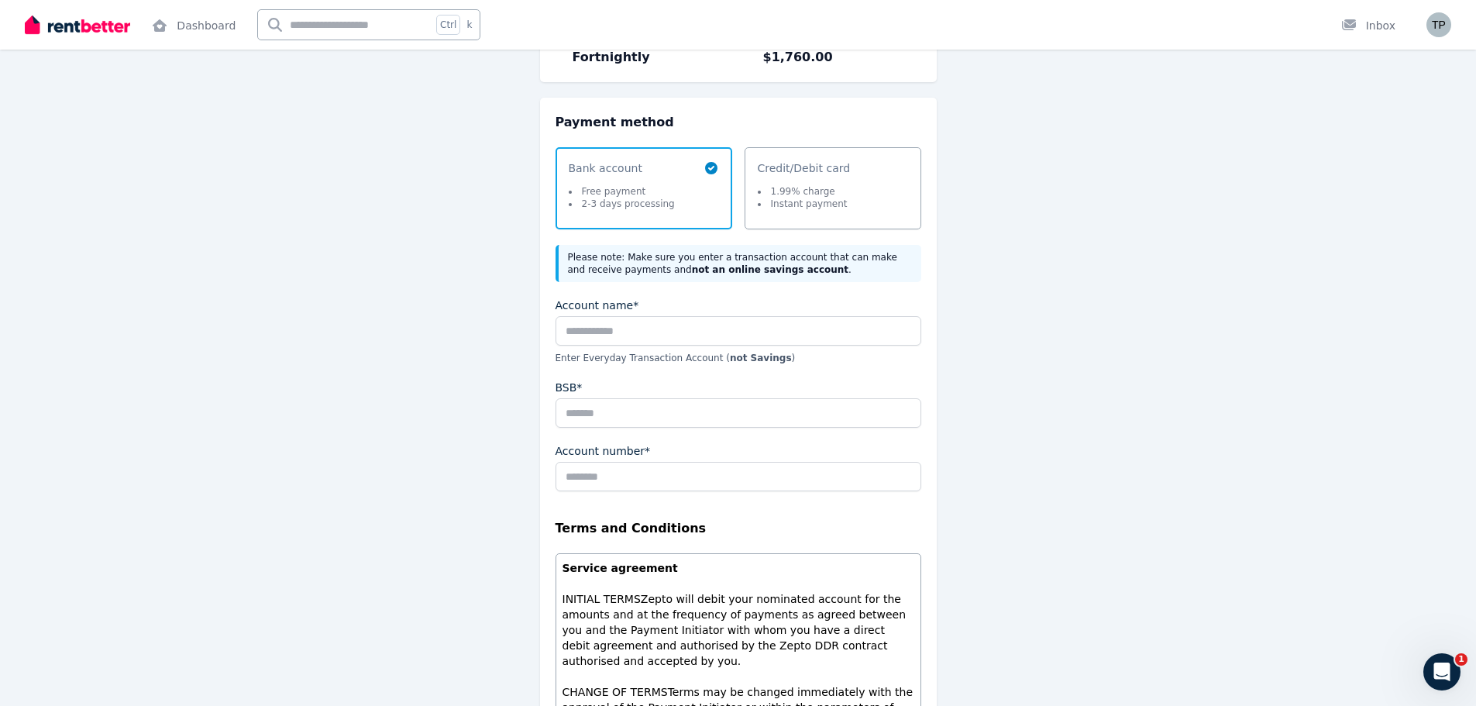
scroll to position [155, 0]
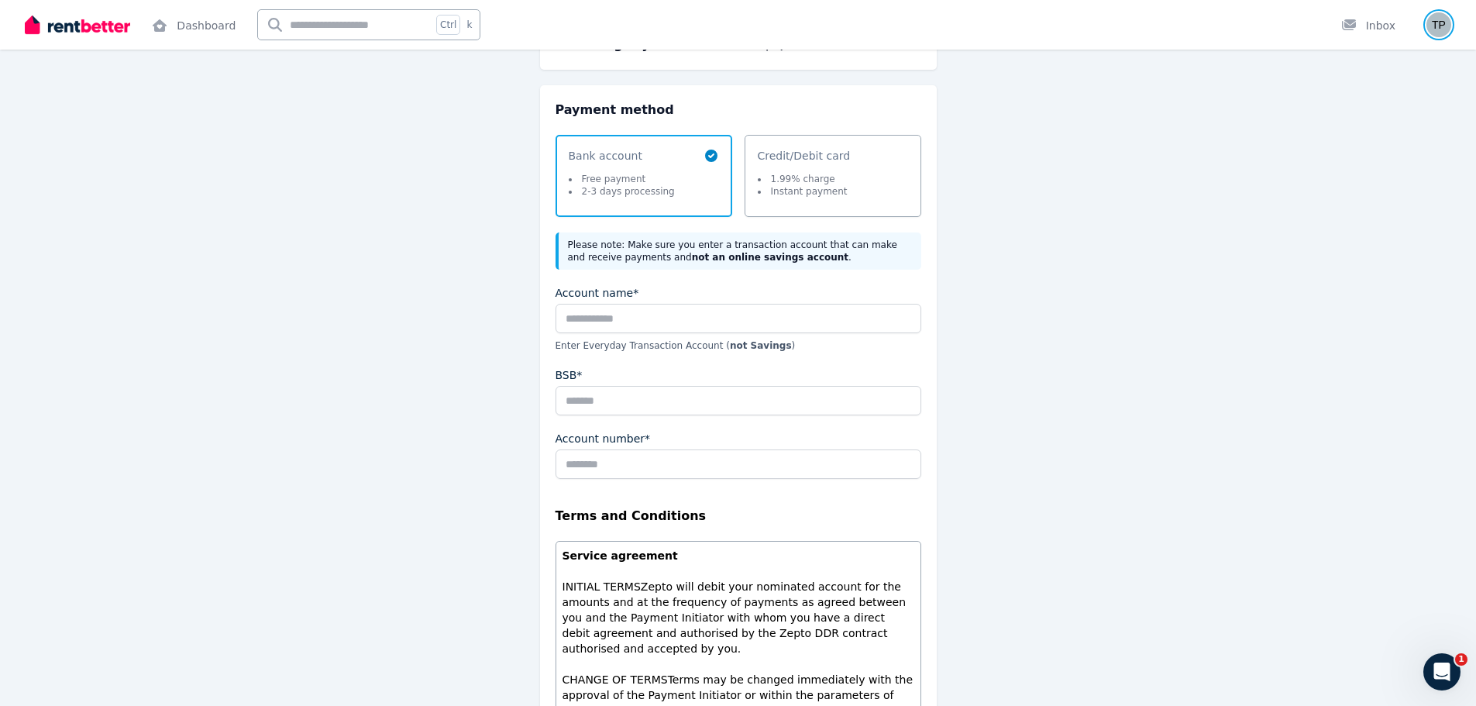
click at [1437, 22] on img "button" at bounding box center [1438, 24] width 25 height 25
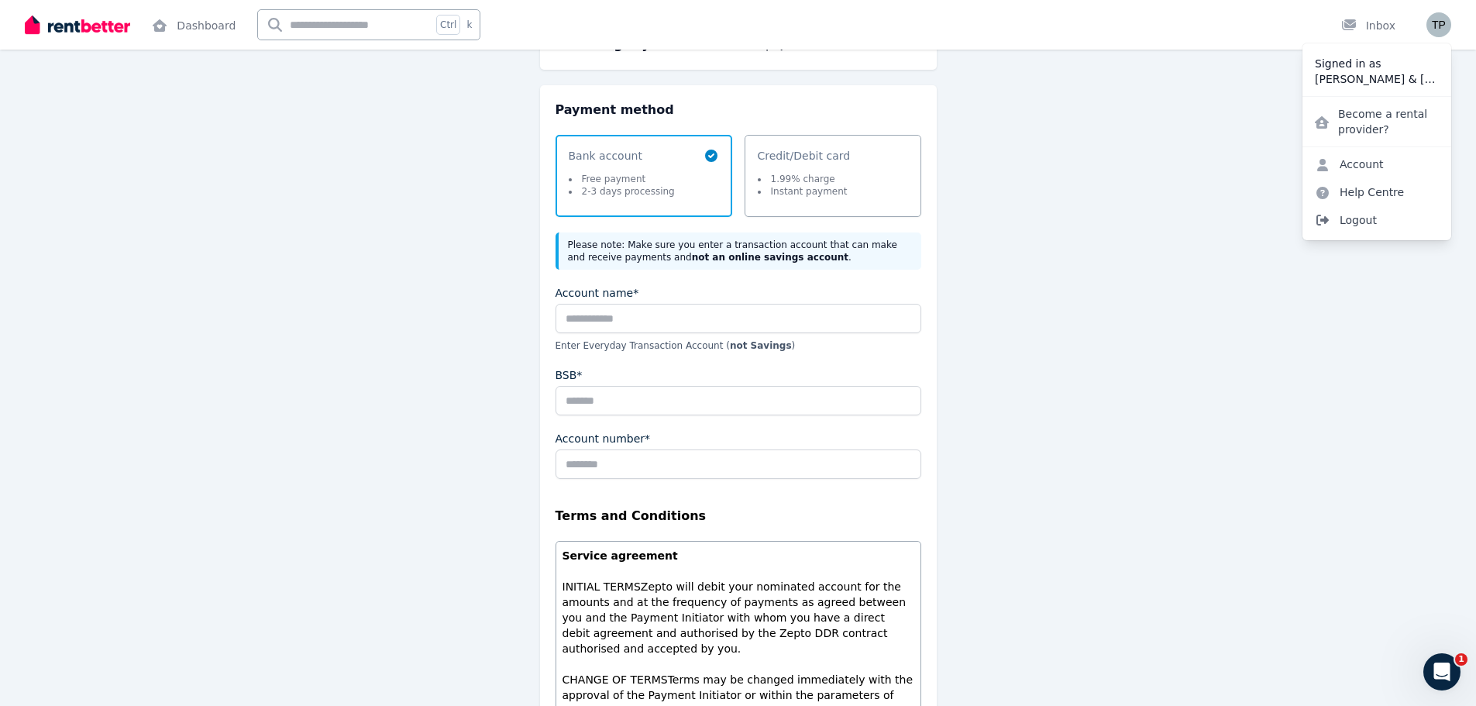
click at [1380, 223] on span "Logout" at bounding box center [1376, 220] width 149 height 28
